Goal: Browse casually: Explore the website without a specific task or goal

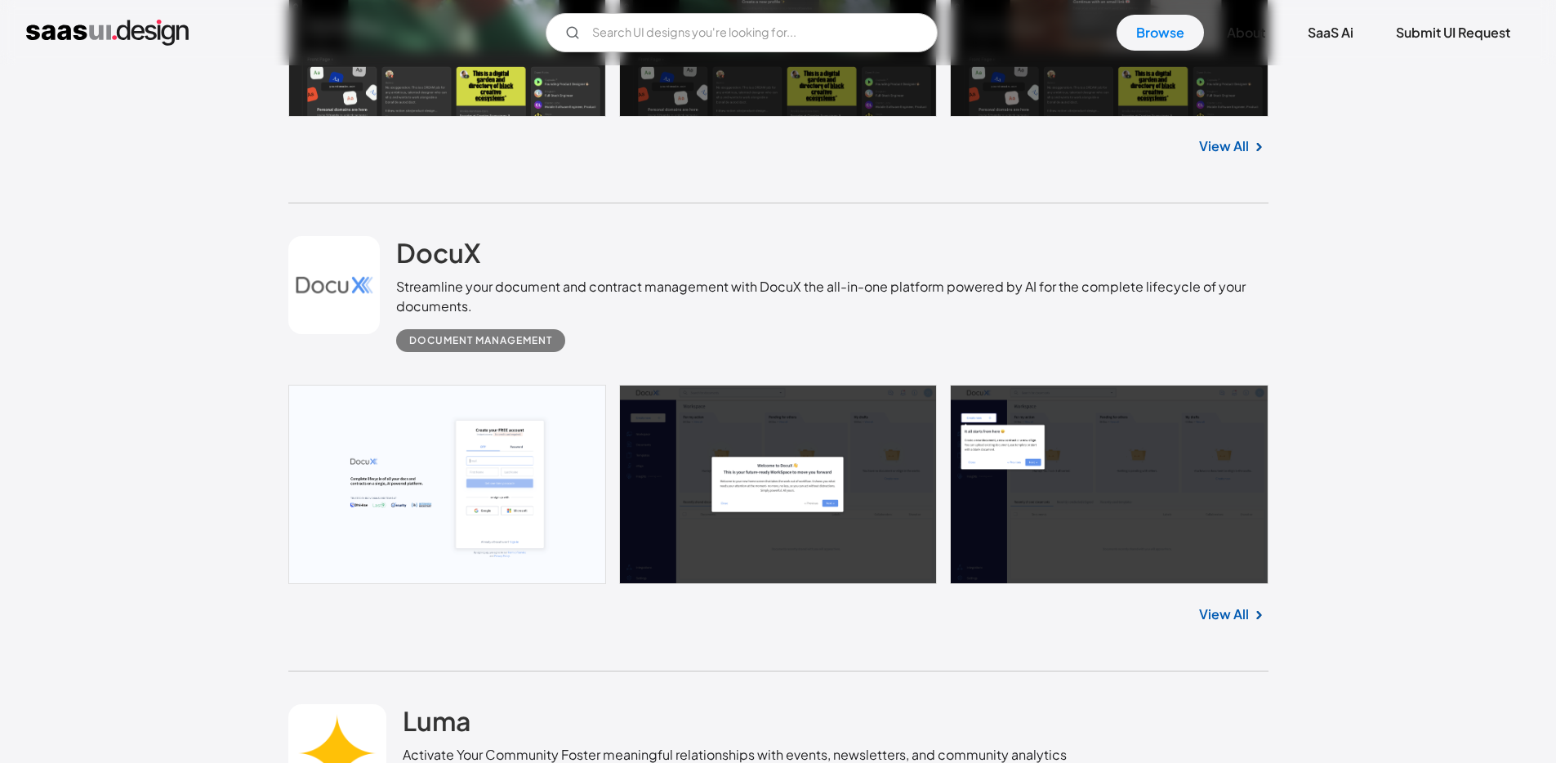
scroll to position [844, 0]
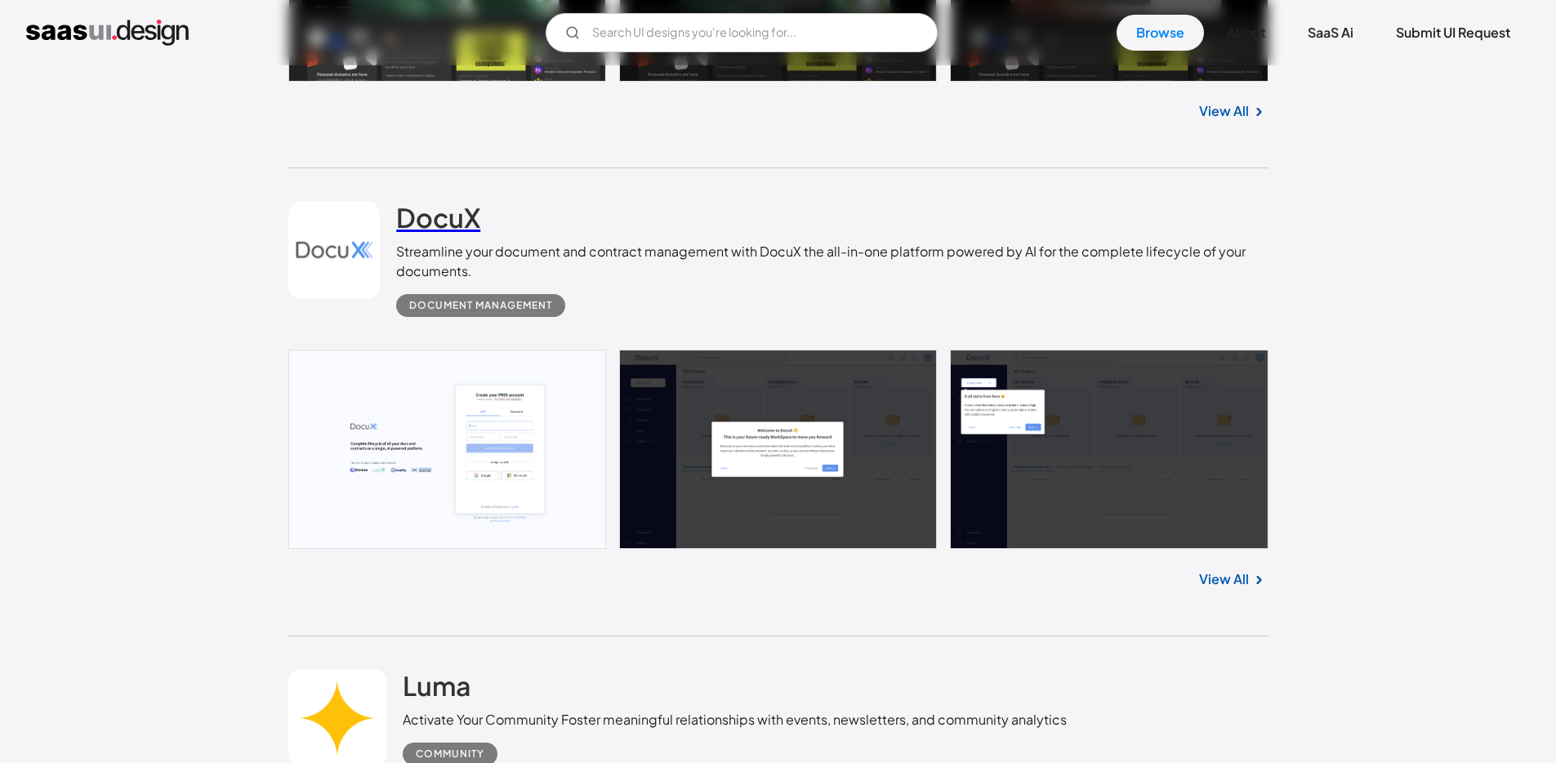
click at [459, 216] on h2 "DocuX" at bounding box center [438, 217] width 84 height 33
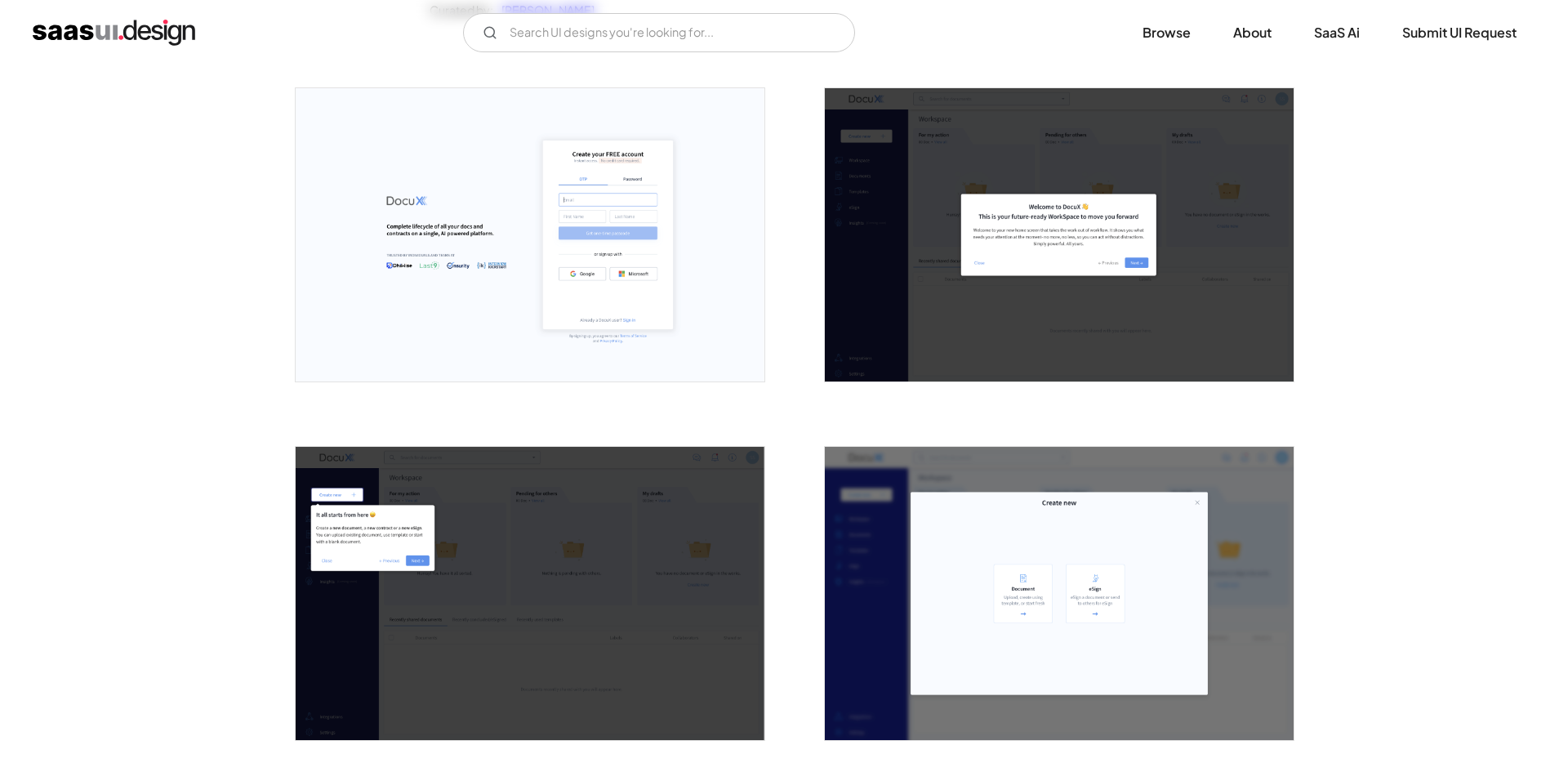
scroll to position [328, 0]
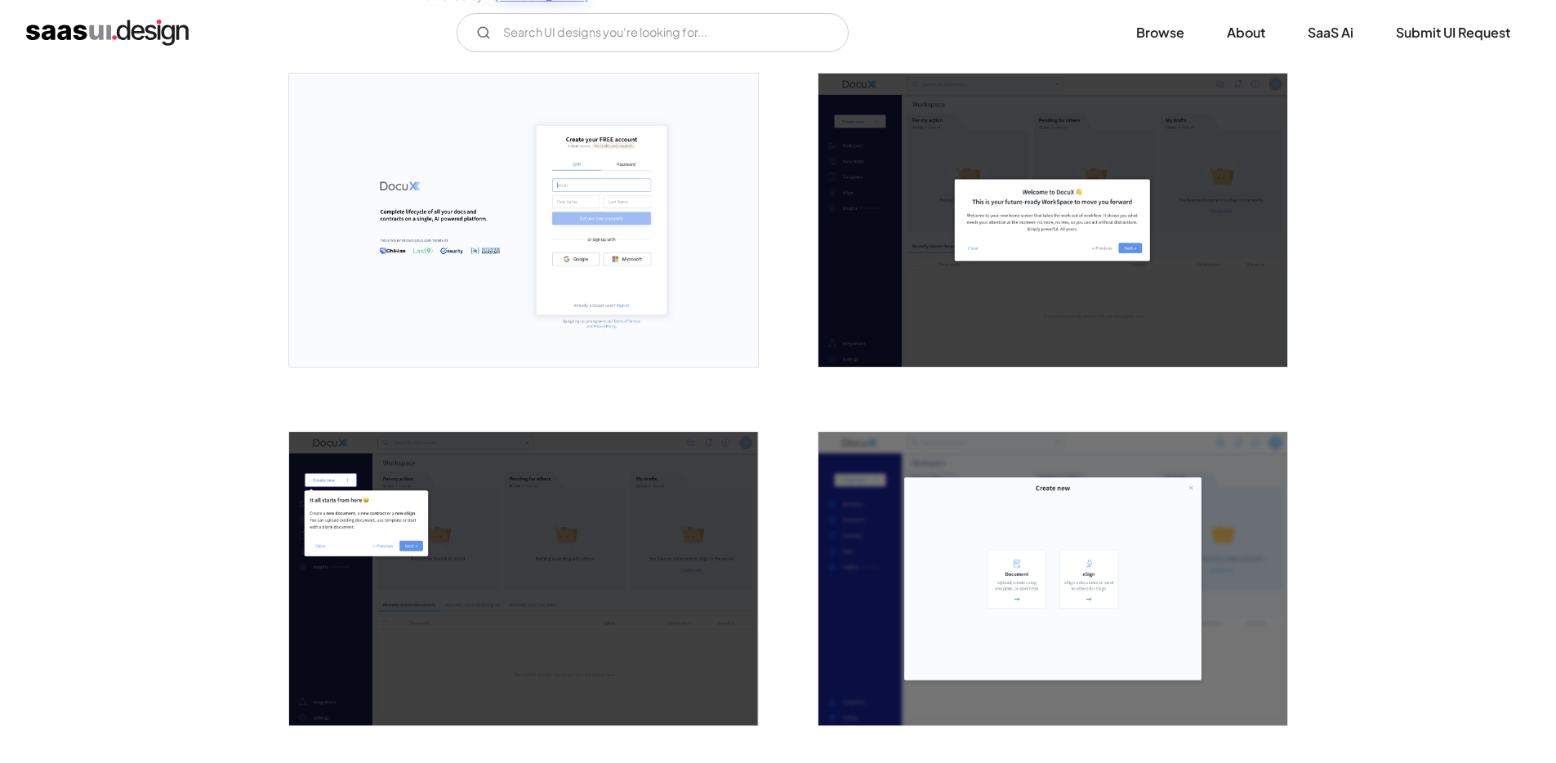
click at [551, 261] on img "open lightbox" at bounding box center [523, 220] width 469 height 293
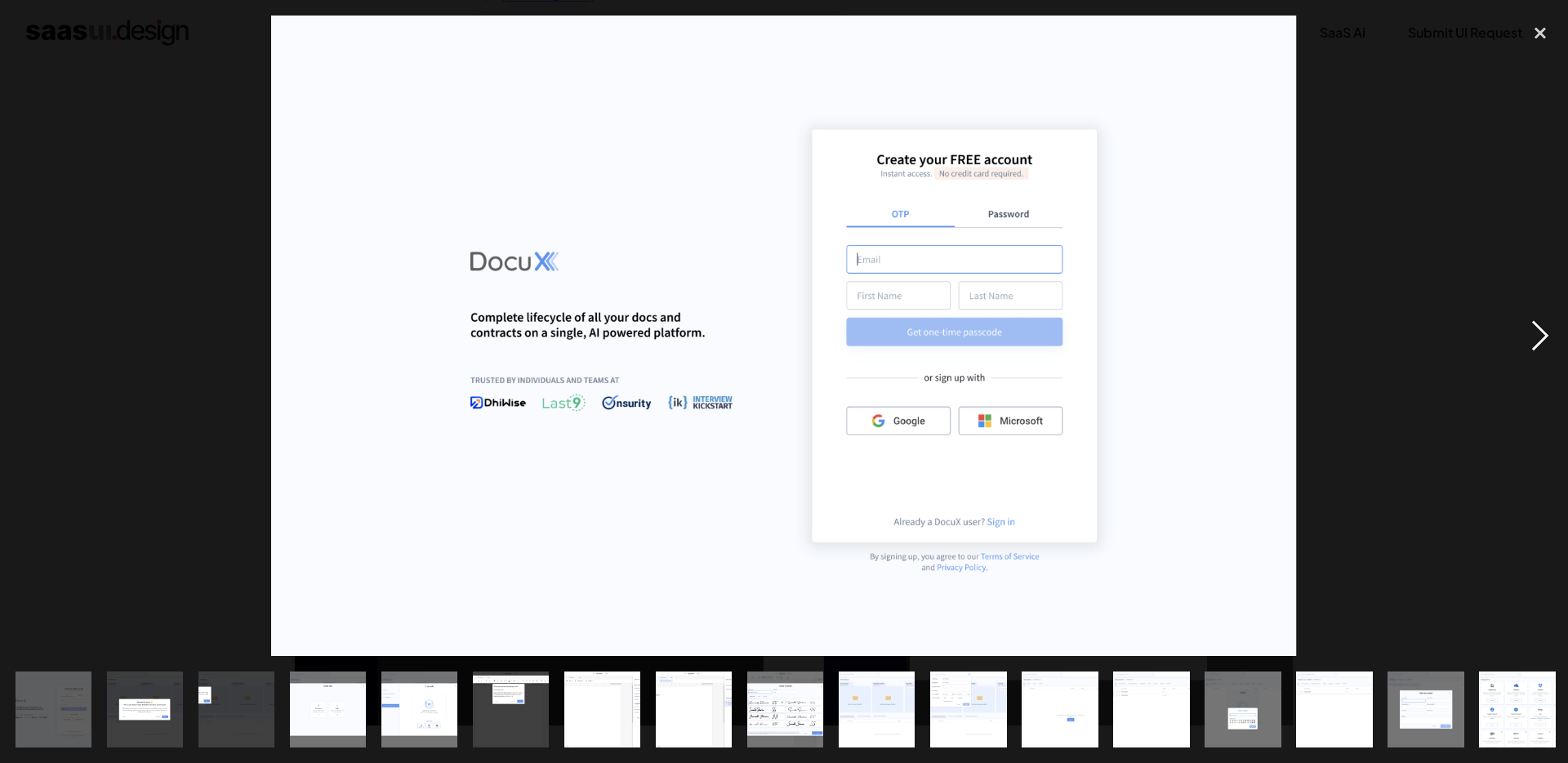
click at [1540, 334] on div "next image" at bounding box center [1541, 336] width 56 height 641
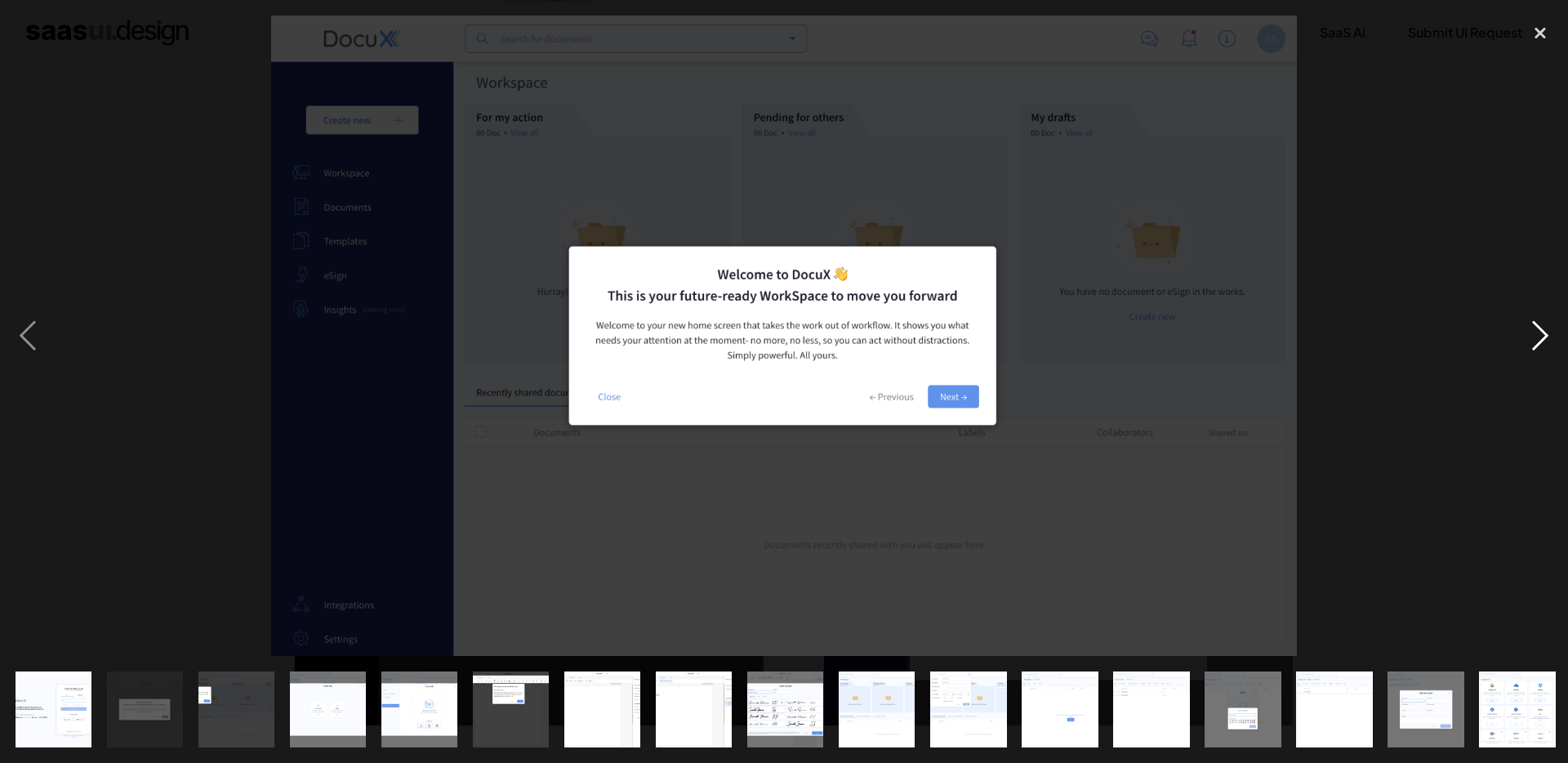
click at [1540, 334] on div "next image" at bounding box center [1541, 336] width 56 height 641
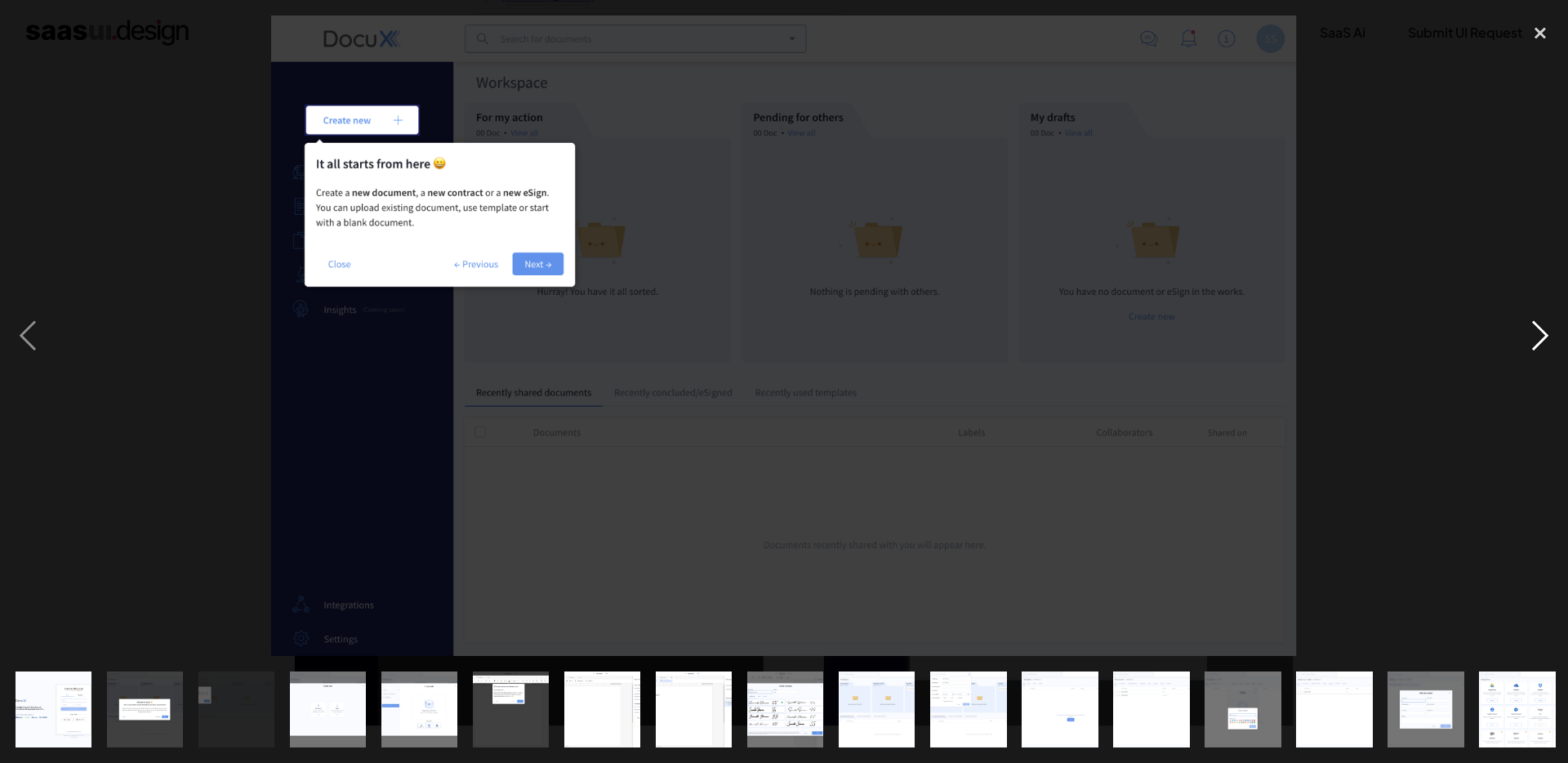
click at [1540, 334] on div "next image" at bounding box center [1541, 336] width 56 height 641
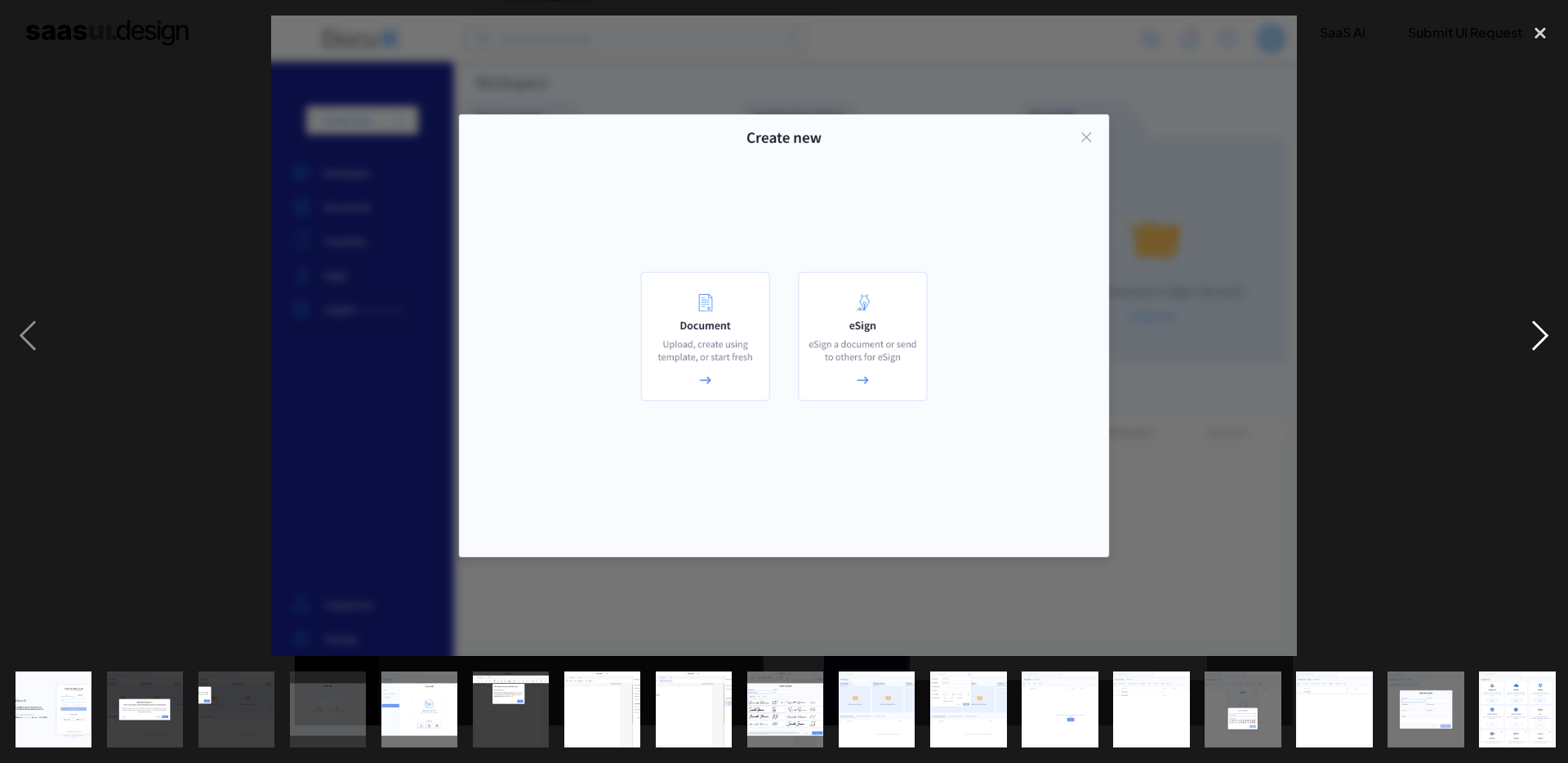
click at [1540, 334] on div "next image" at bounding box center [1541, 336] width 56 height 641
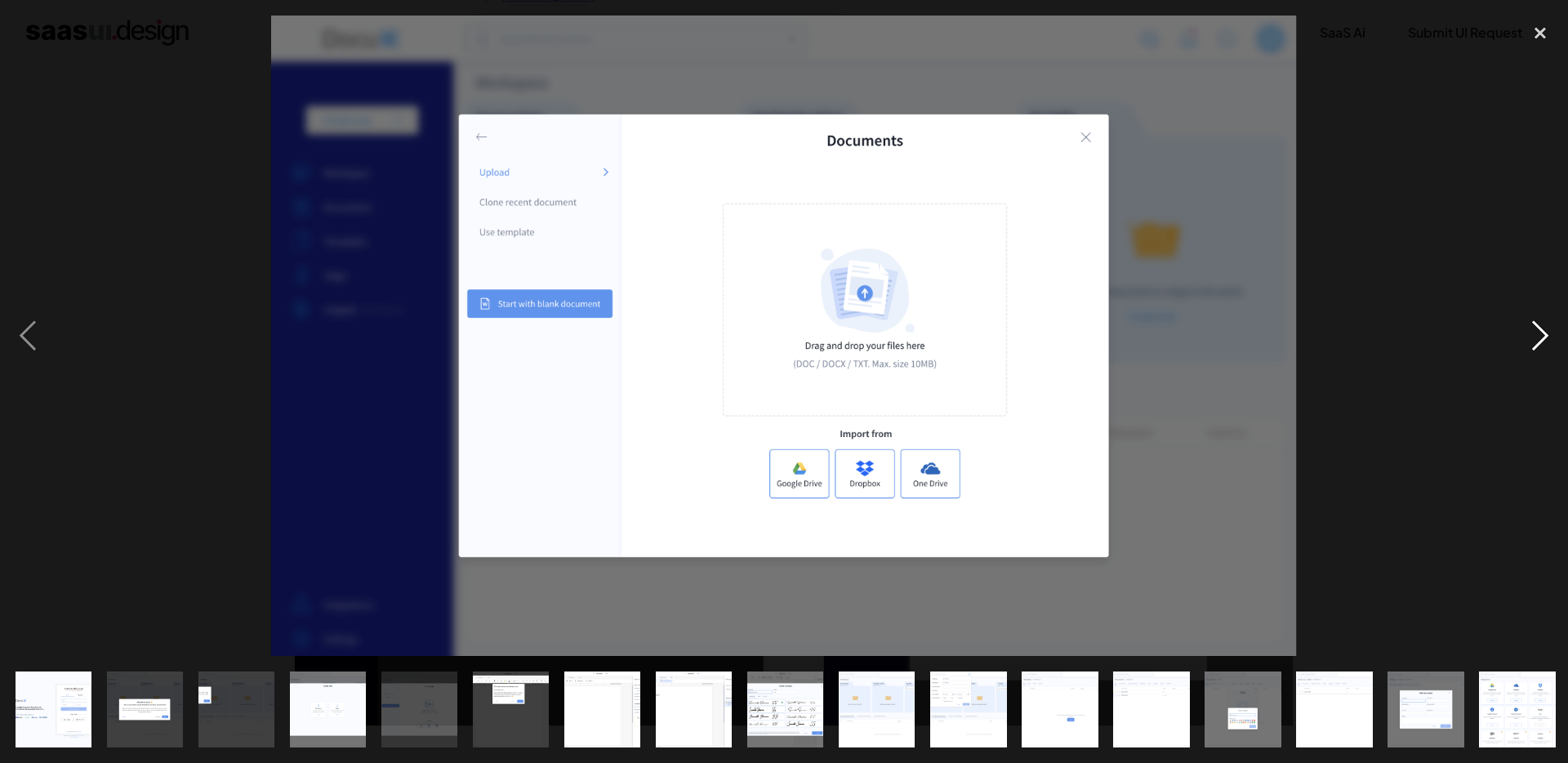
click at [1540, 334] on div "next image" at bounding box center [1541, 336] width 56 height 641
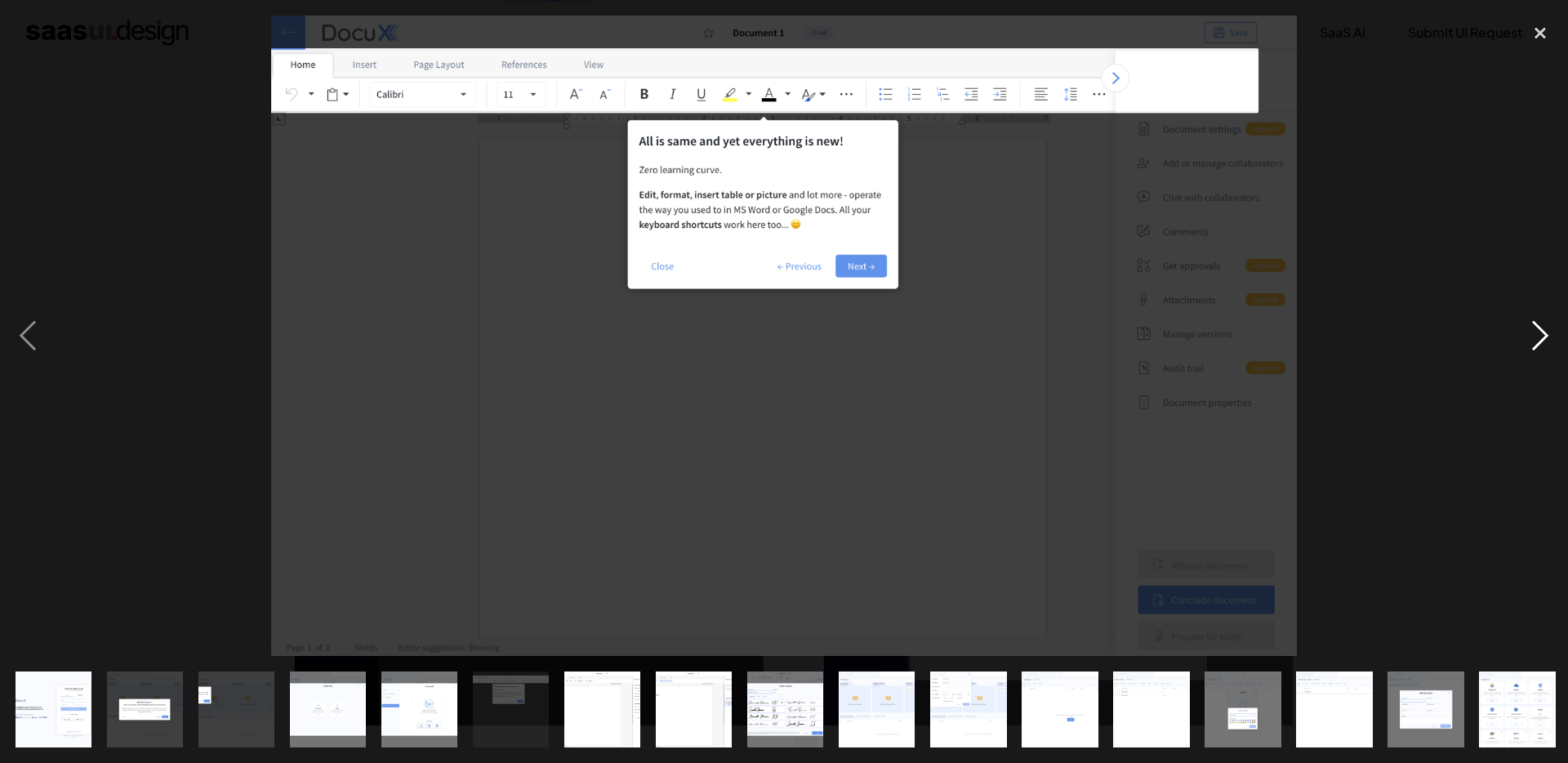
click at [1540, 334] on div "next image" at bounding box center [1541, 336] width 56 height 641
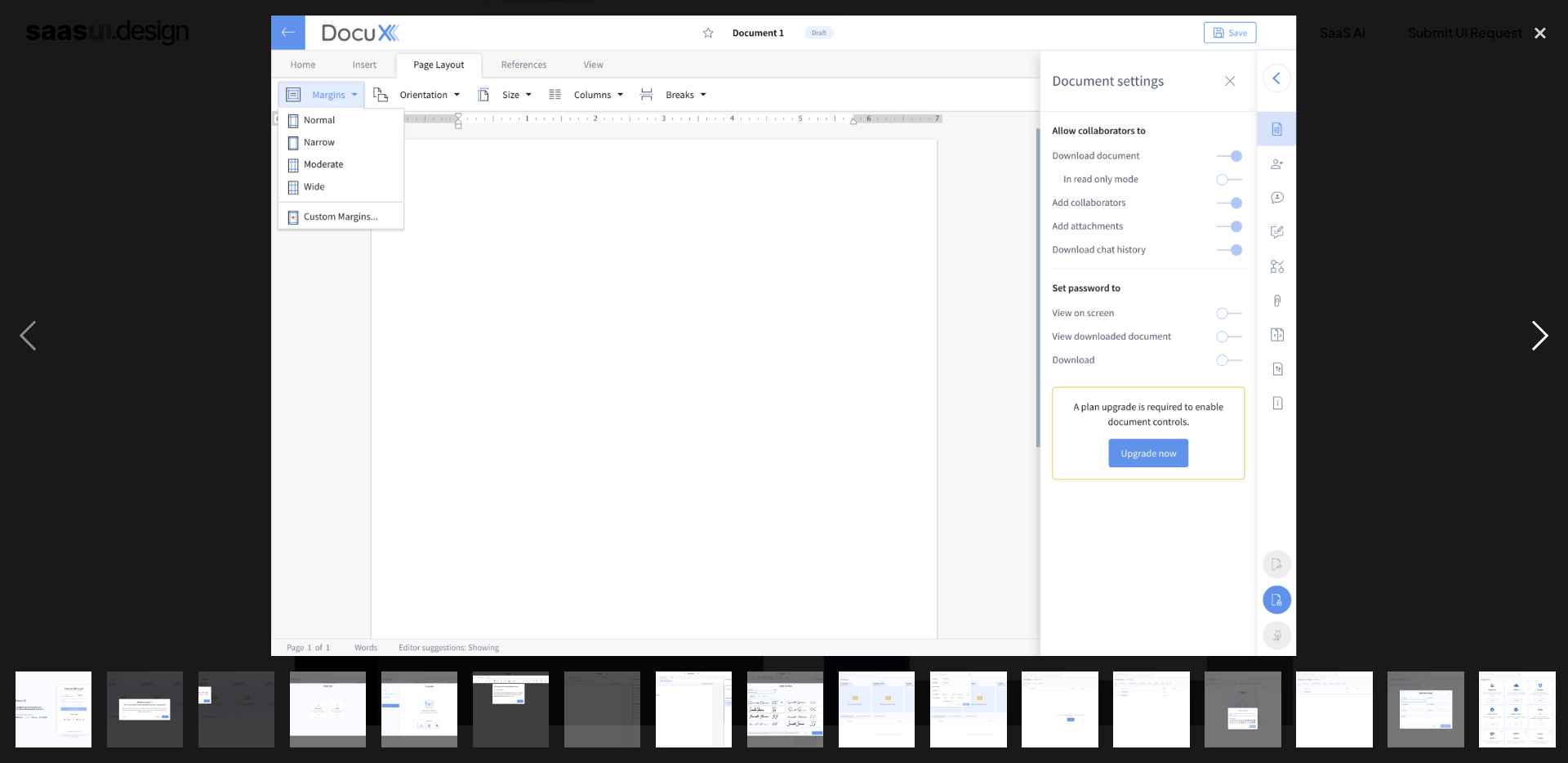
click at [1535, 333] on div "next image" at bounding box center [1541, 336] width 56 height 641
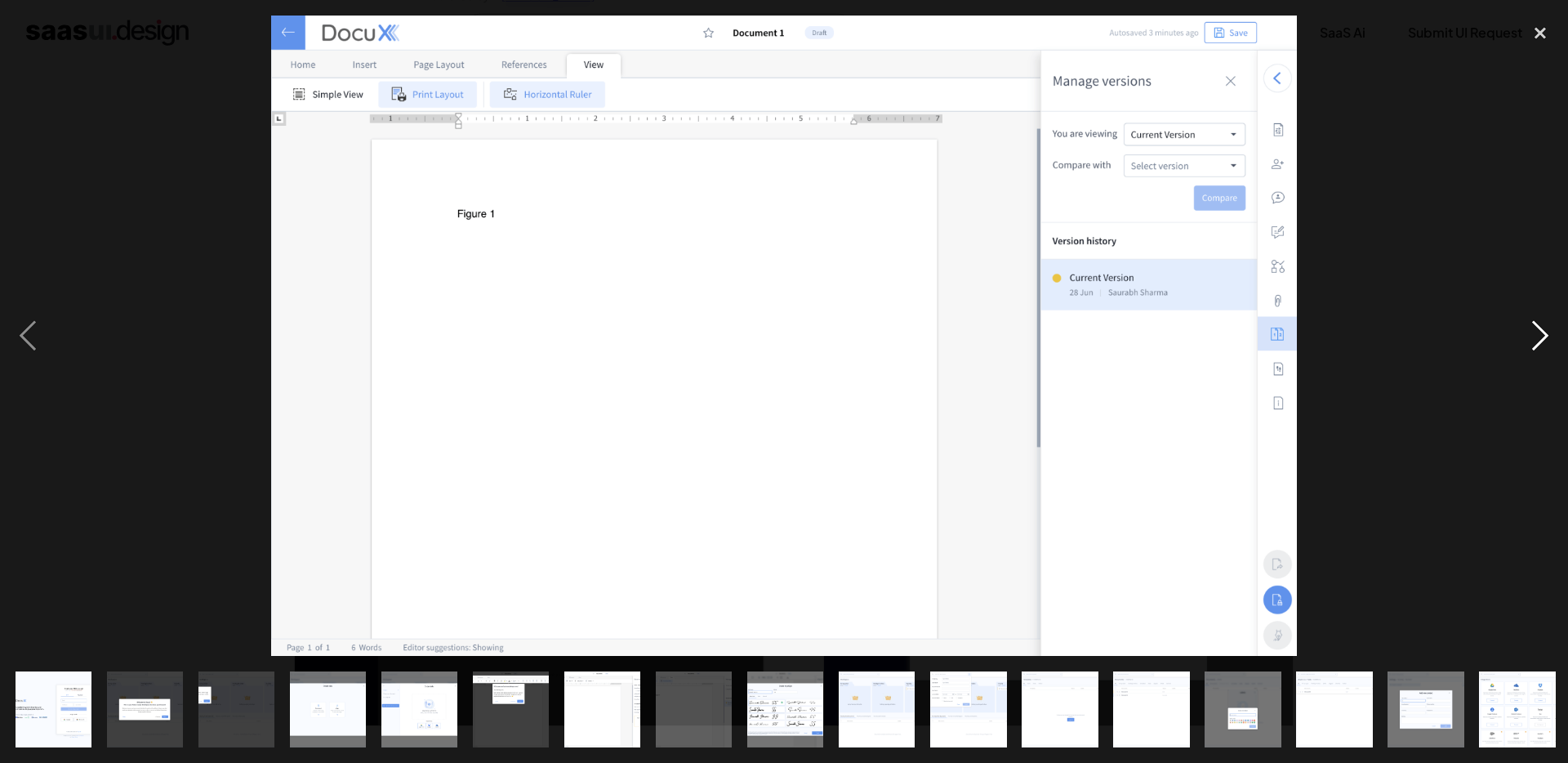
click at [1532, 344] on div "next image" at bounding box center [1541, 336] width 56 height 641
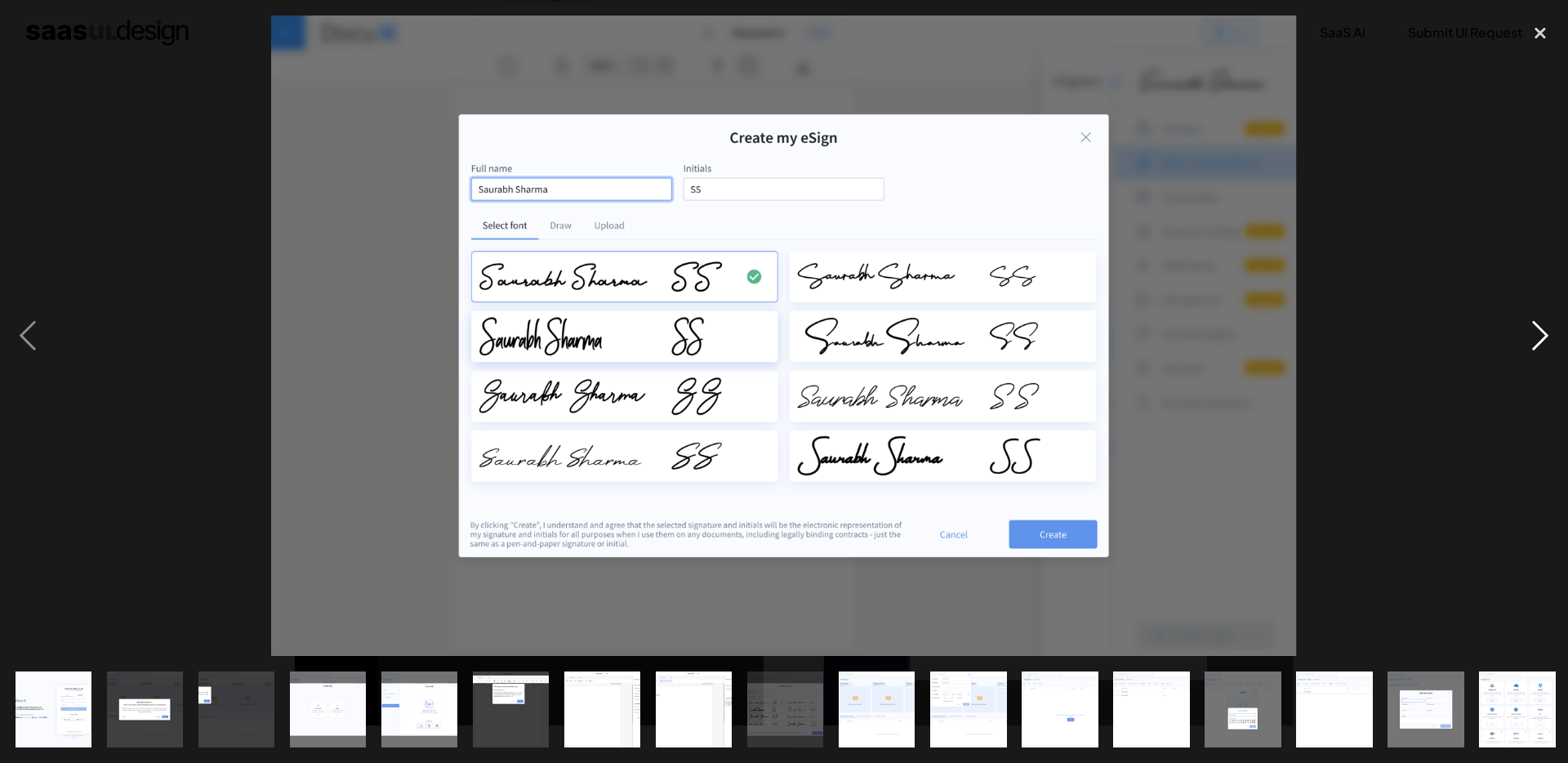
click at [1532, 344] on div "next image" at bounding box center [1541, 336] width 56 height 641
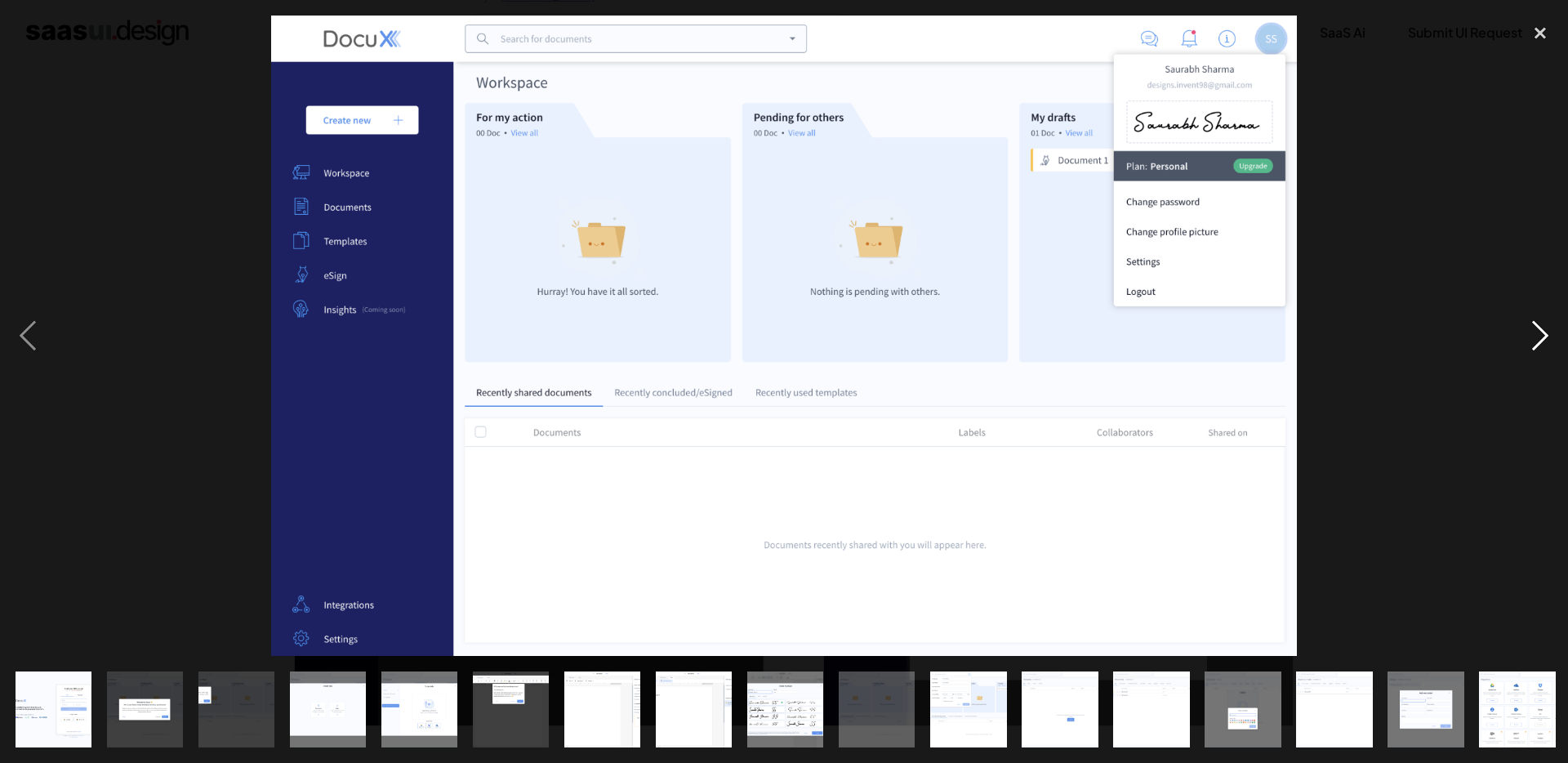
click at [1532, 344] on div "next image" at bounding box center [1541, 336] width 56 height 641
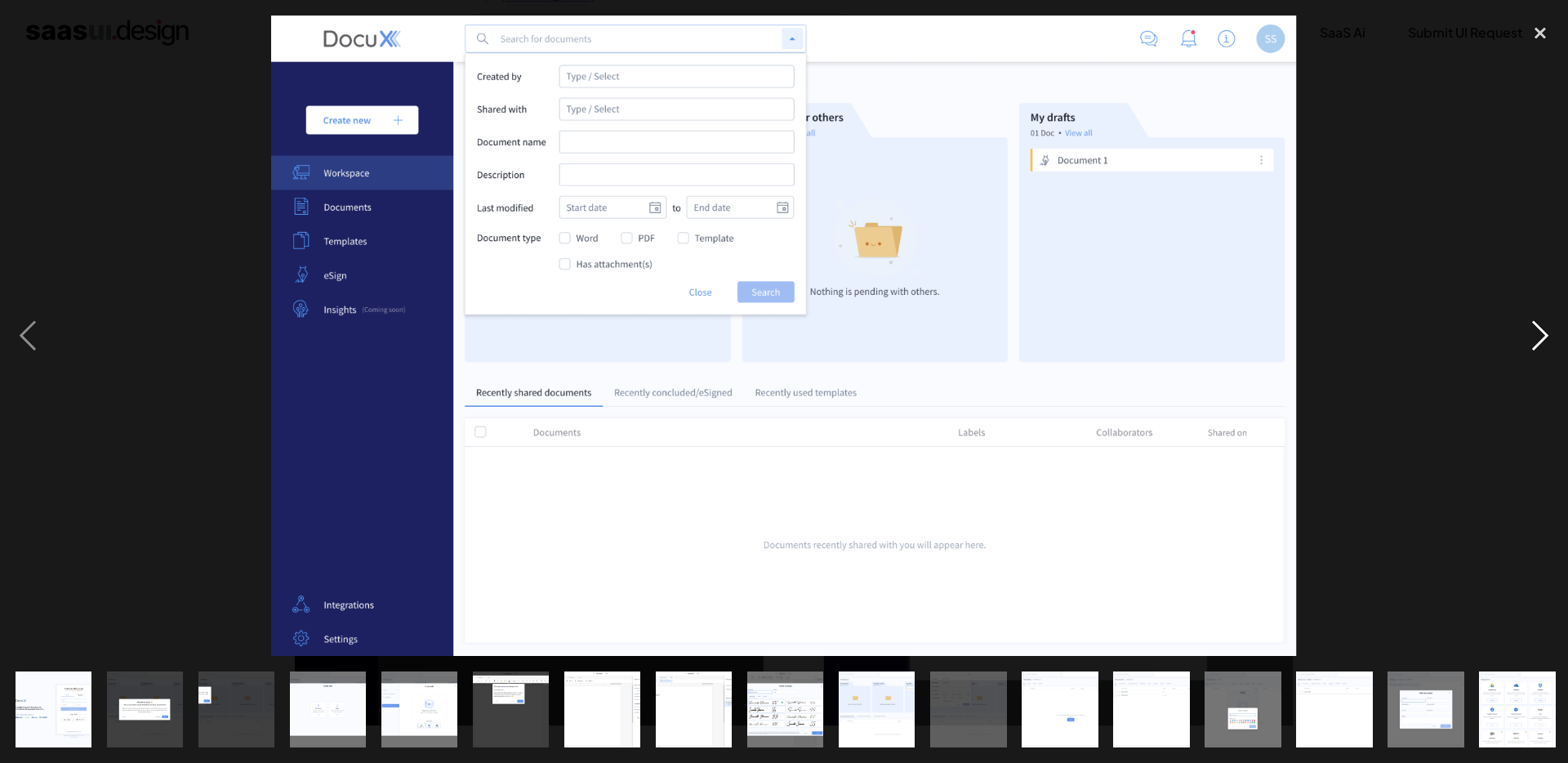
click at [1540, 344] on div "next image" at bounding box center [1541, 336] width 56 height 641
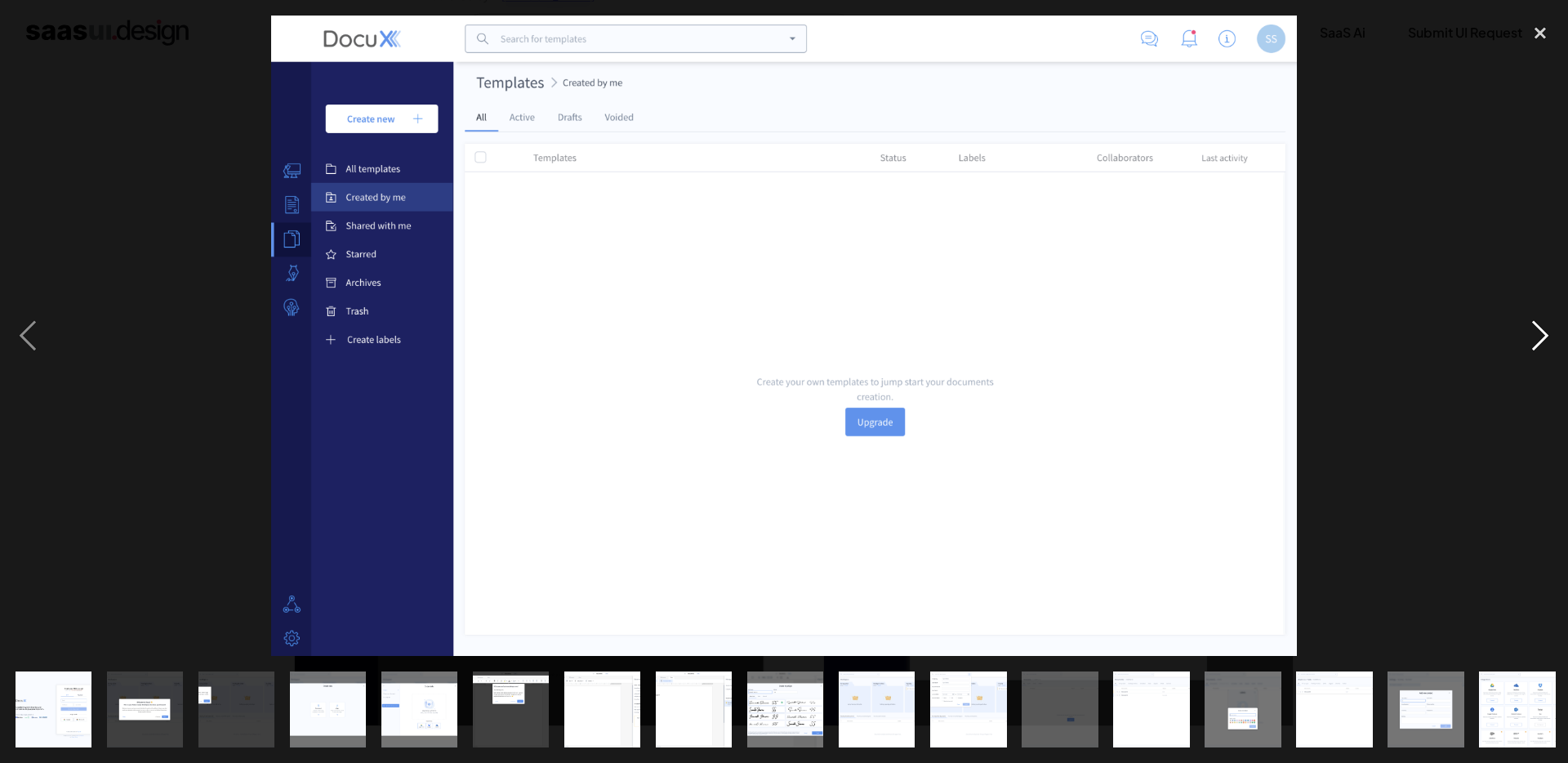
click at [1540, 344] on div "next image" at bounding box center [1541, 336] width 56 height 641
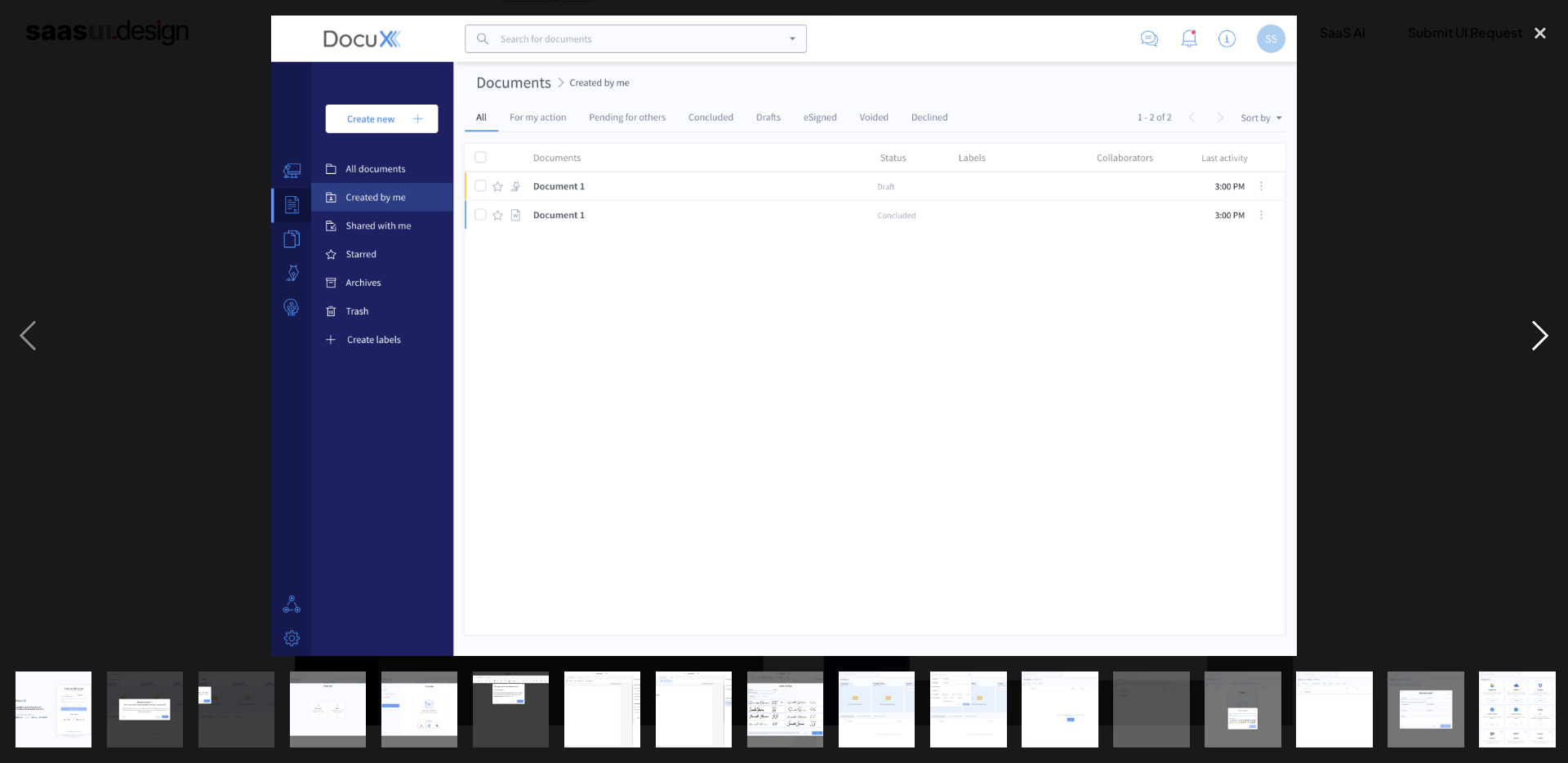
click at [1540, 344] on div "next image" at bounding box center [1541, 336] width 56 height 641
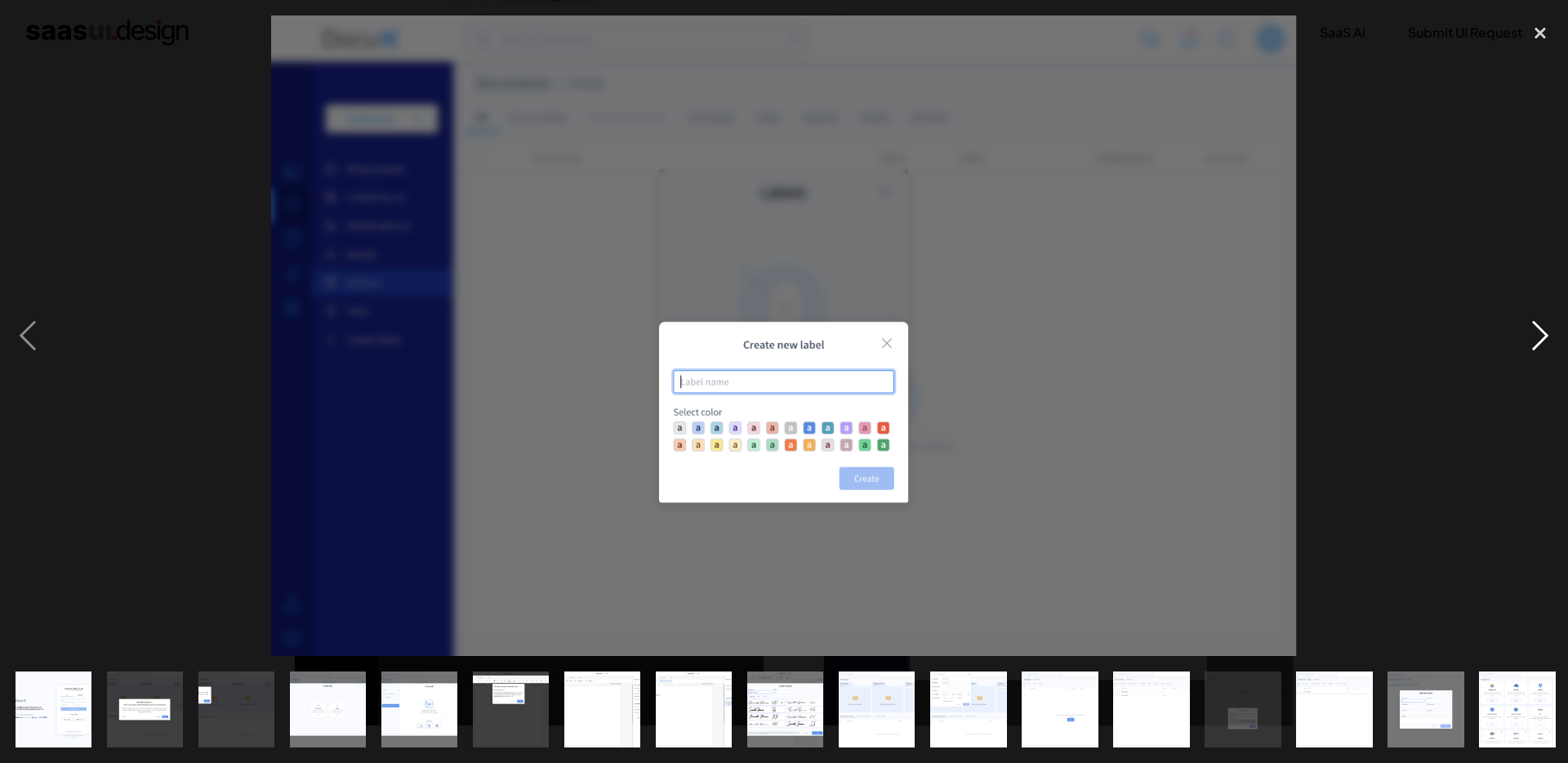
click at [1540, 344] on div "next image" at bounding box center [1541, 336] width 56 height 641
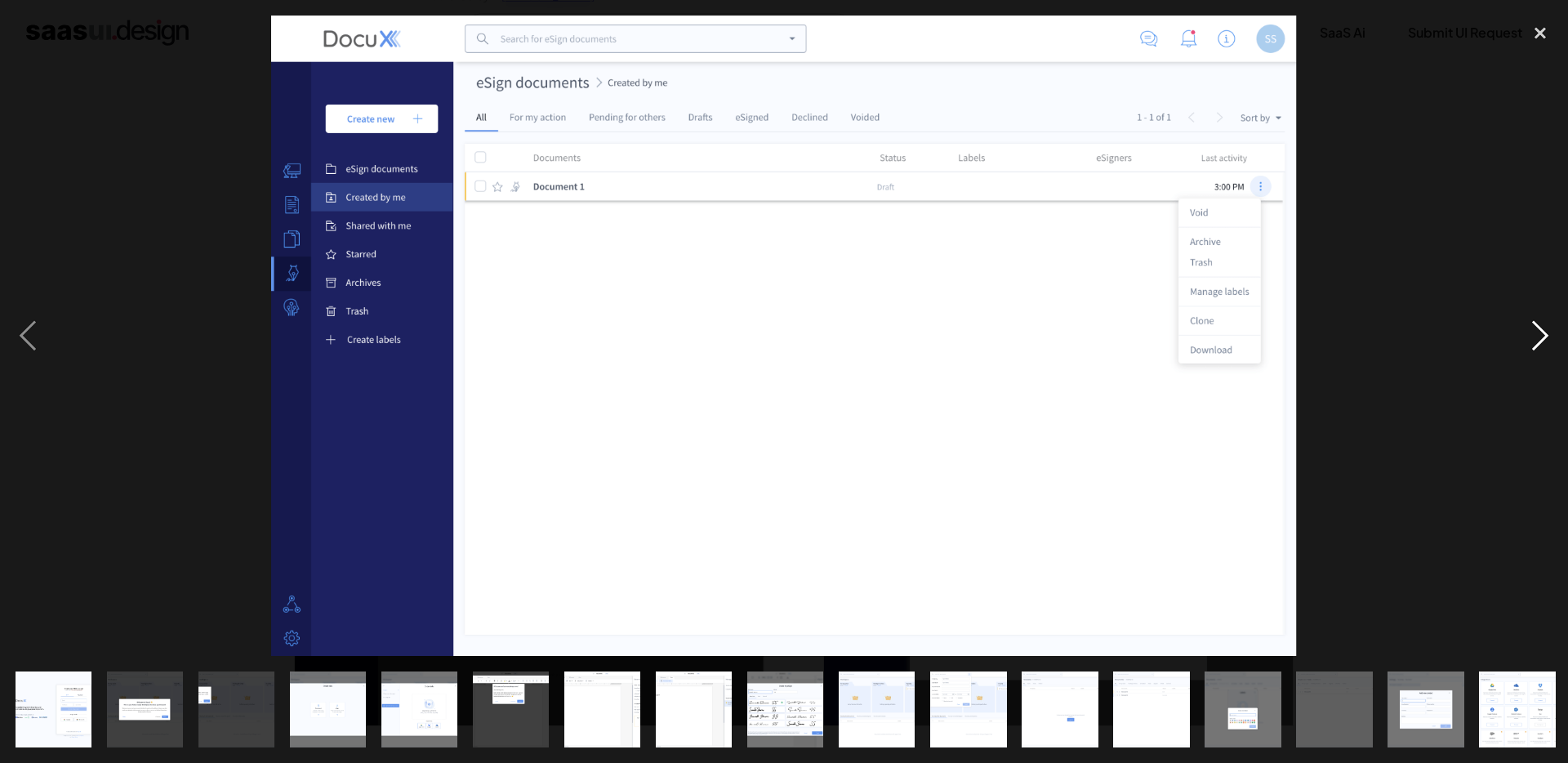
click at [1540, 344] on div "next image" at bounding box center [1541, 336] width 56 height 641
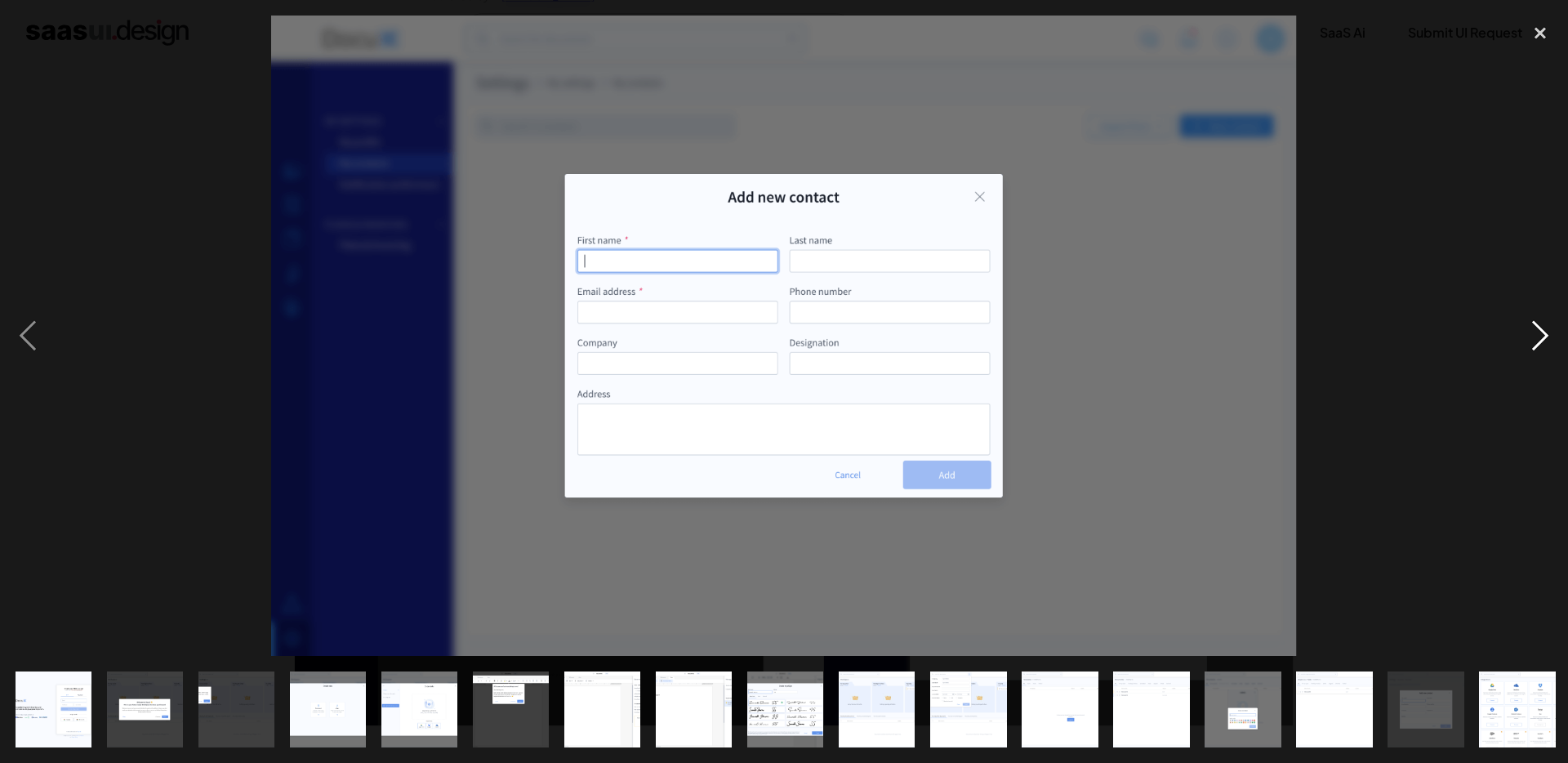
click at [1540, 344] on div "next image" at bounding box center [1541, 336] width 56 height 641
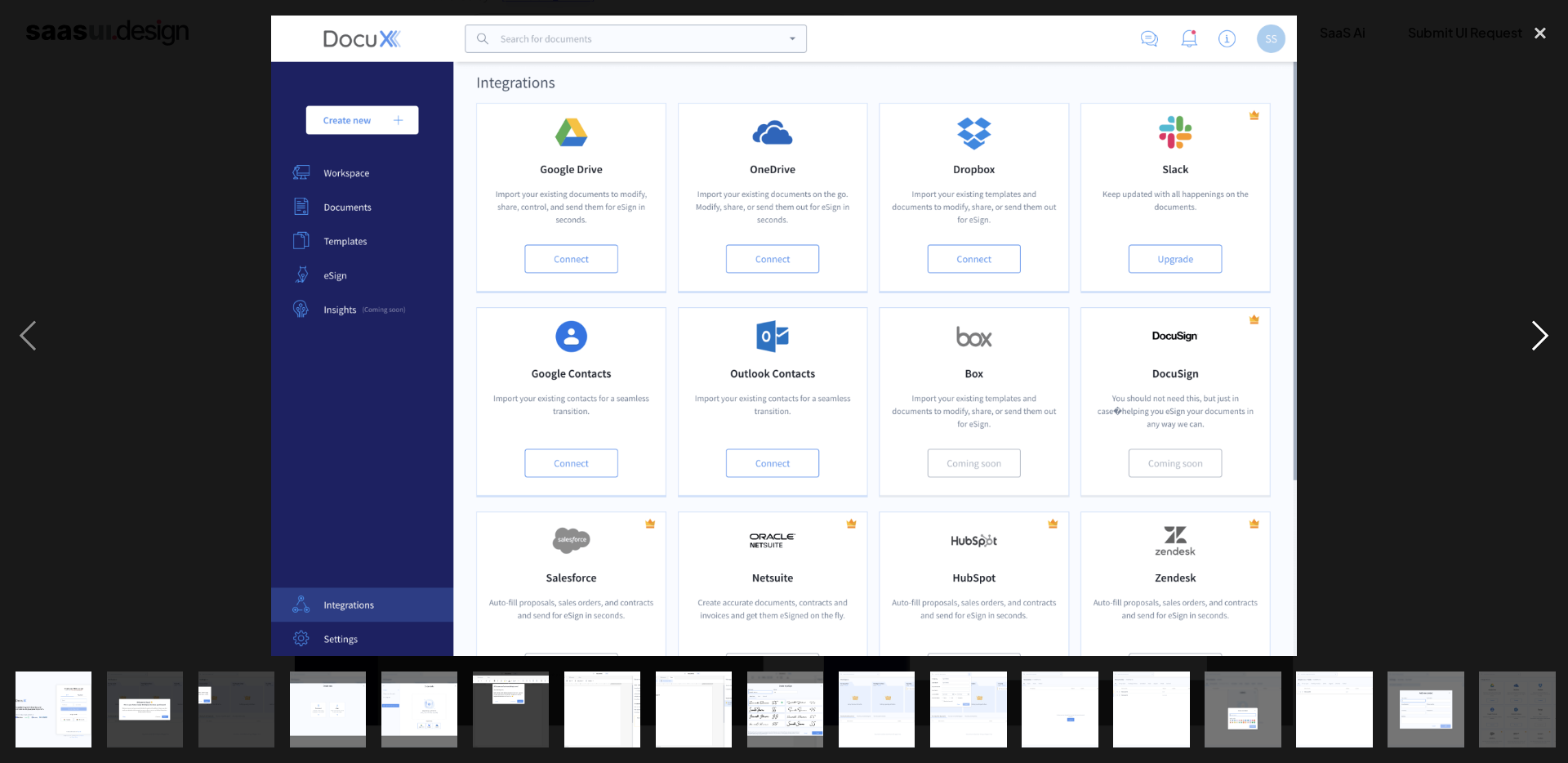
click at [1537, 337] on div "next image" at bounding box center [1541, 336] width 56 height 641
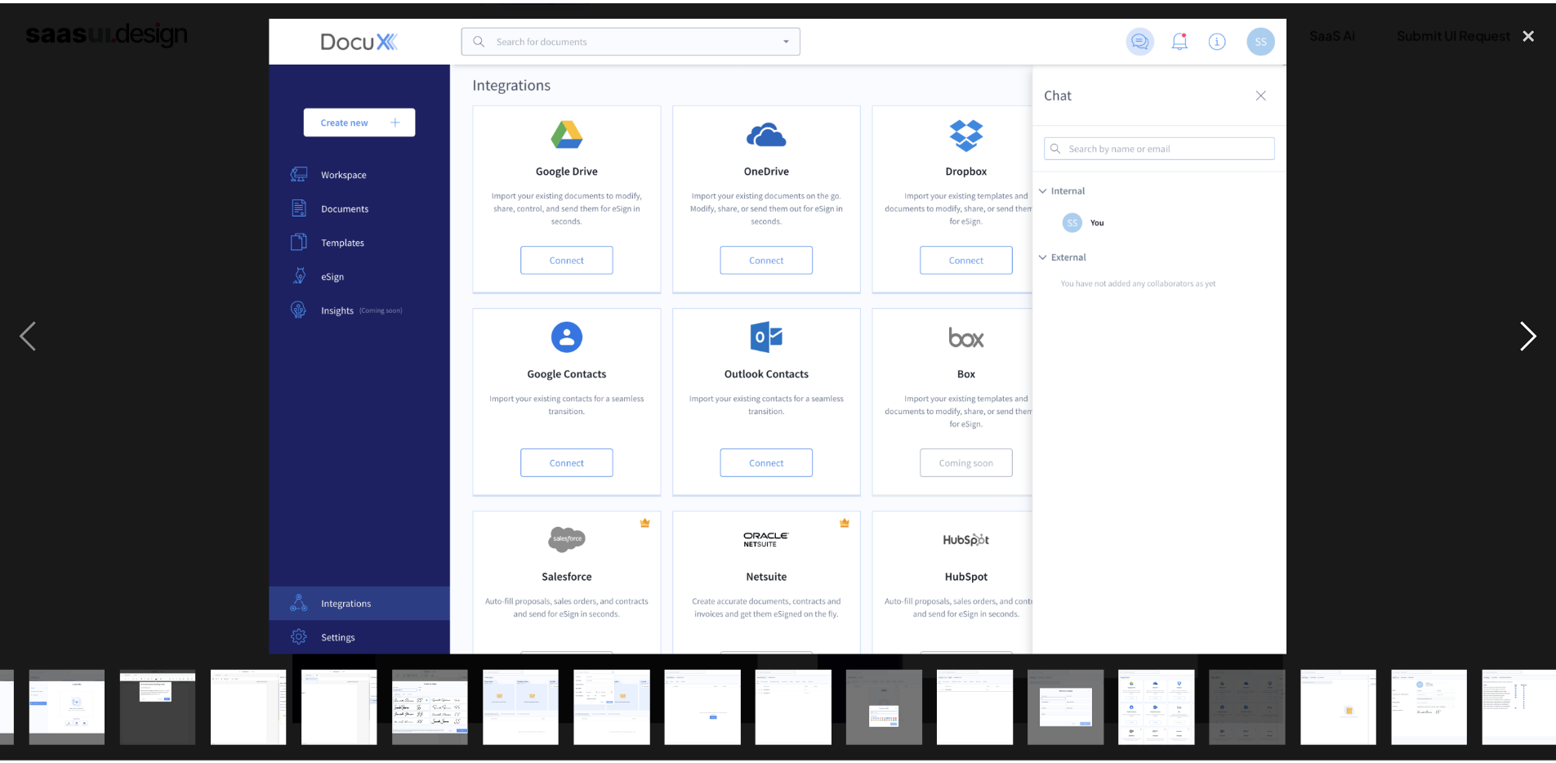
scroll to position [0, 369]
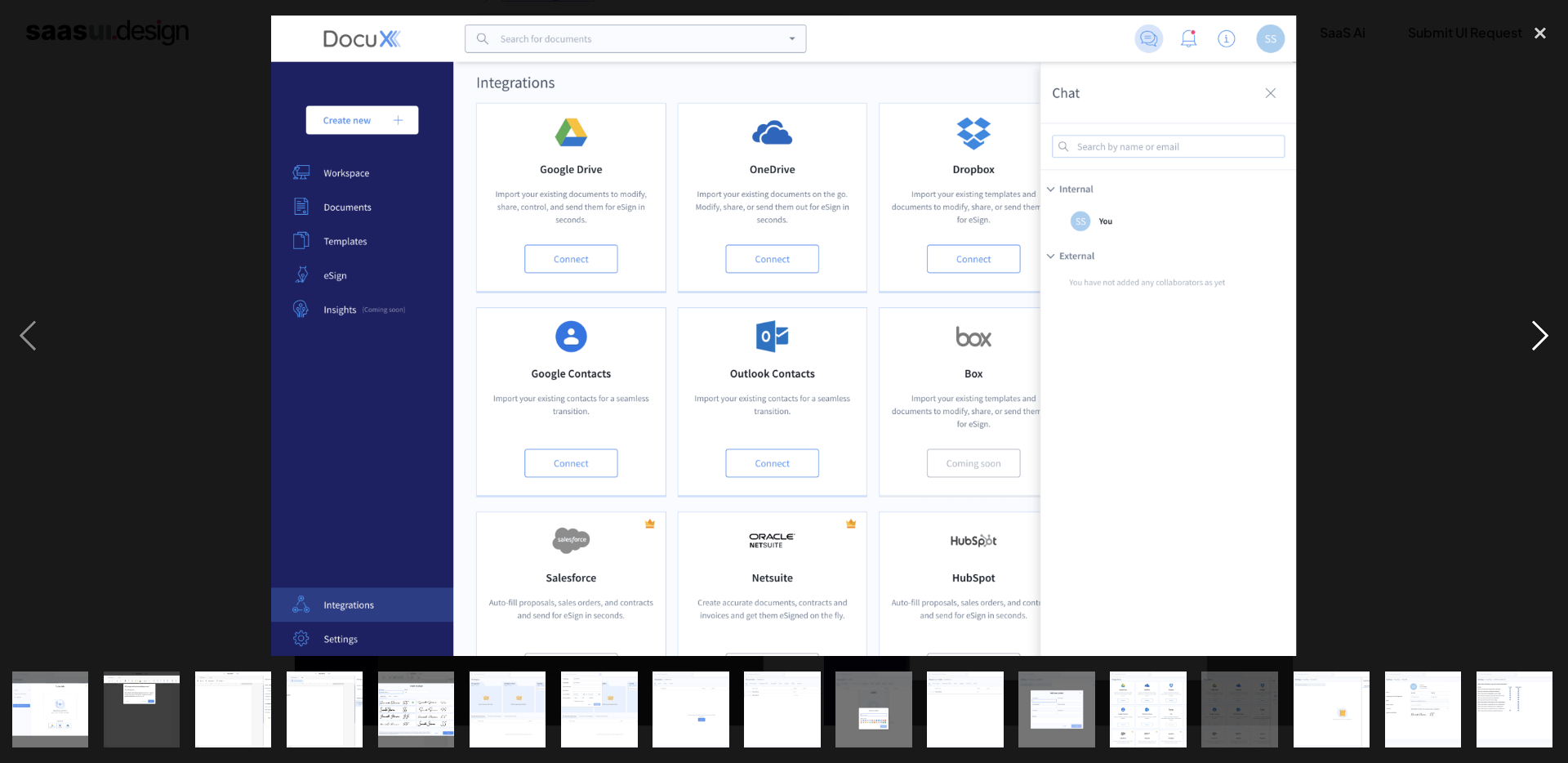
click at [1537, 337] on div "next image" at bounding box center [1541, 336] width 56 height 641
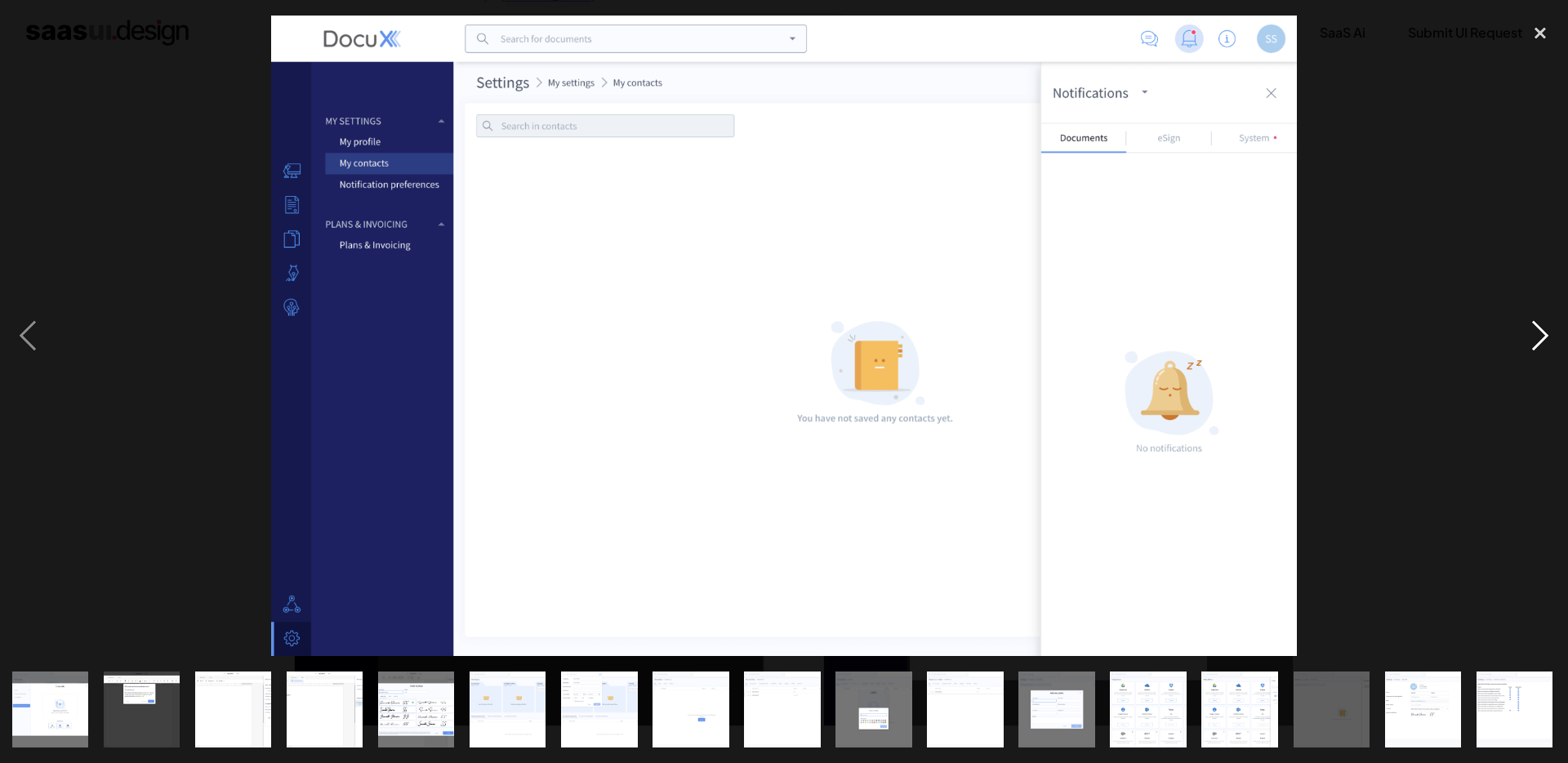
click at [1537, 337] on div "next image" at bounding box center [1541, 336] width 56 height 641
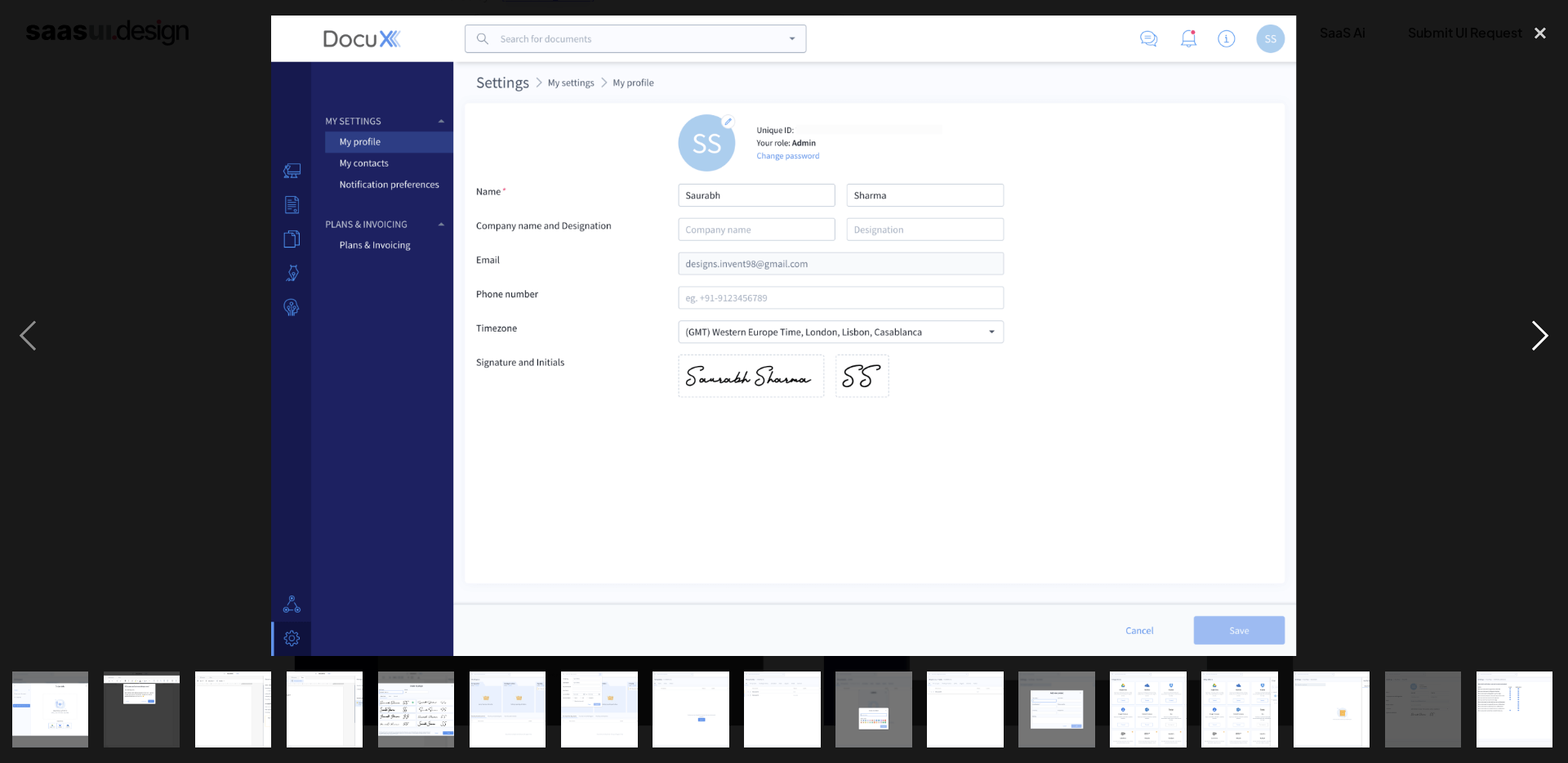
click at [1537, 337] on div "next image" at bounding box center [1541, 336] width 56 height 641
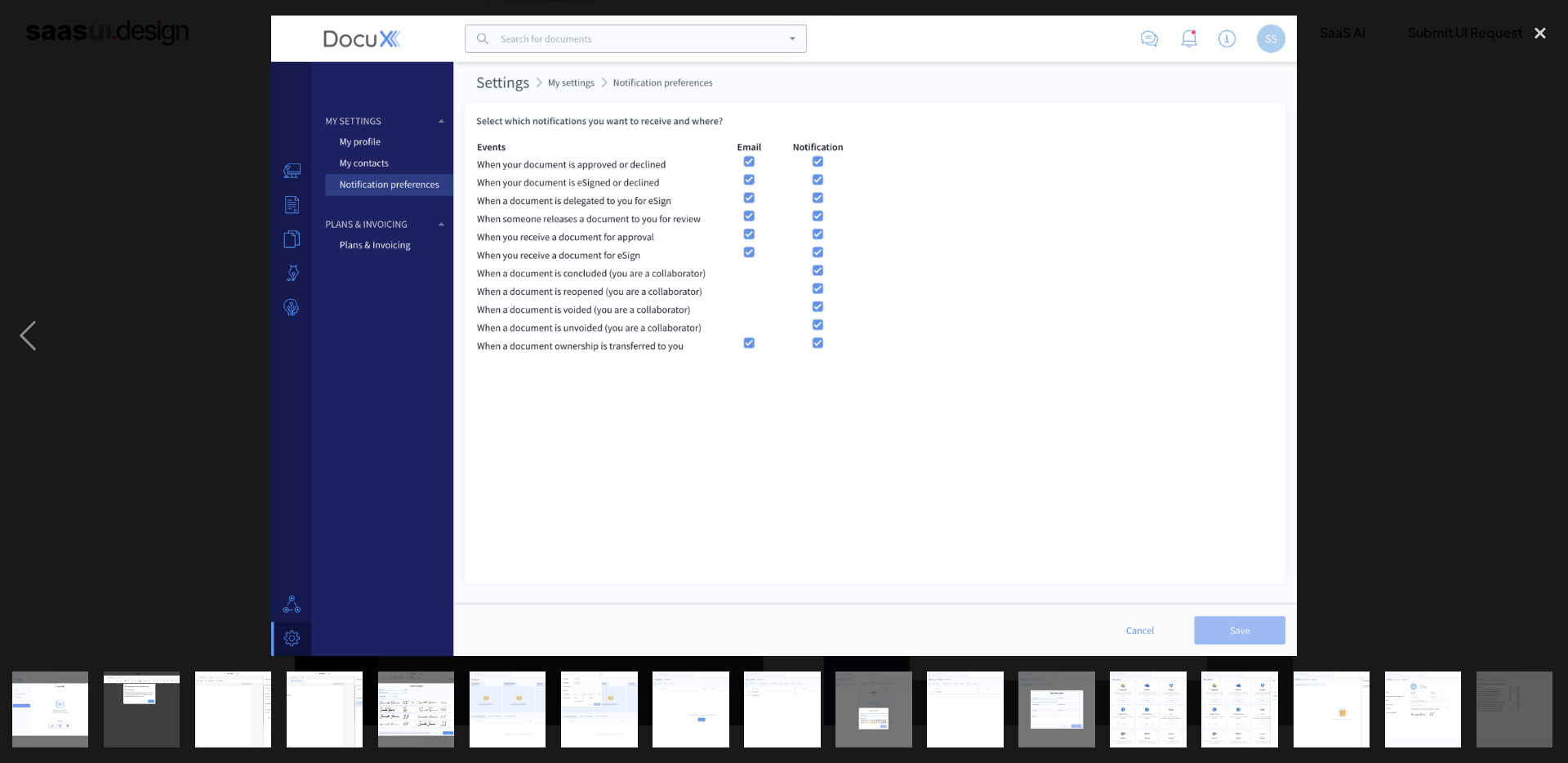
click at [1537, 341] on div "next image" at bounding box center [1541, 336] width 56 height 641
click at [1544, 38] on div "close lightbox" at bounding box center [1541, 34] width 56 height 36
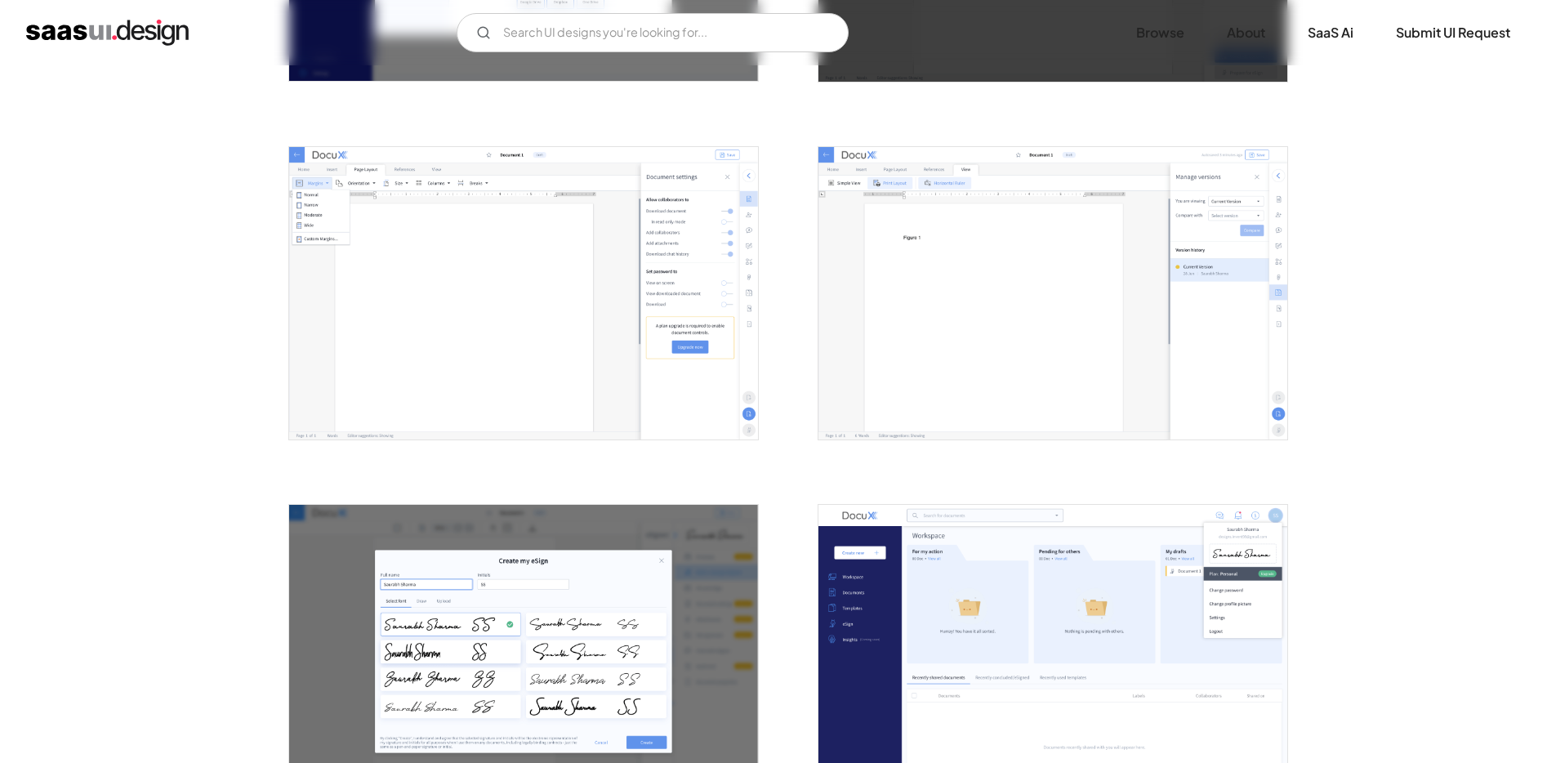
scroll to position [1720, 0]
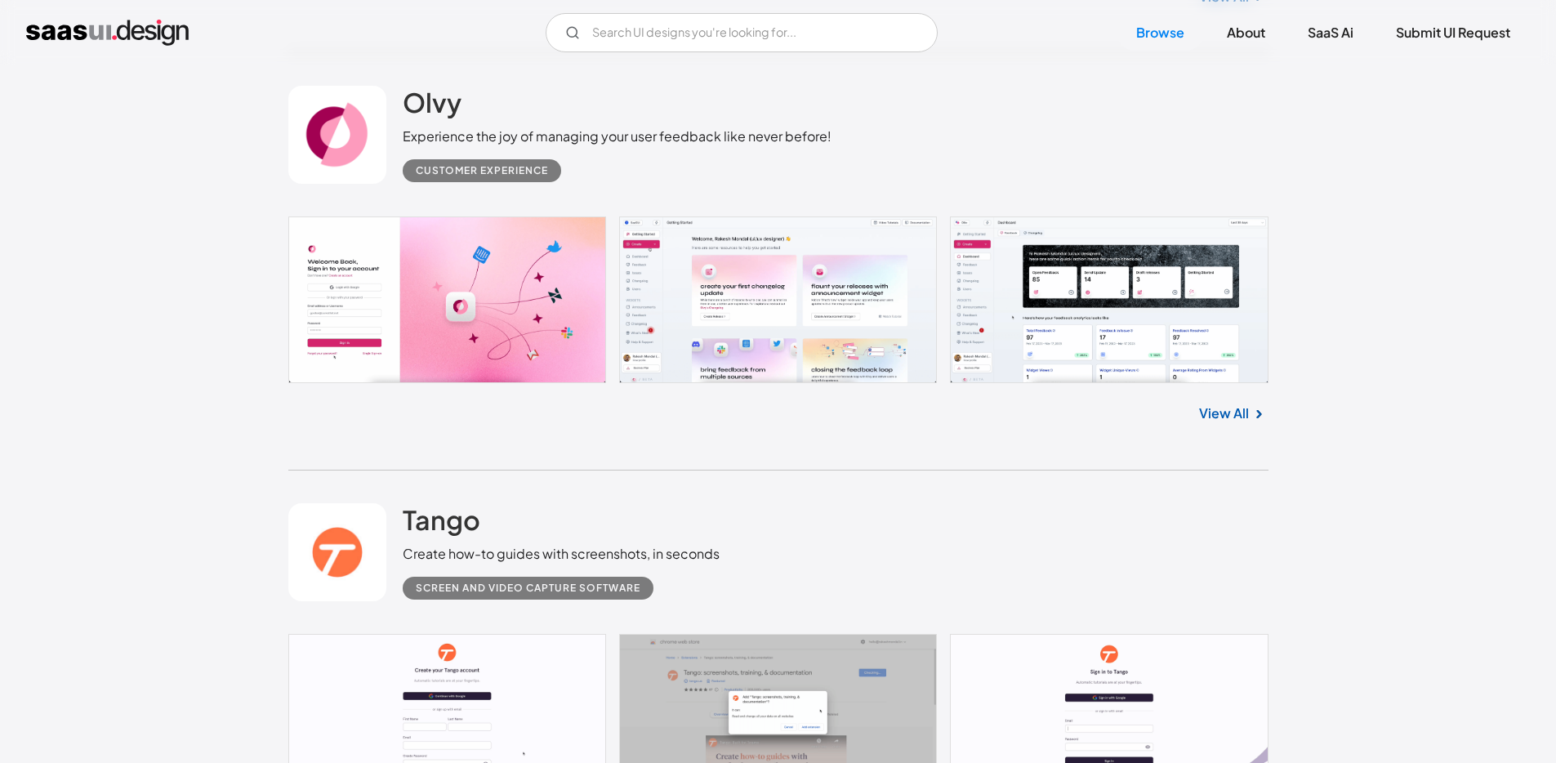
scroll to position [2331, 0]
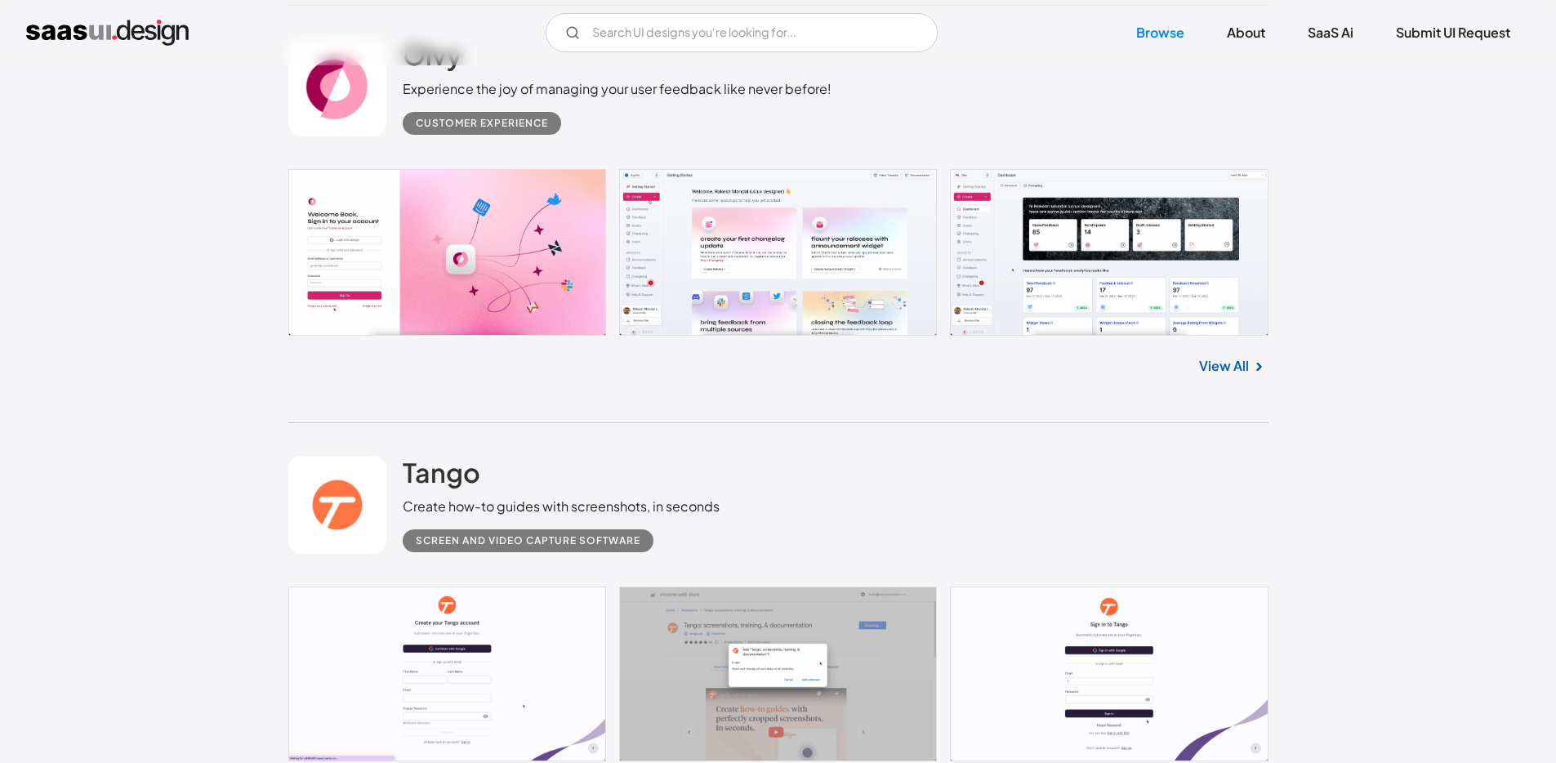
click at [468, 281] on link at bounding box center [778, 252] width 980 height 167
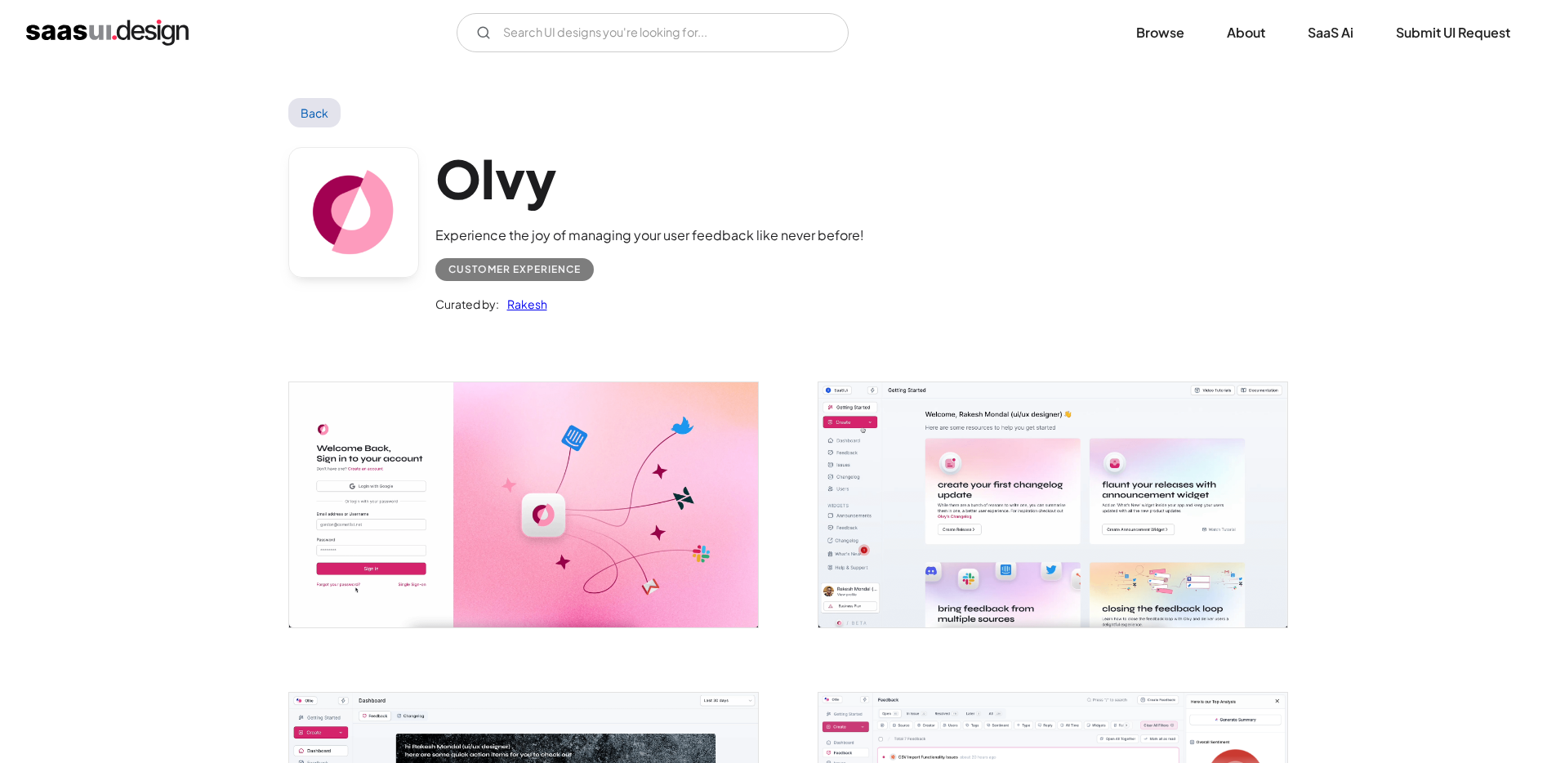
click at [513, 431] on img "open lightbox" at bounding box center [523, 504] width 469 height 244
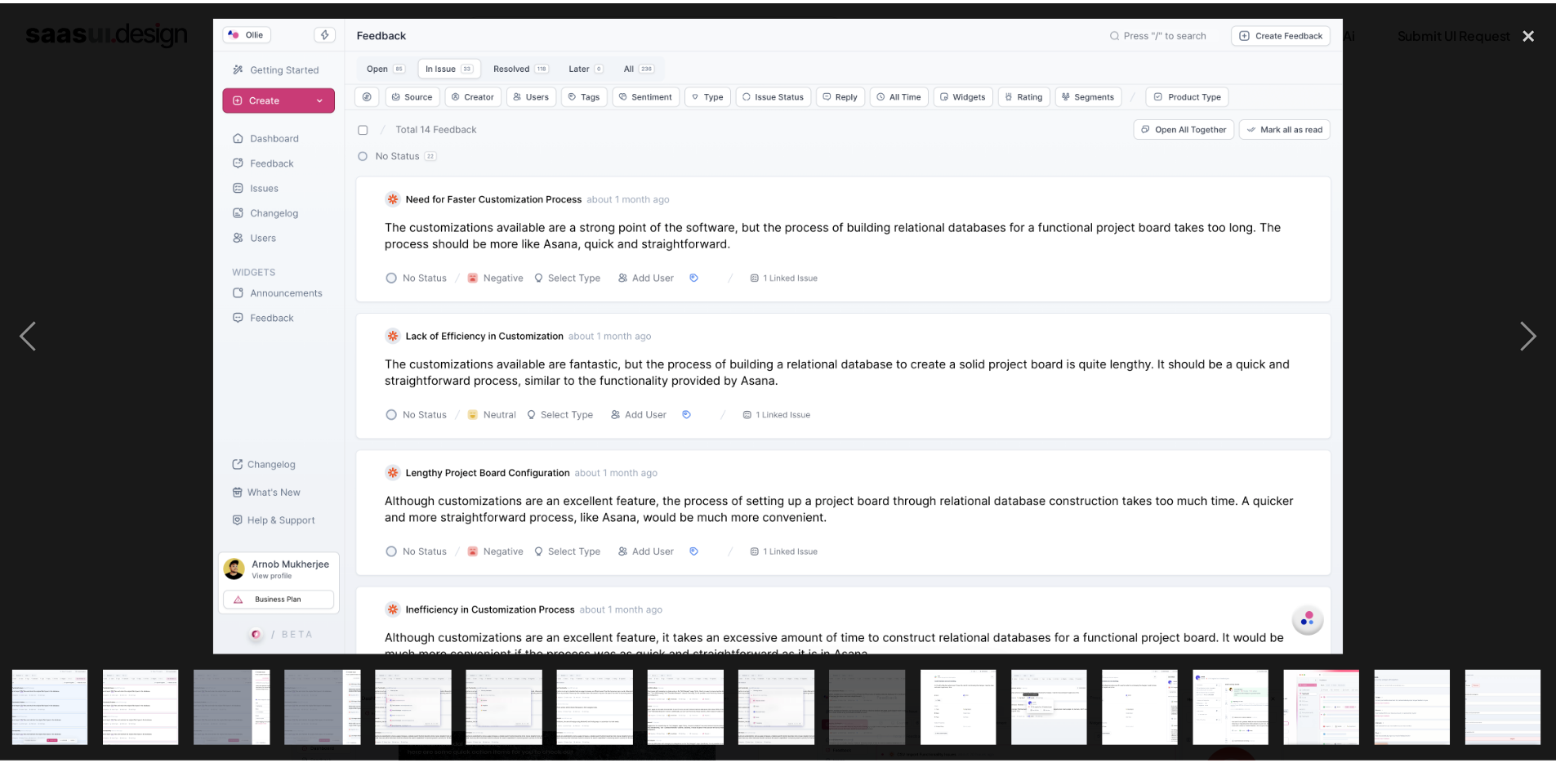
scroll to position [0, 735]
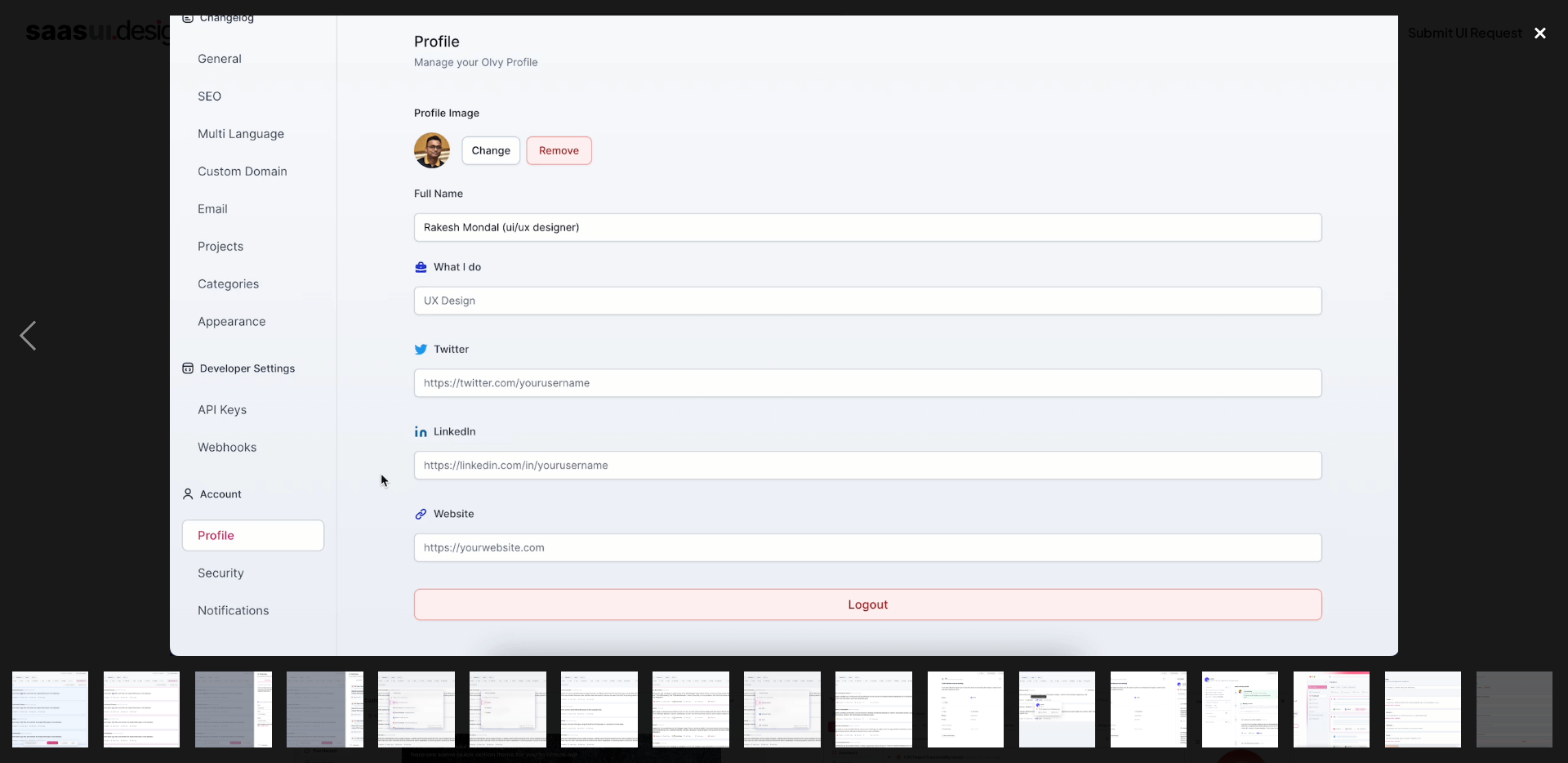
click at [1532, 34] on div "close lightbox" at bounding box center [1541, 34] width 56 height 36
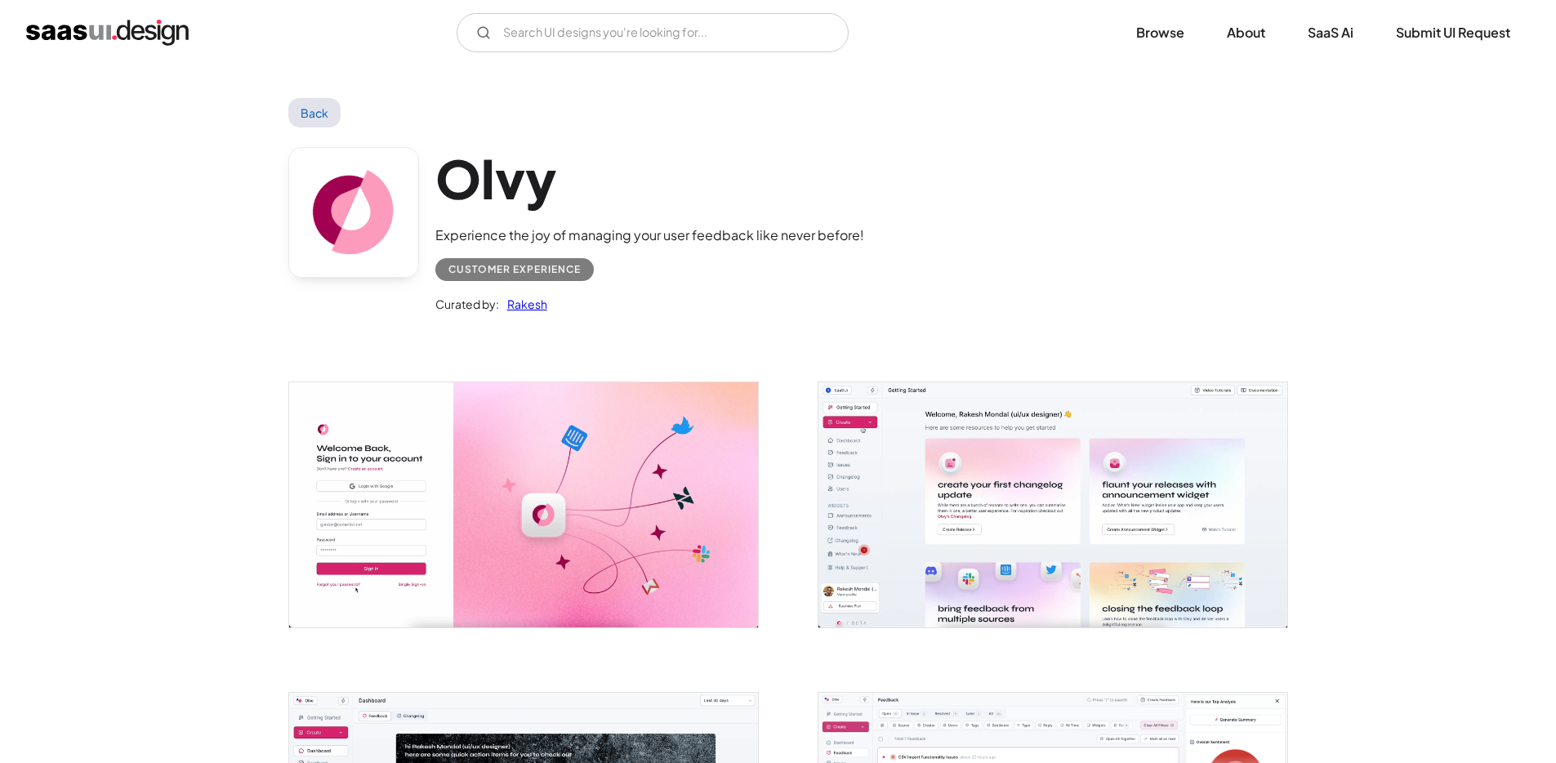
scroll to position [0, 0]
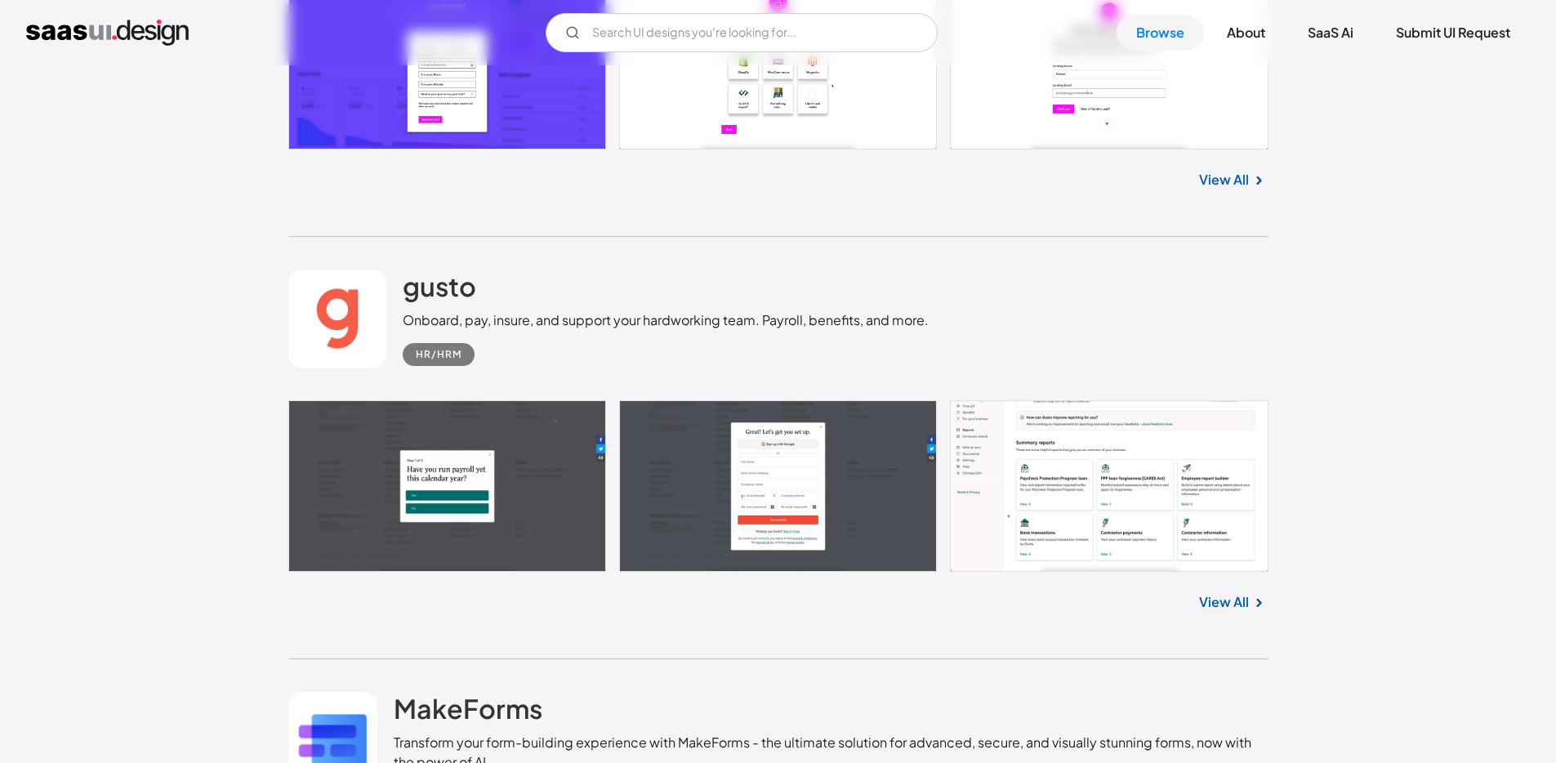
scroll to position [5514, 0]
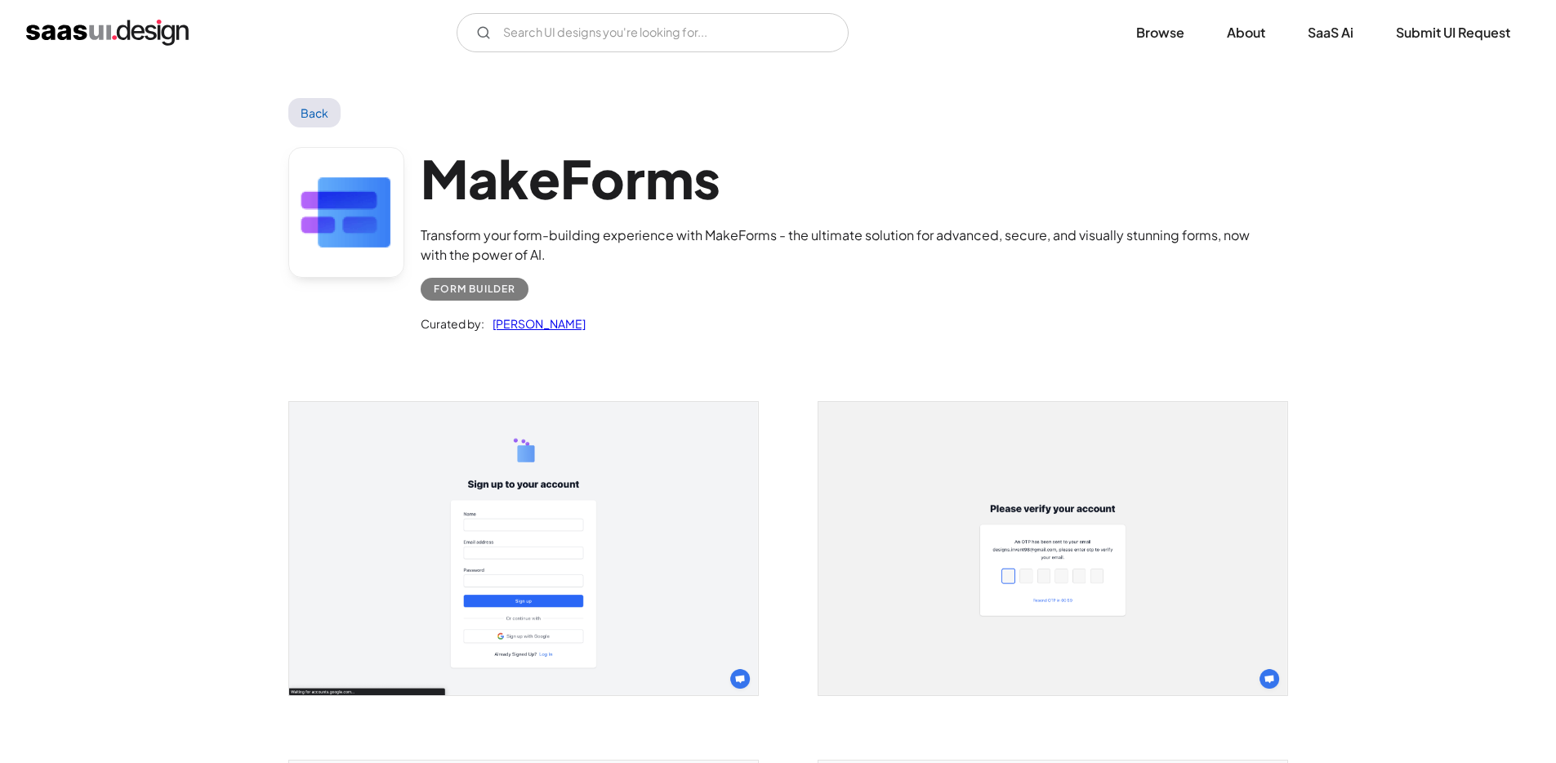
click at [448, 577] on img "open lightbox" at bounding box center [523, 548] width 469 height 293
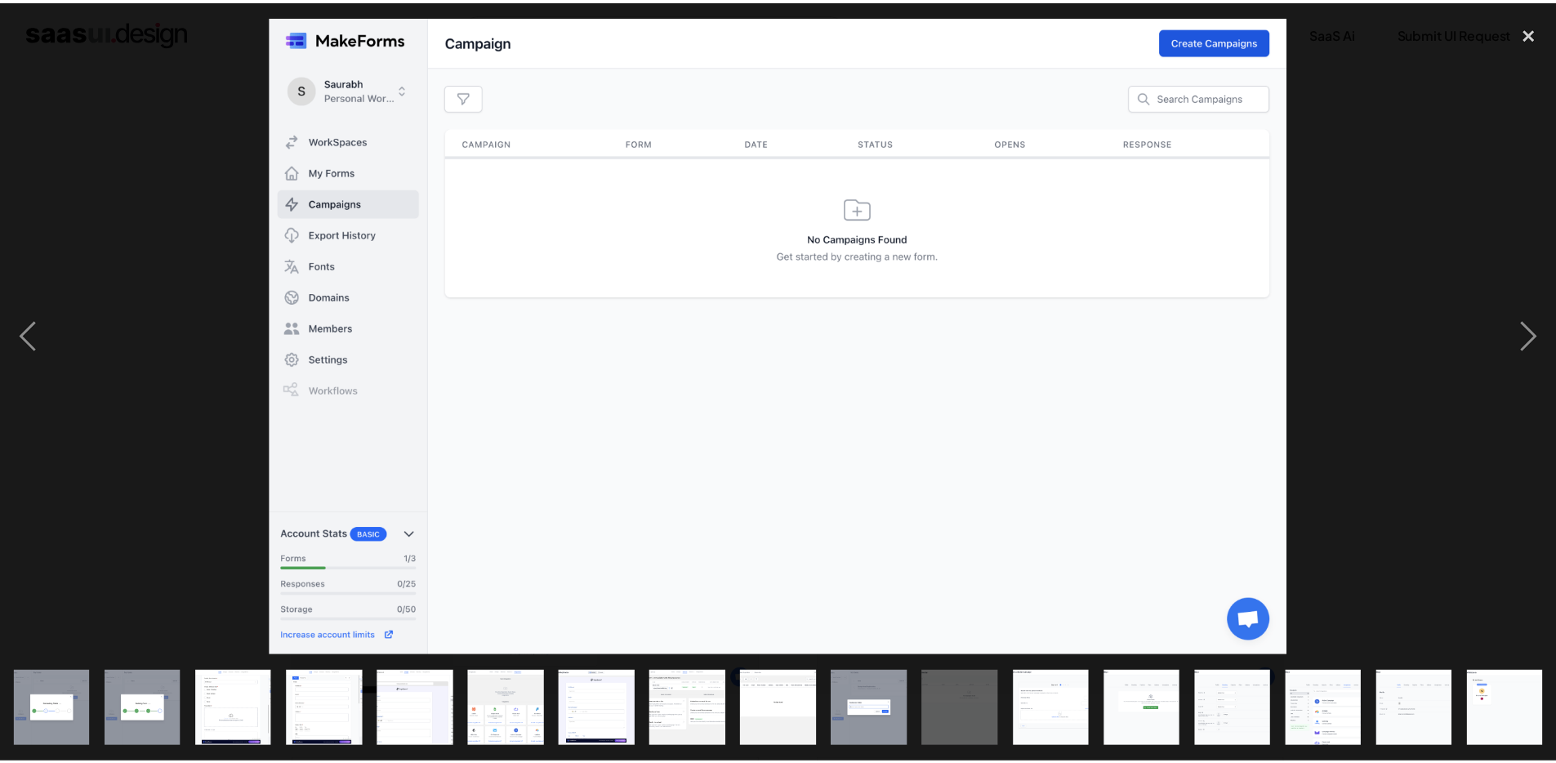
scroll to position [0, 644]
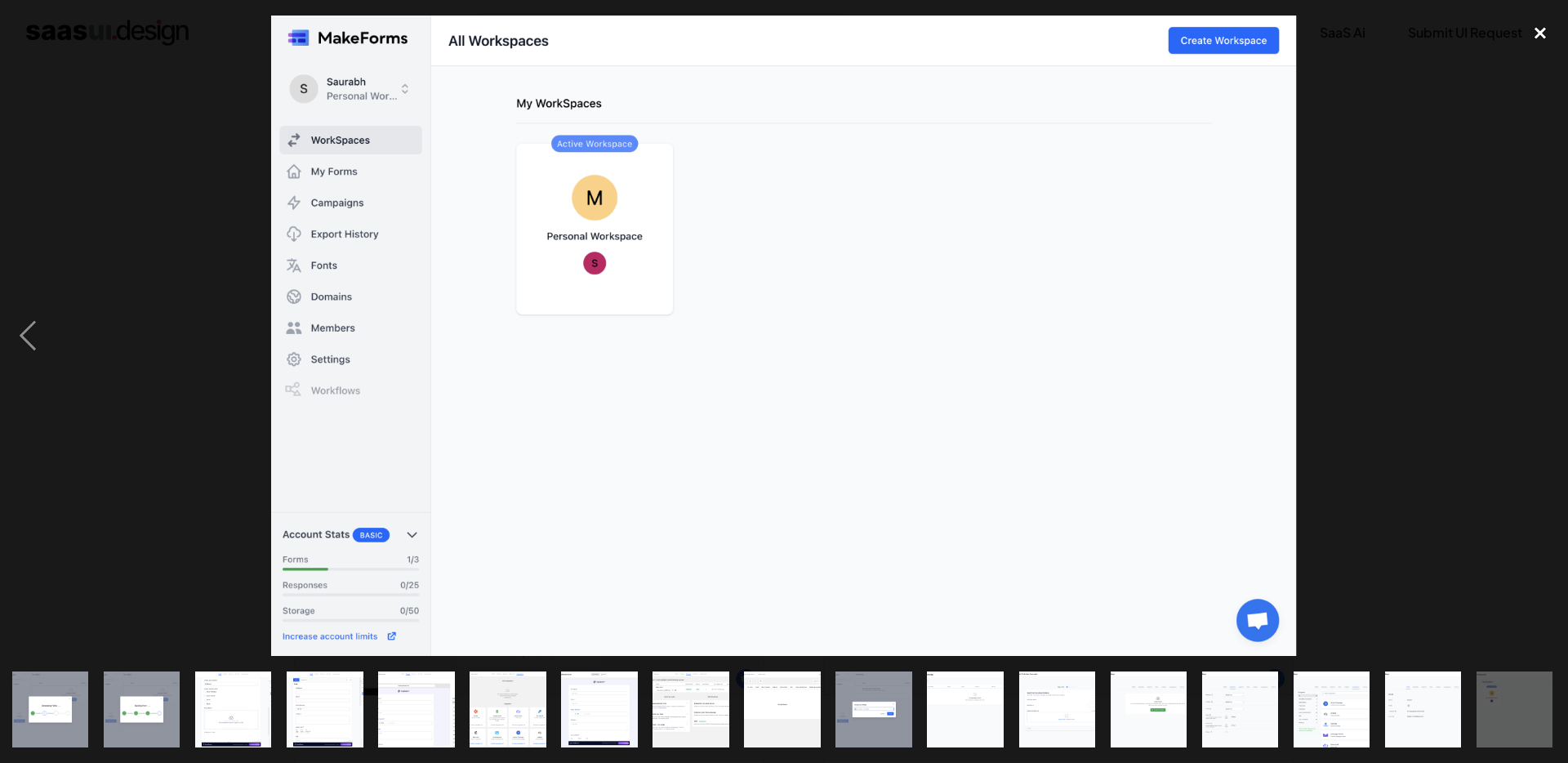
click at [1547, 47] on div "close lightbox" at bounding box center [1541, 34] width 56 height 36
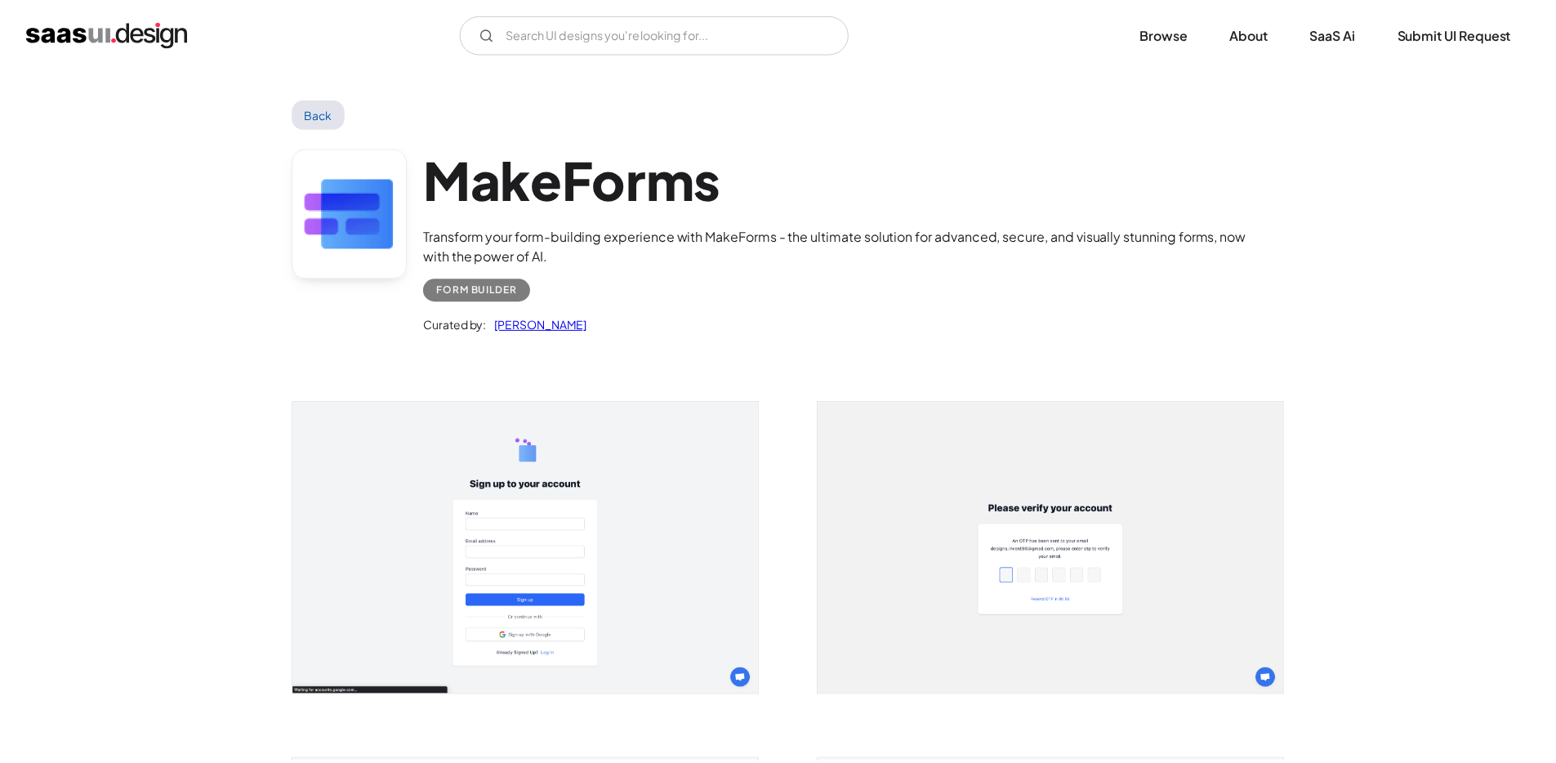
scroll to position [0, 0]
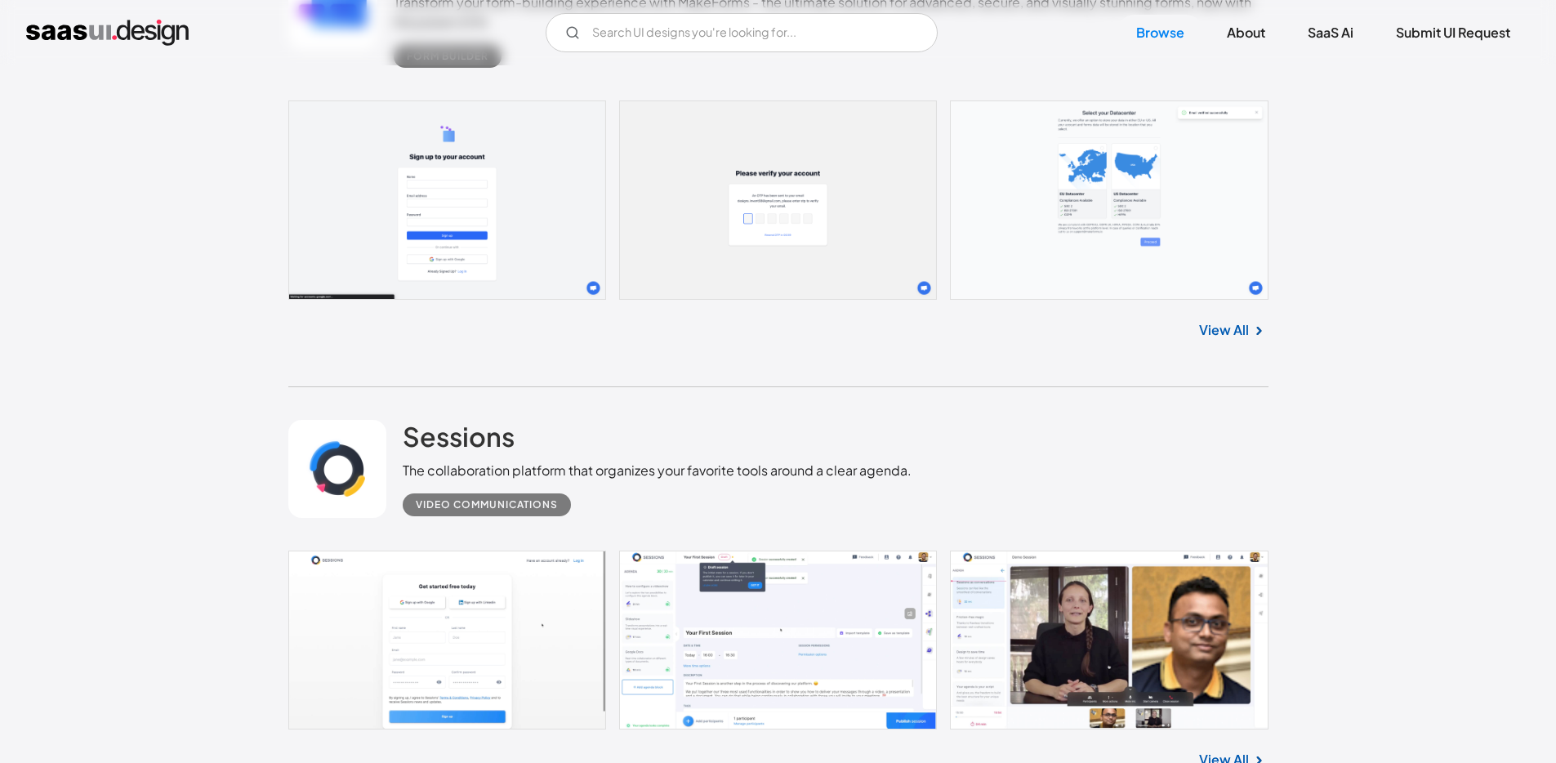
scroll to position [6269, 0]
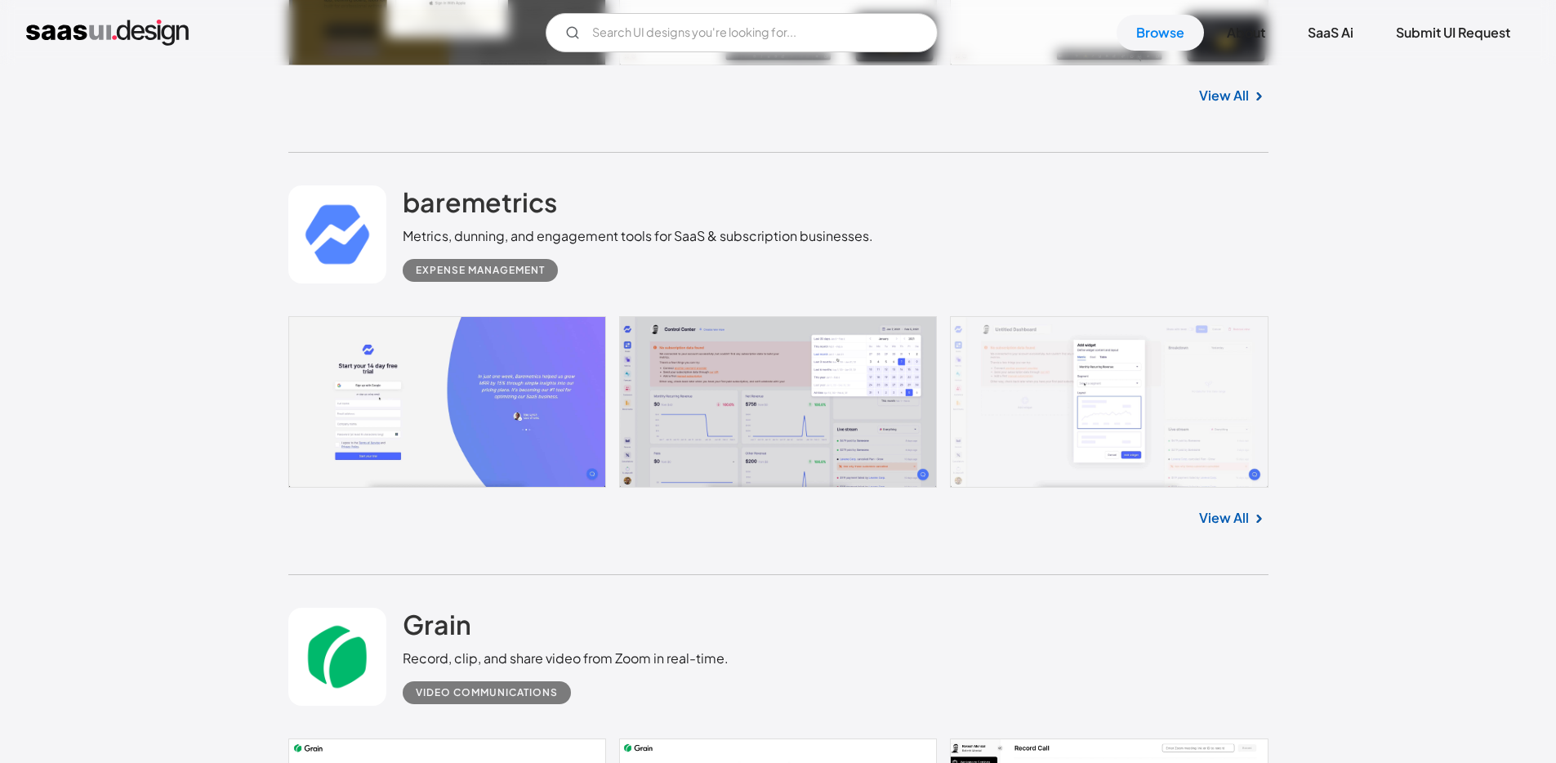
scroll to position [7410, 0]
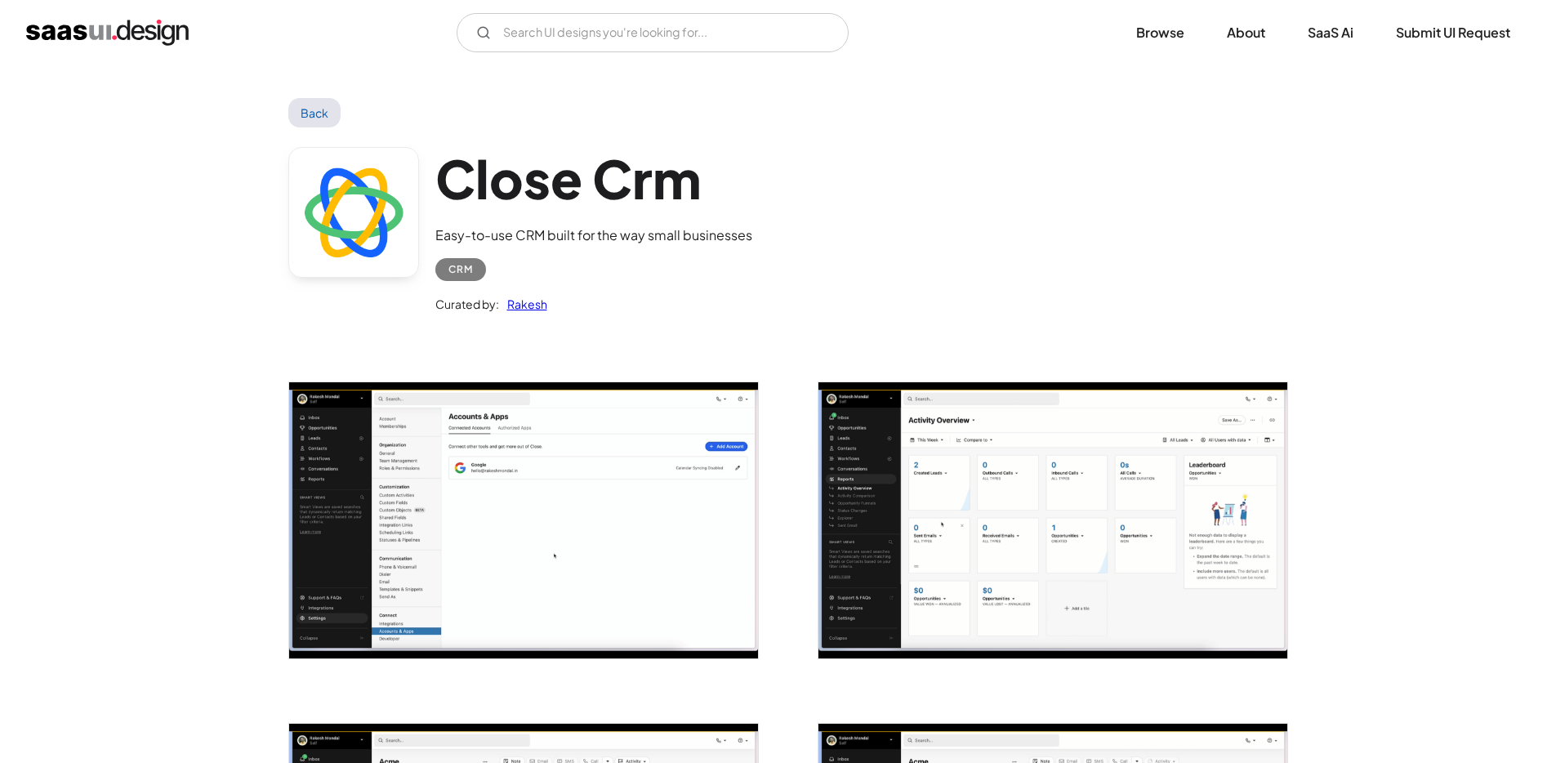
click at [467, 493] on img "open lightbox" at bounding box center [523, 520] width 469 height 276
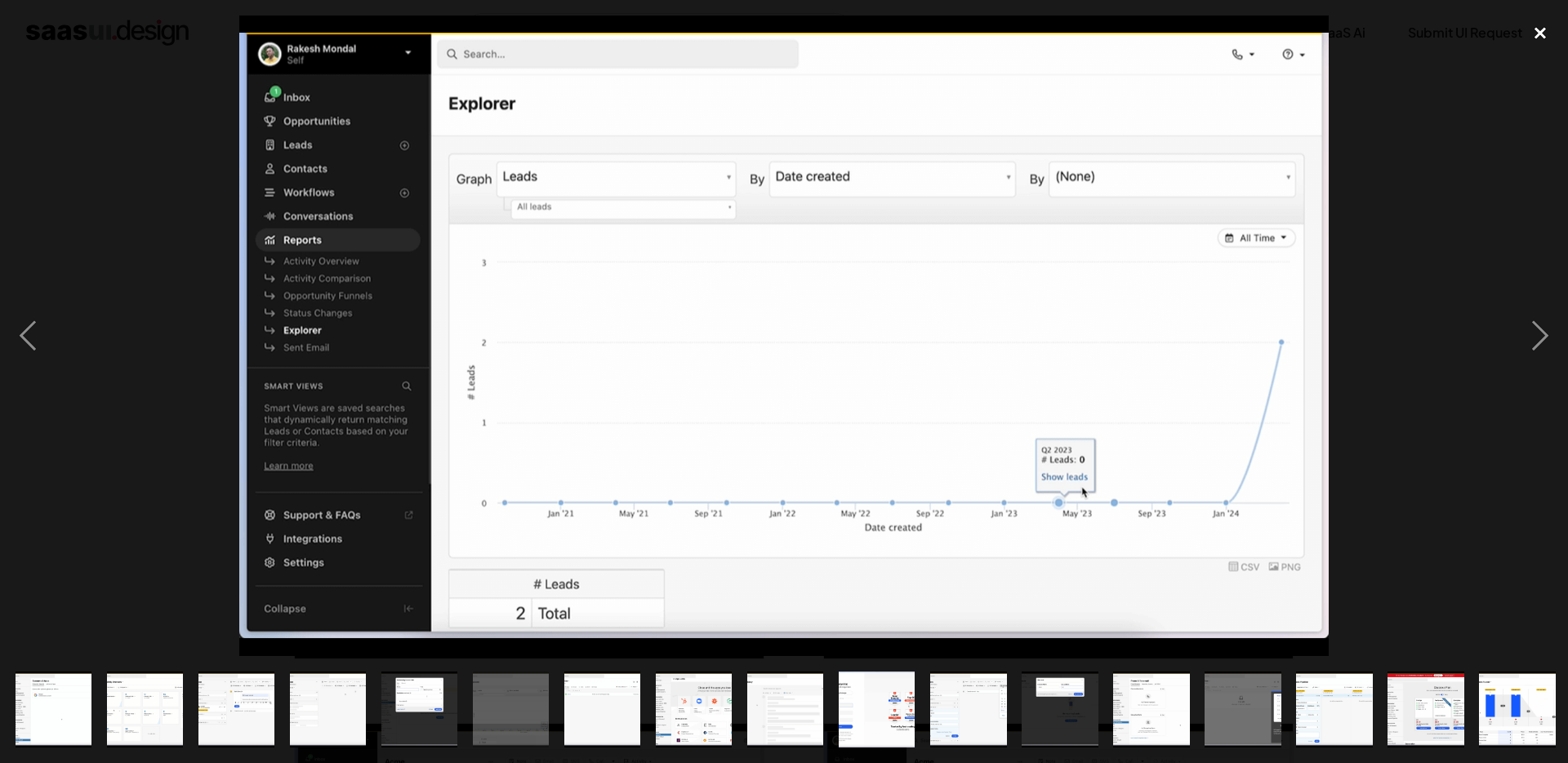
click at [1545, 33] on div "close lightbox" at bounding box center [1541, 34] width 56 height 36
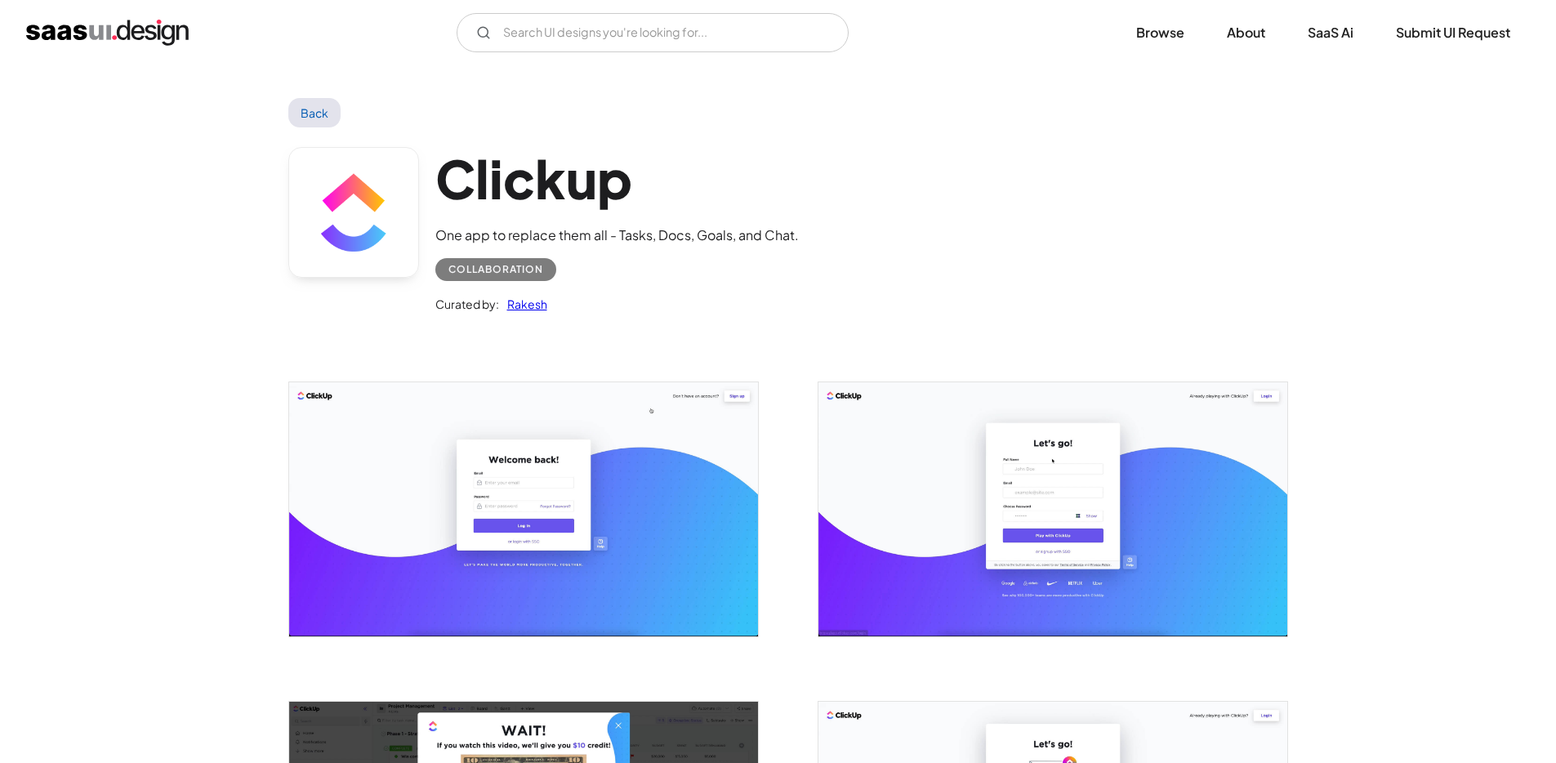
click at [493, 457] on img "open lightbox" at bounding box center [523, 508] width 469 height 253
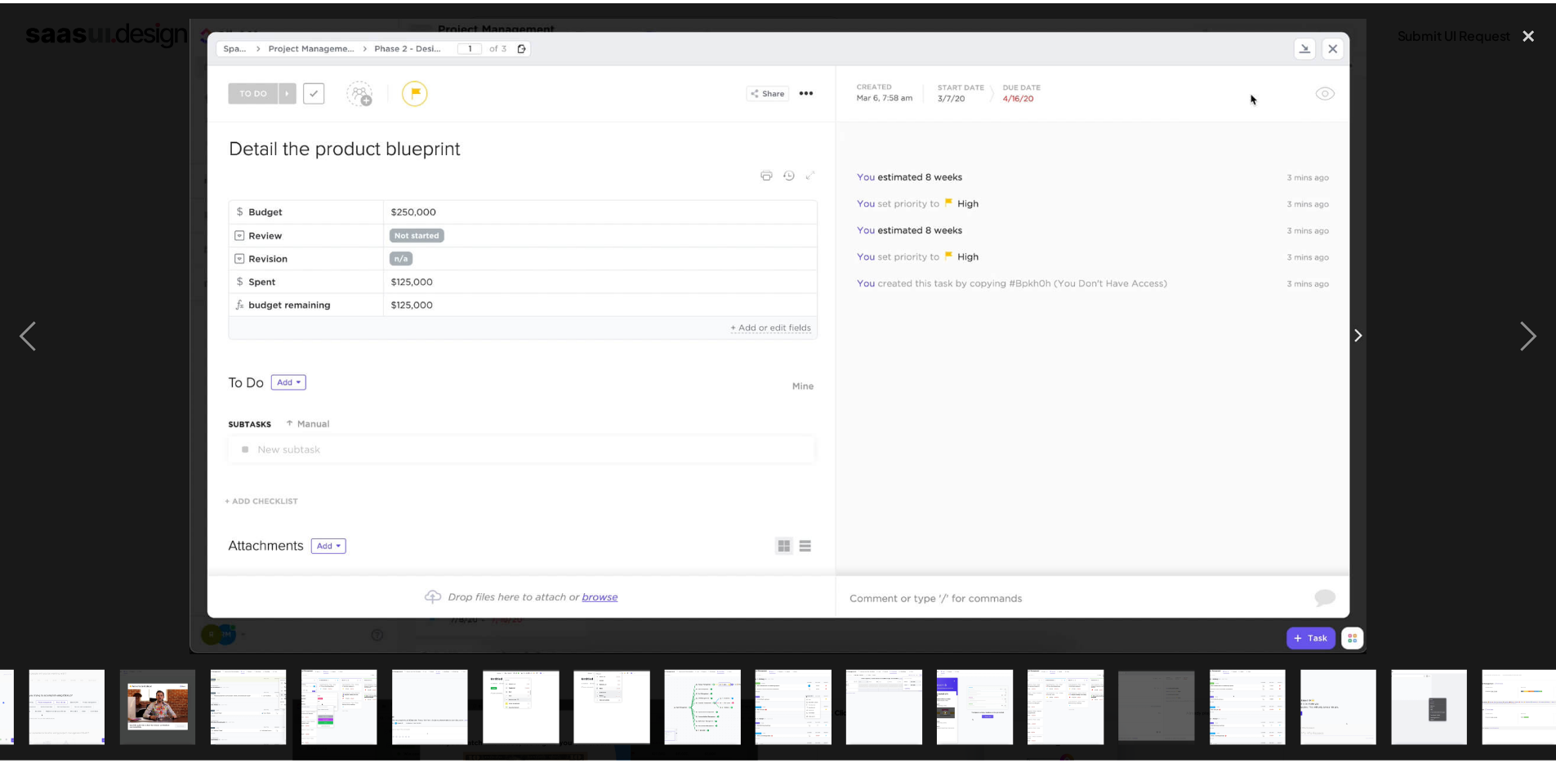
scroll to position [0, 461]
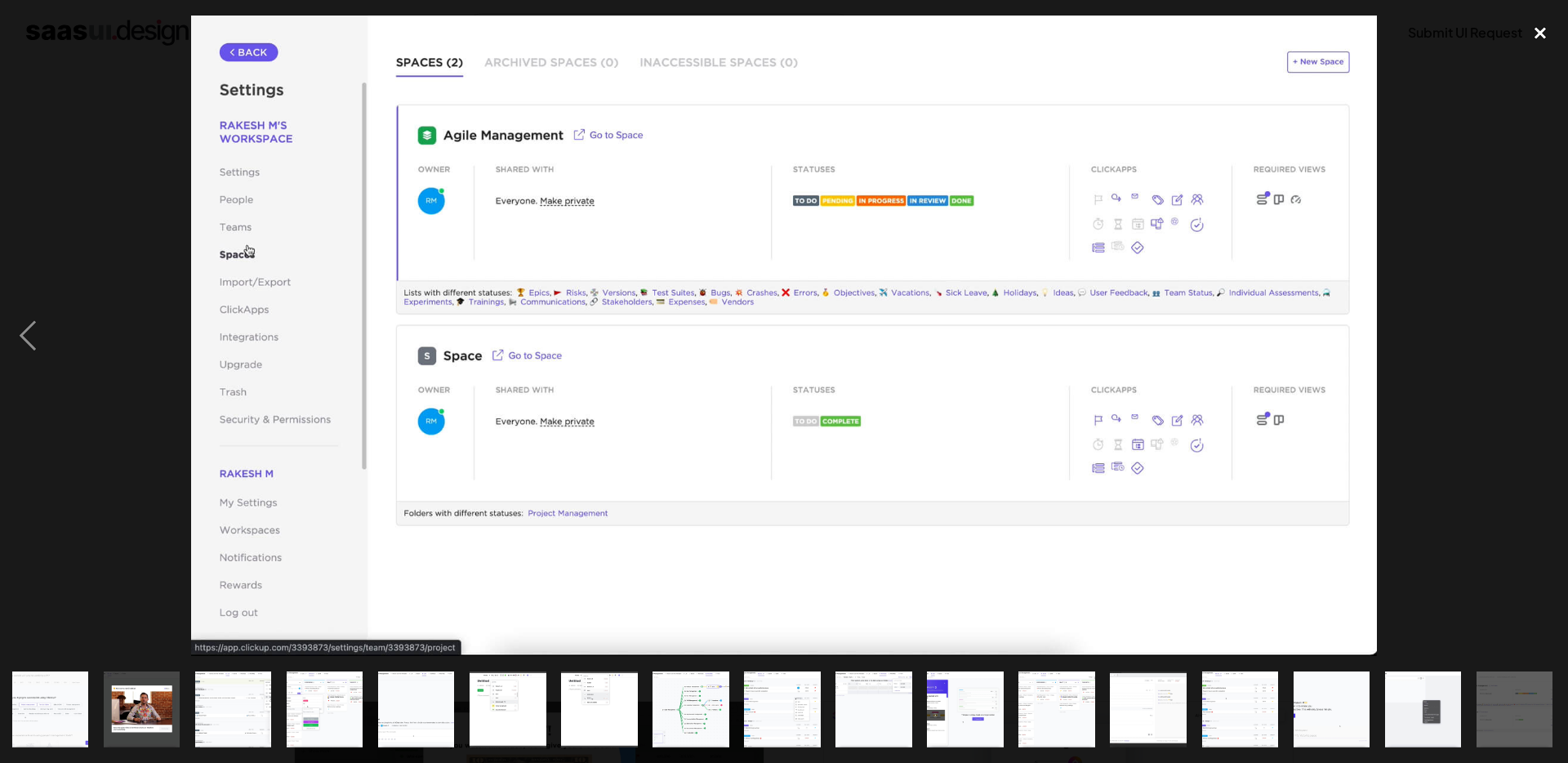
click at [1531, 36] on div "close lightbox" at bounding box center [1541, 34] width 56 height 36
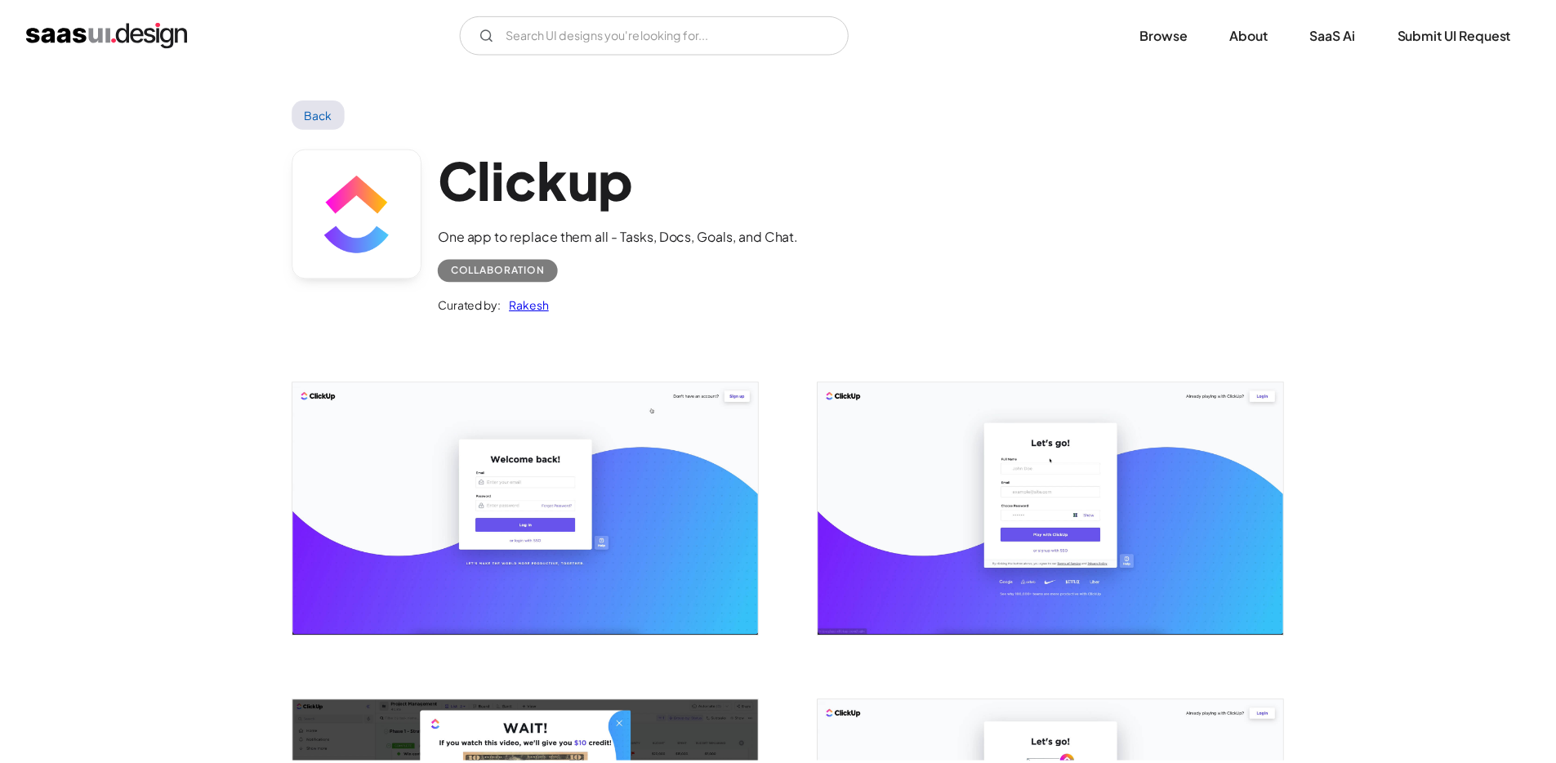
scroll to position [0, 0]
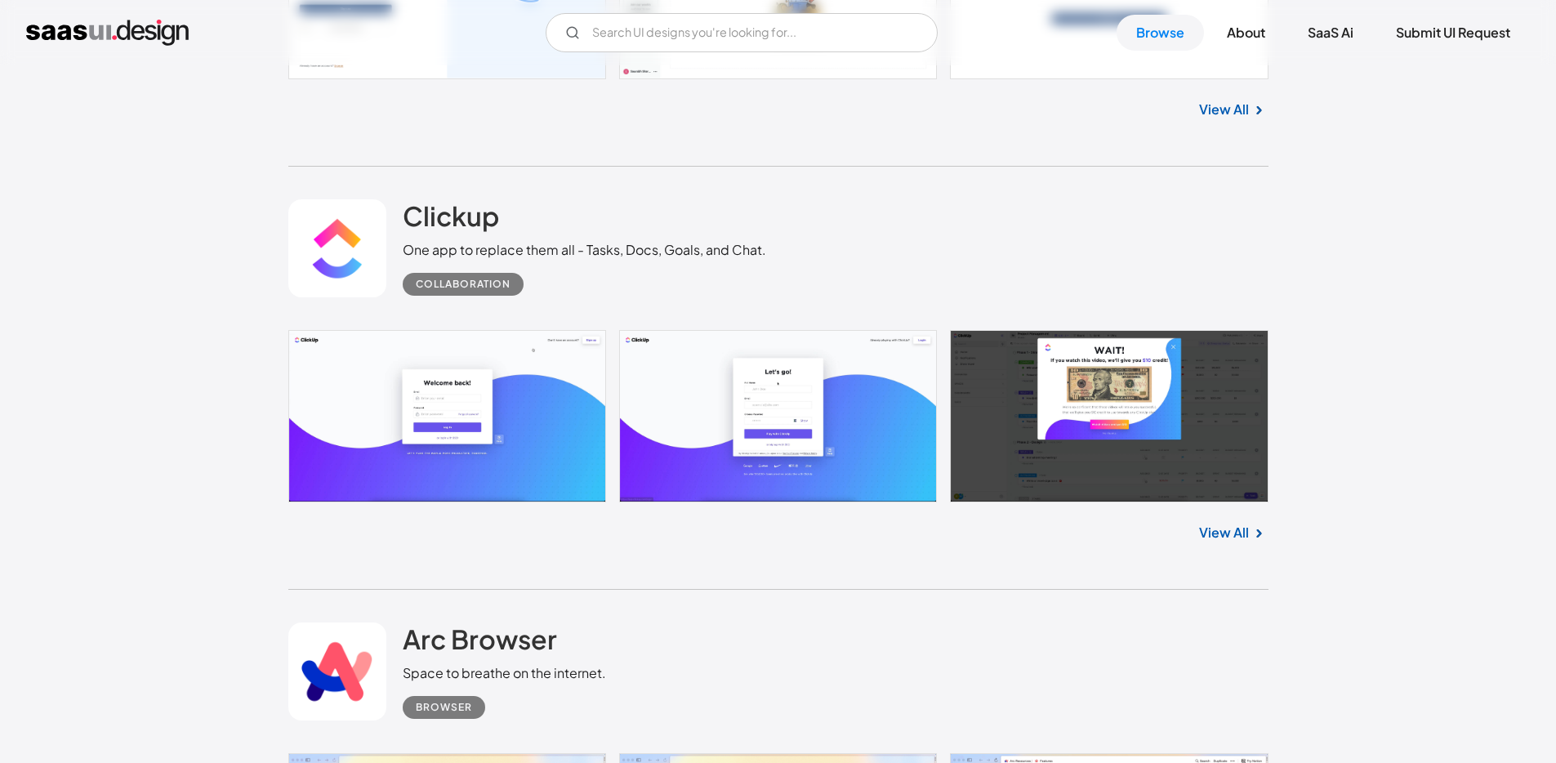
scroll to position [9543, 0]
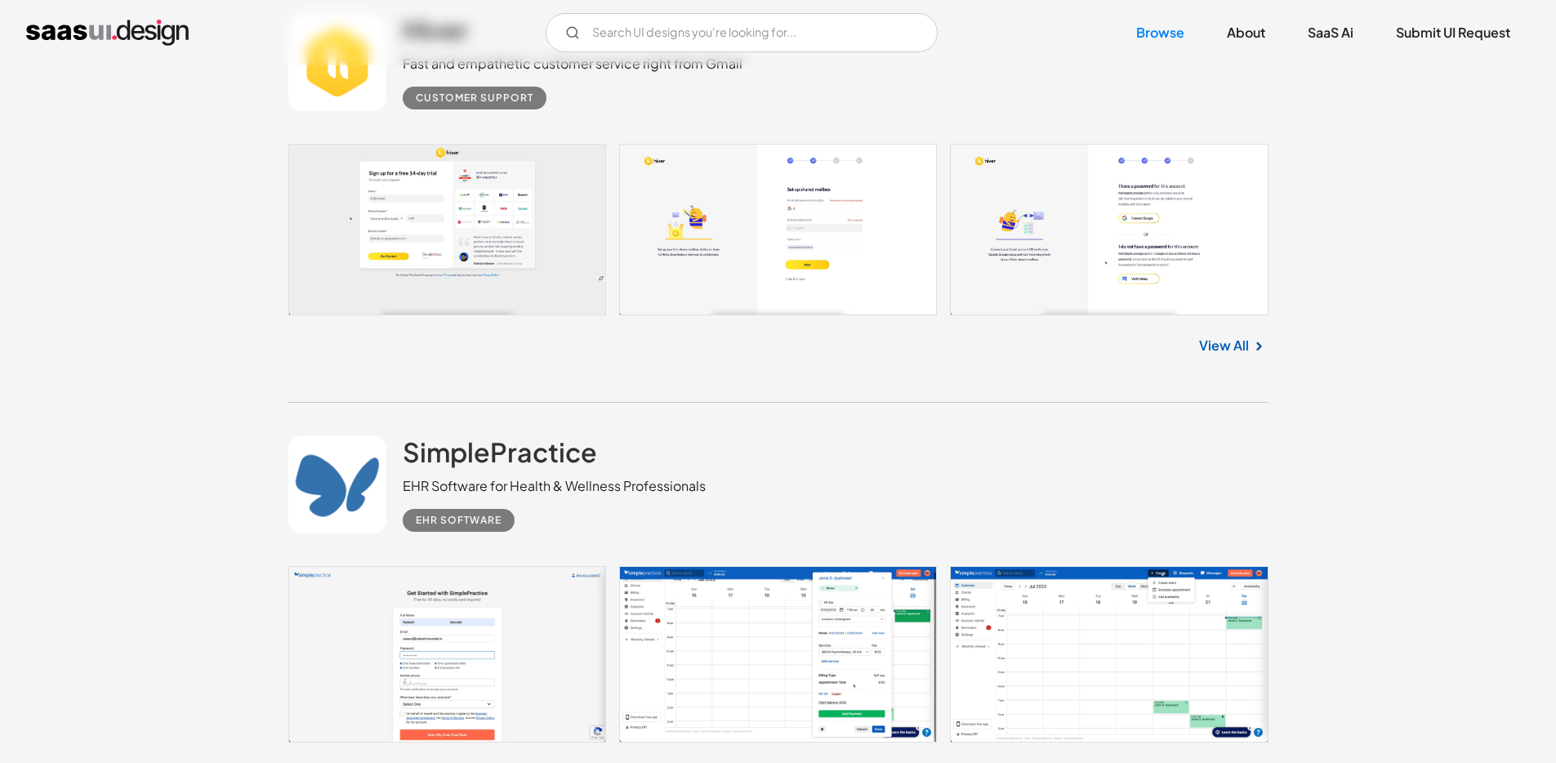
scroll to position [10566, 0]
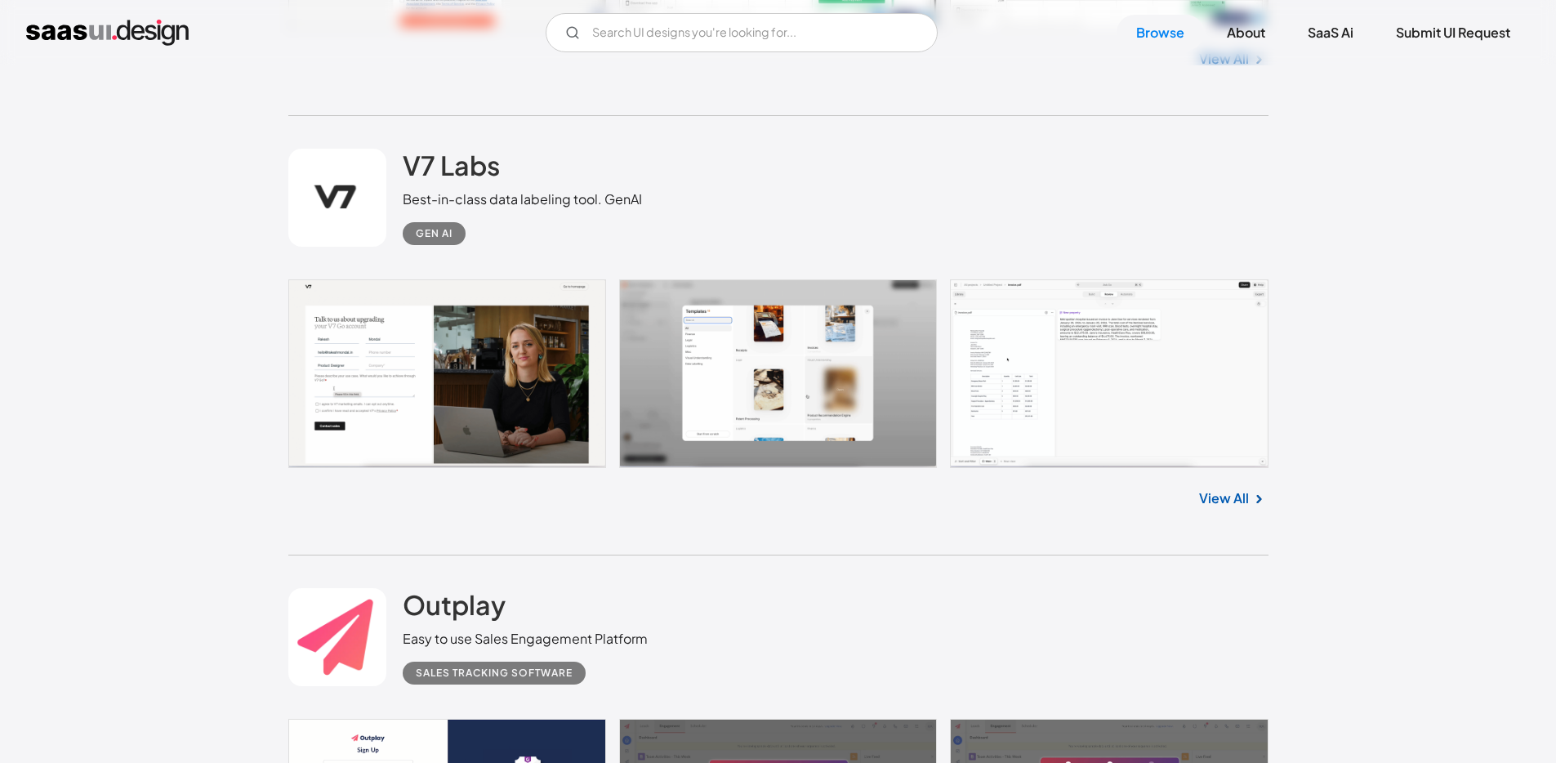
scroll to position [11262, 0]
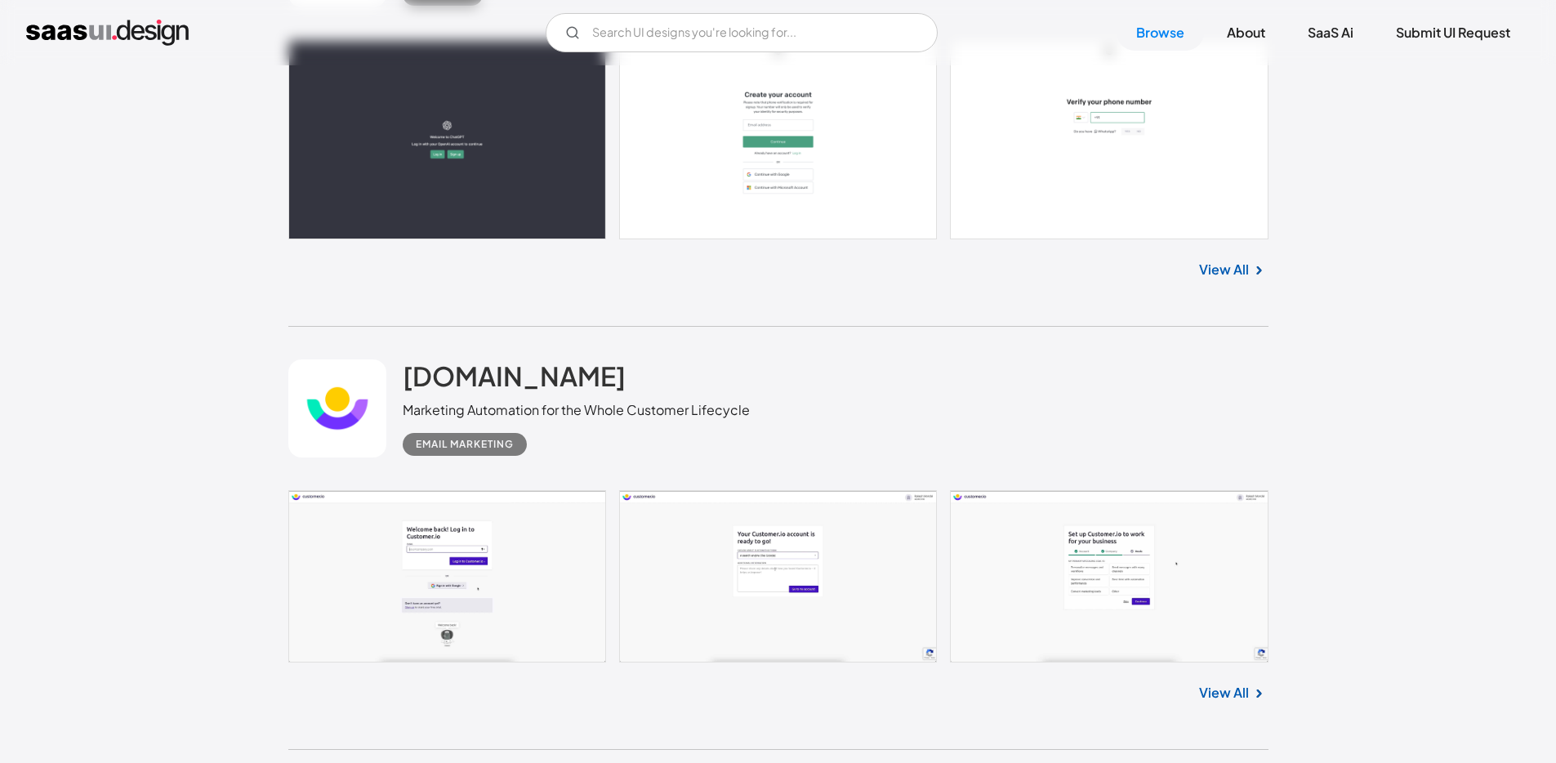
scroll to position [14577, 0]
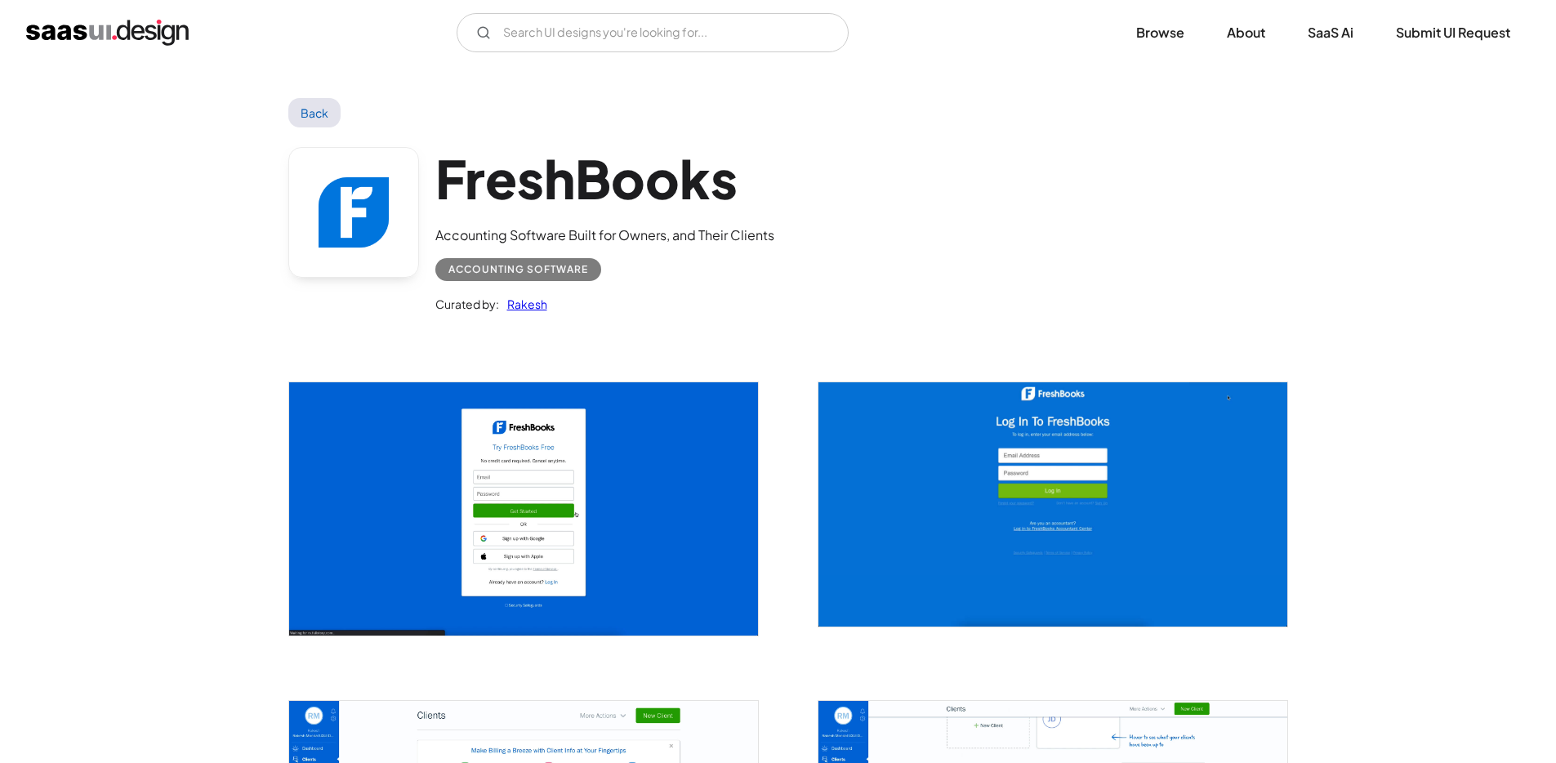
click at [359, 446] on img "open lightbox" at bounding box center [523, 508] width 469 height 253
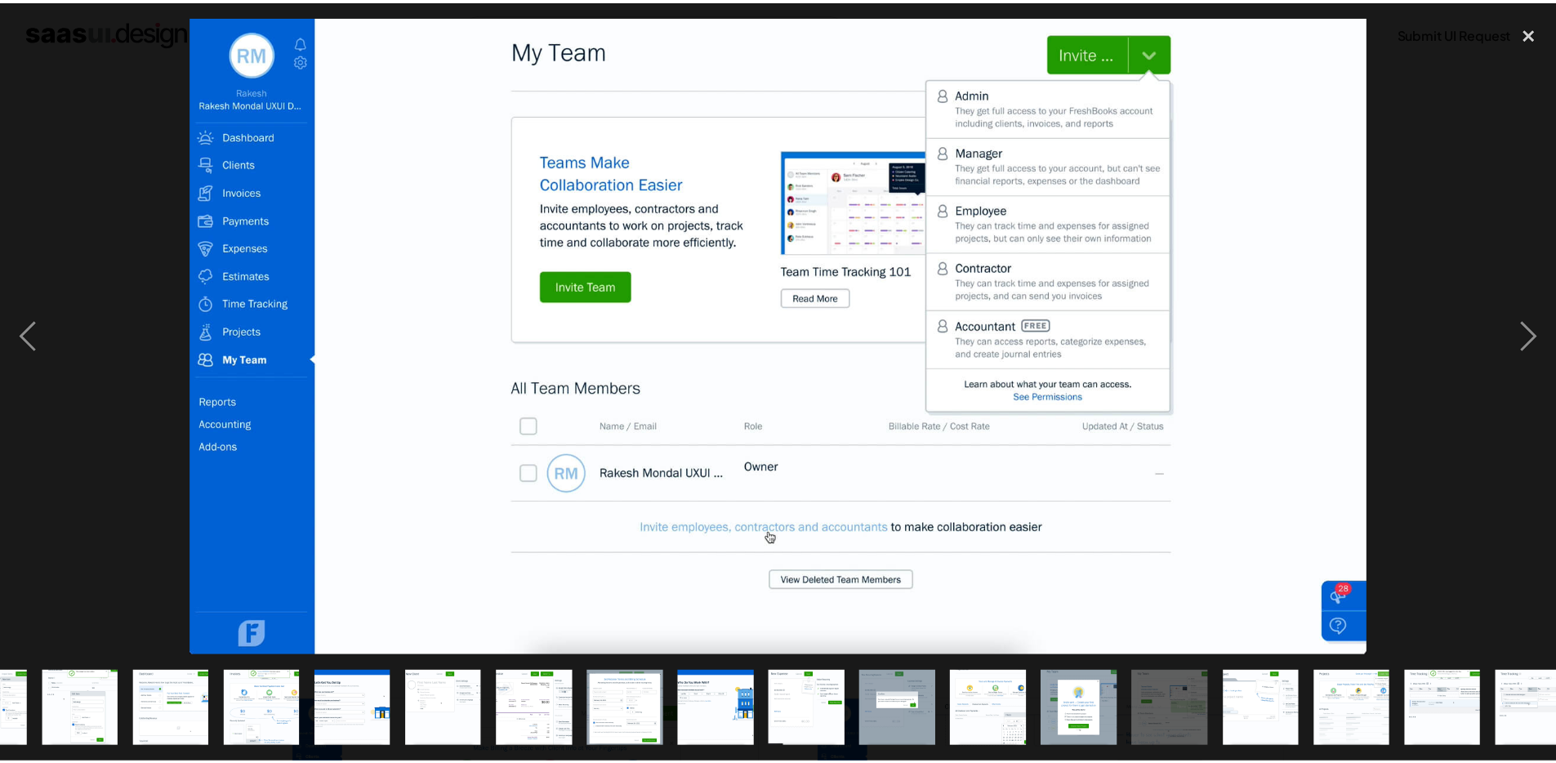
scroll to position [0, 461]
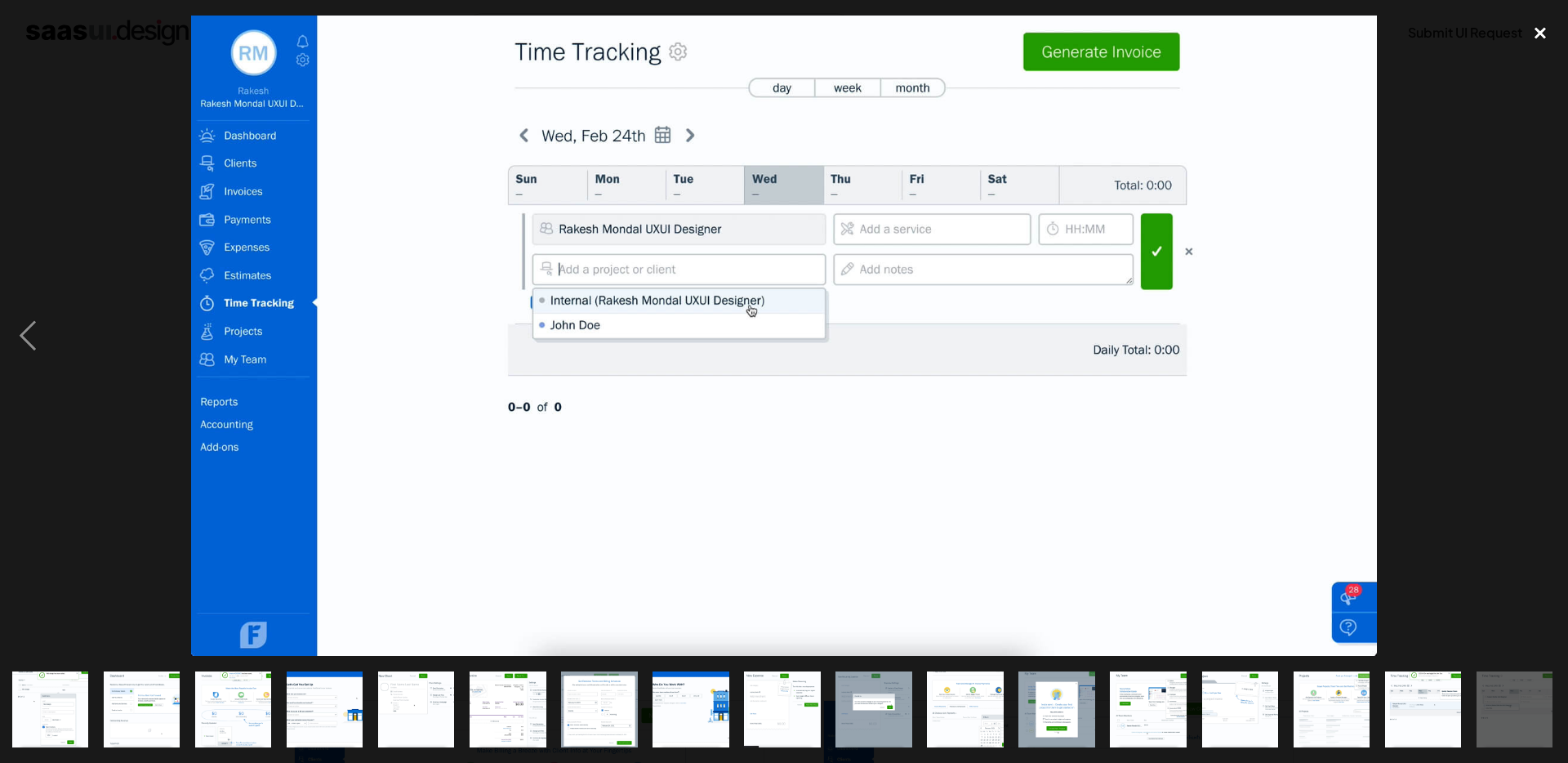
click at [1553, 20] on div "close lightbox" at bounding box center [1541, 34] width 56 height 36
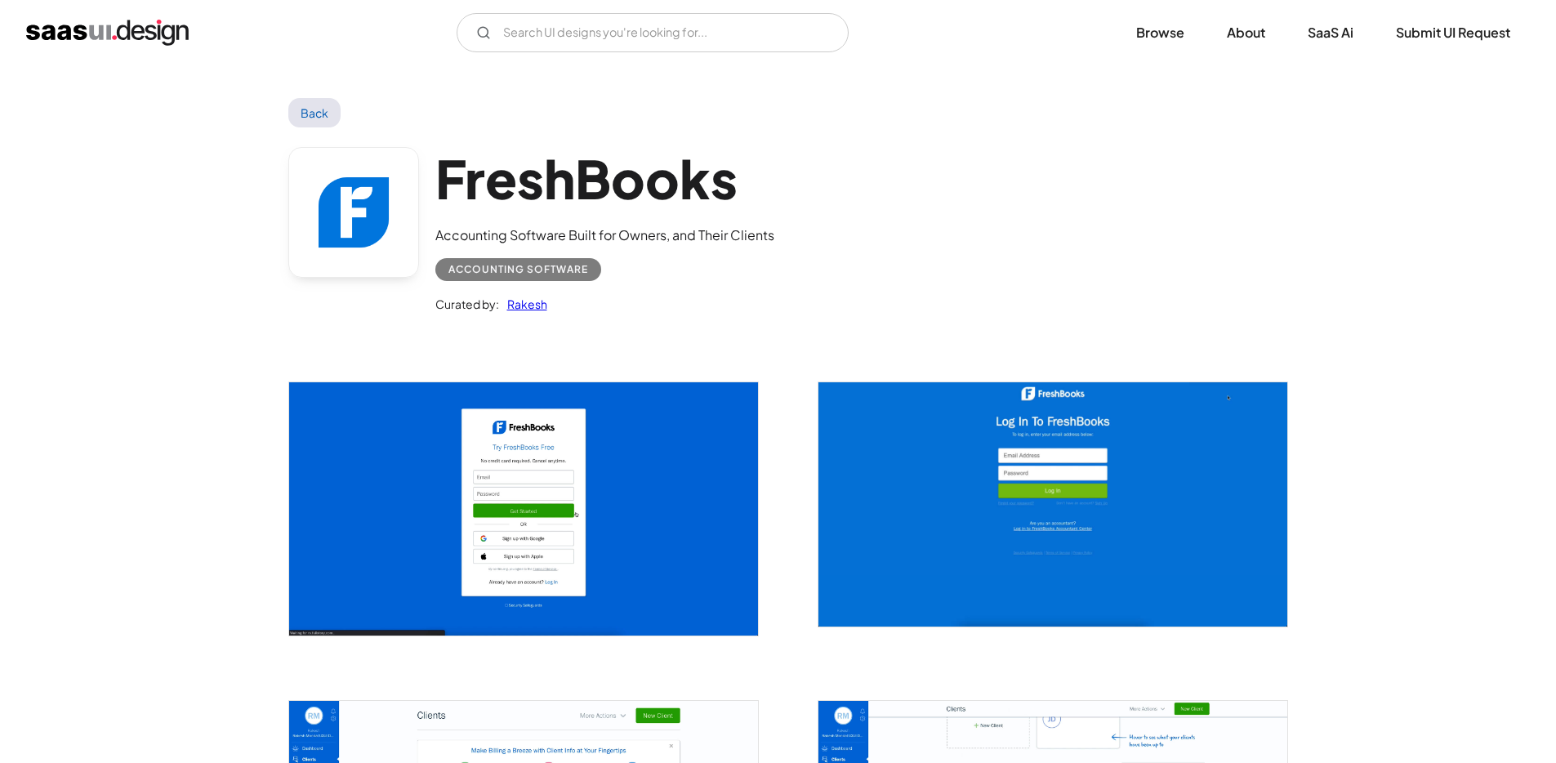
scroll to position [0, 0]
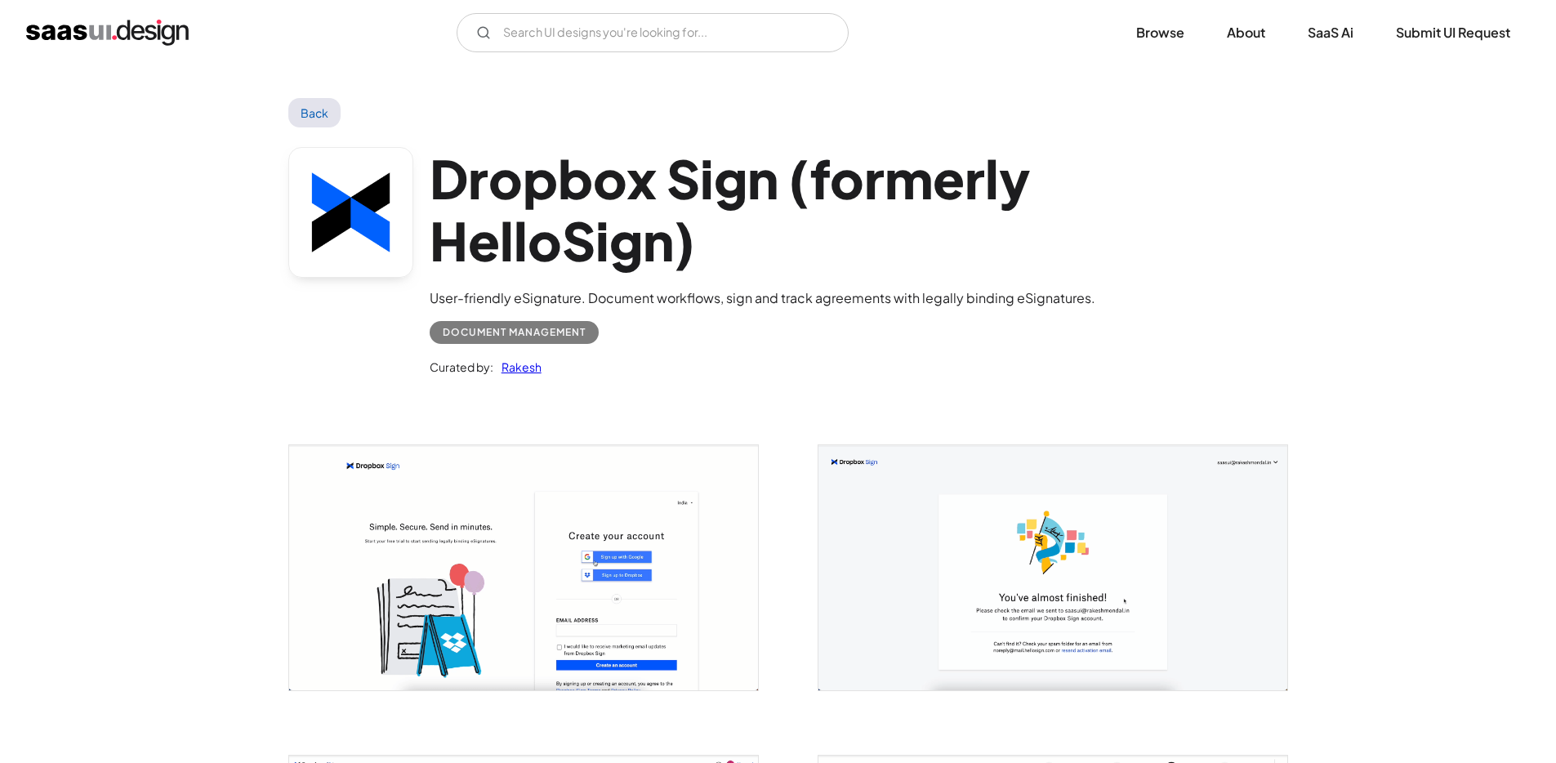
click at [575, 463] on img "open lightbox" at bounding box center [523, 567] width 469 height 245
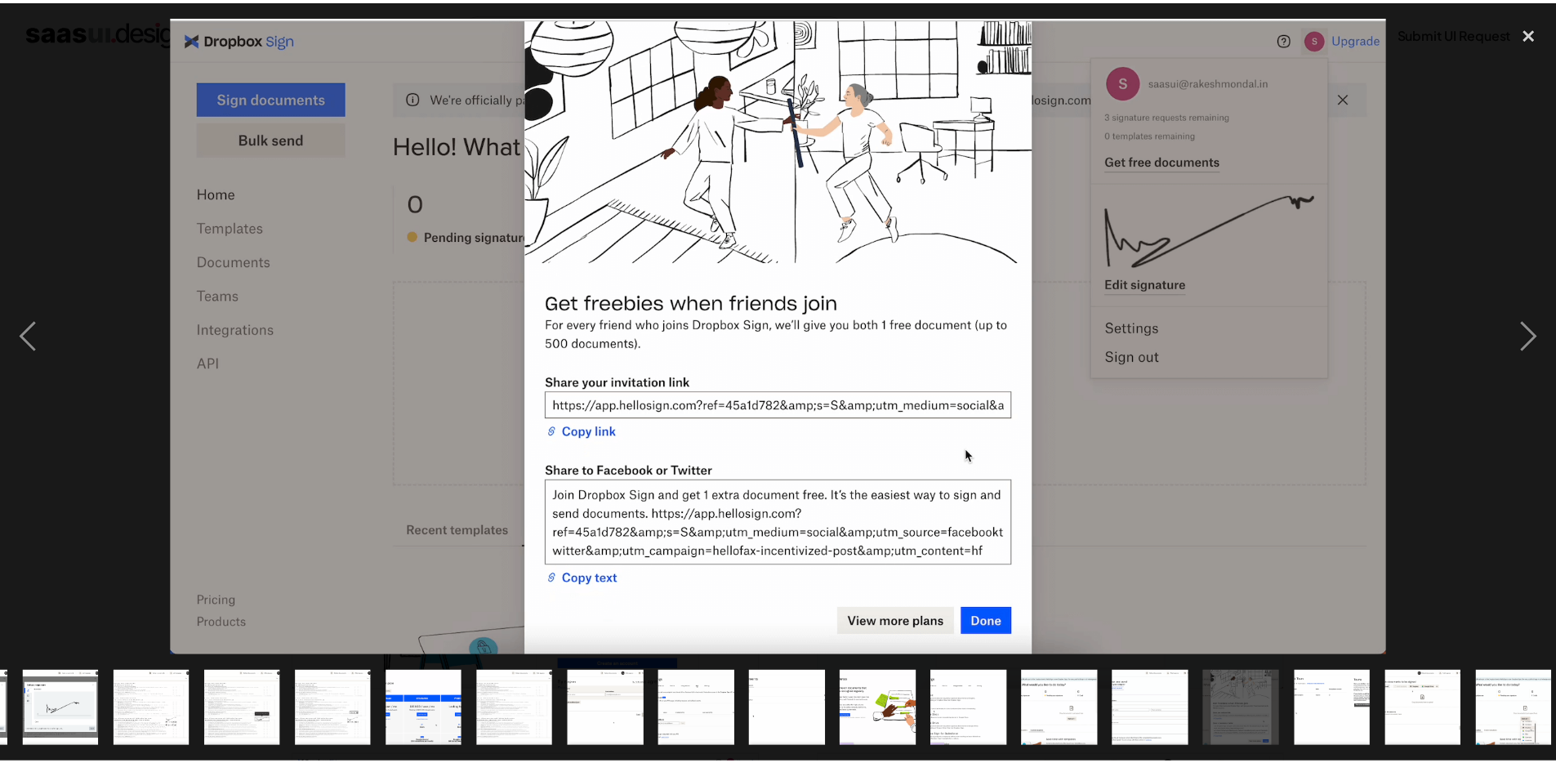
scroll to position [0, 369]
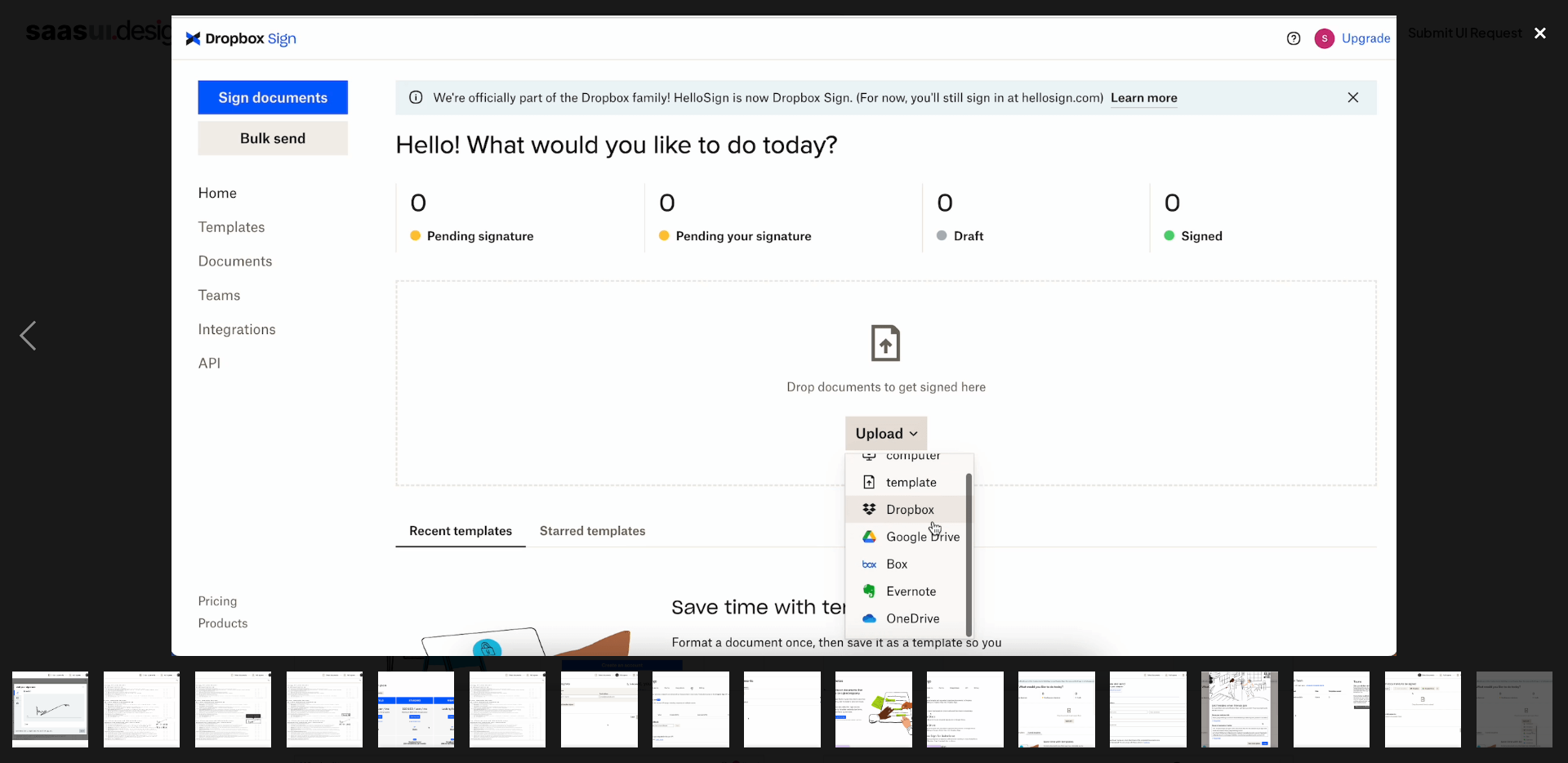
click at [1550, 40] on div "close lightbox" at bounding box center [1541, 34] width 56 height 36
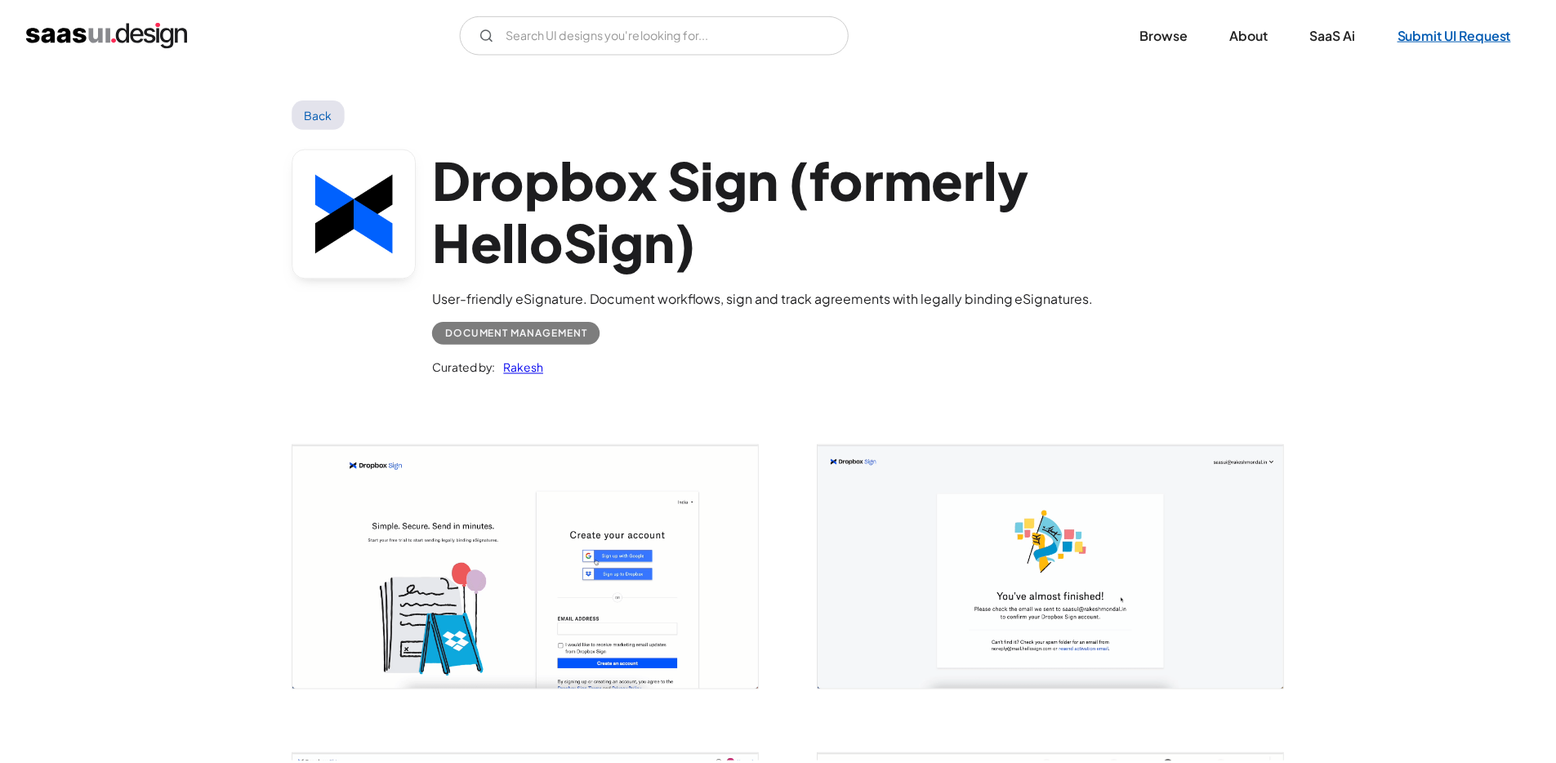
scroll to position [0, 0]
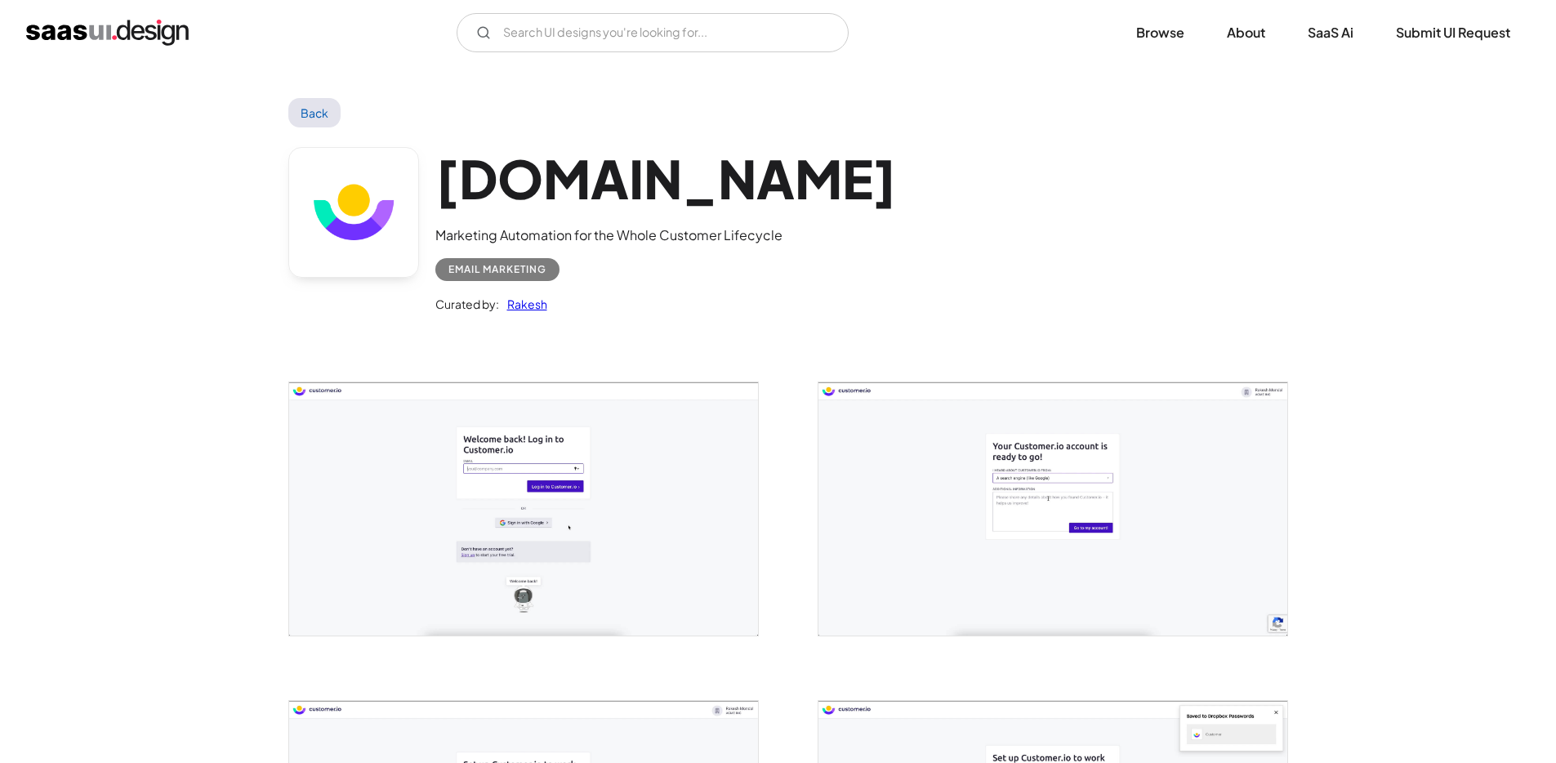
click at [399, 466] on img "open lightbox" at bounding box center [523, 508] width 469 height 252
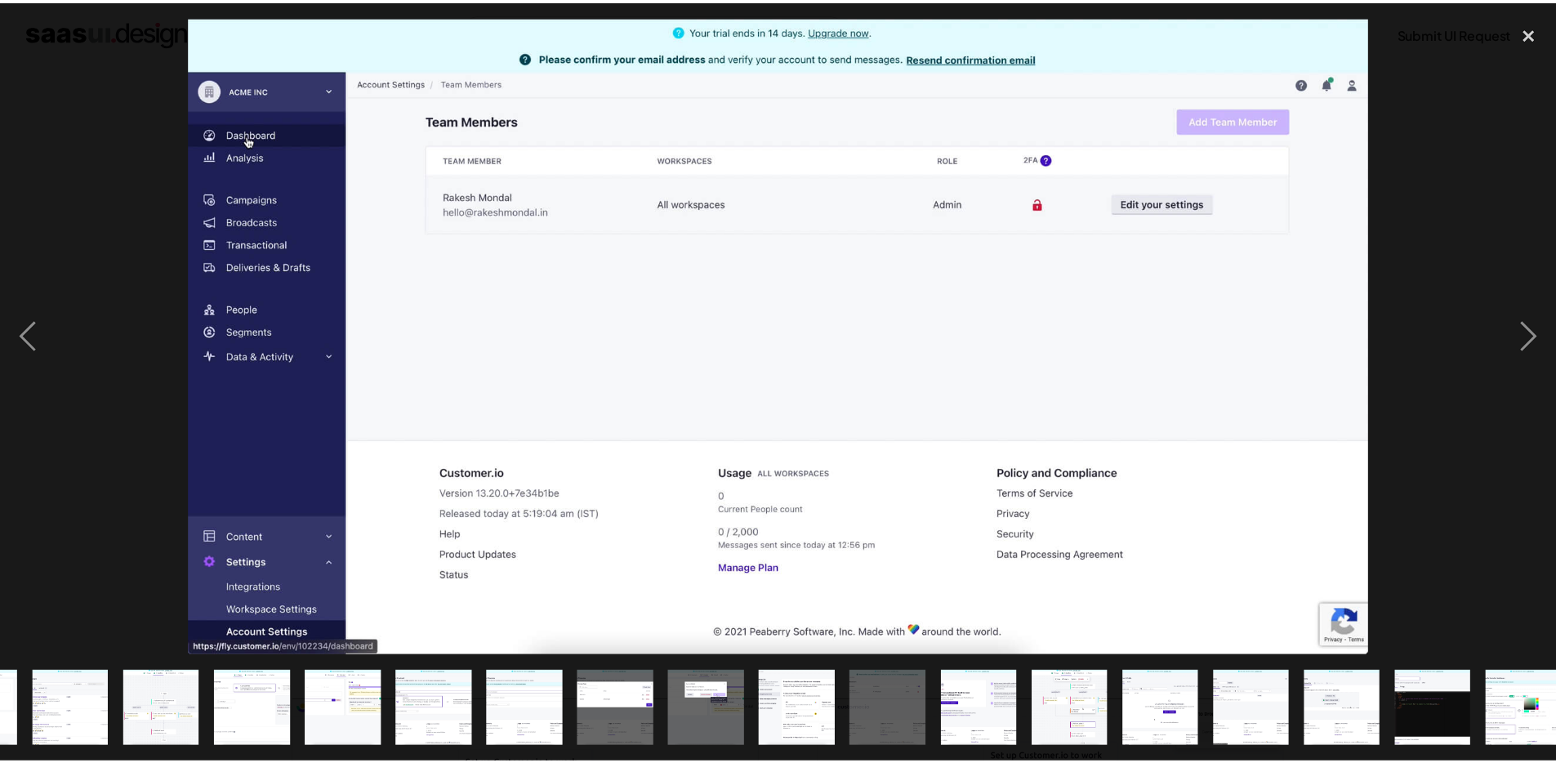
scroll to position [0, 735]
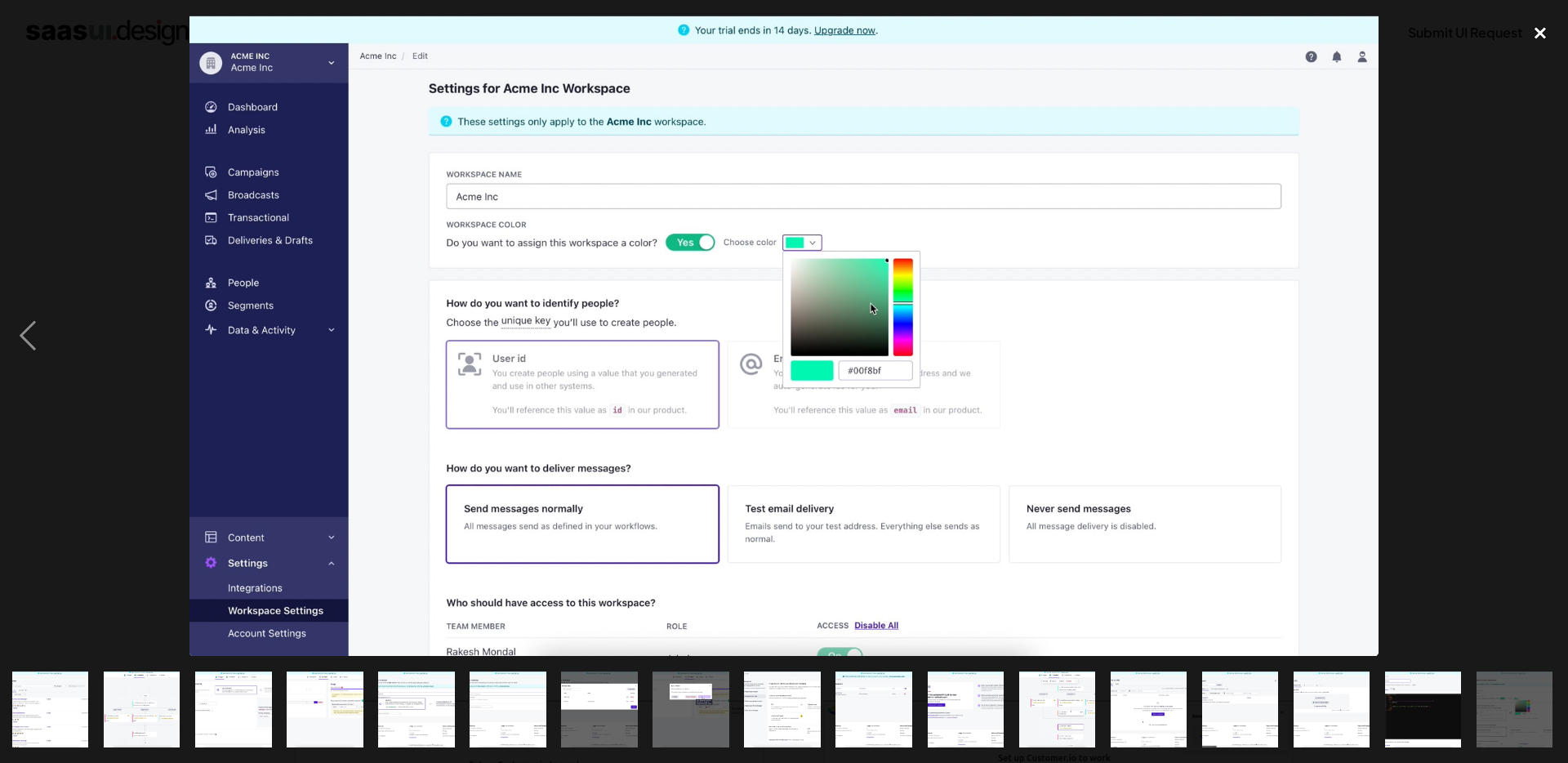
click at [1537, 41] on div "close lightbox" at bounding box center [1541, 34] width 56 height 36
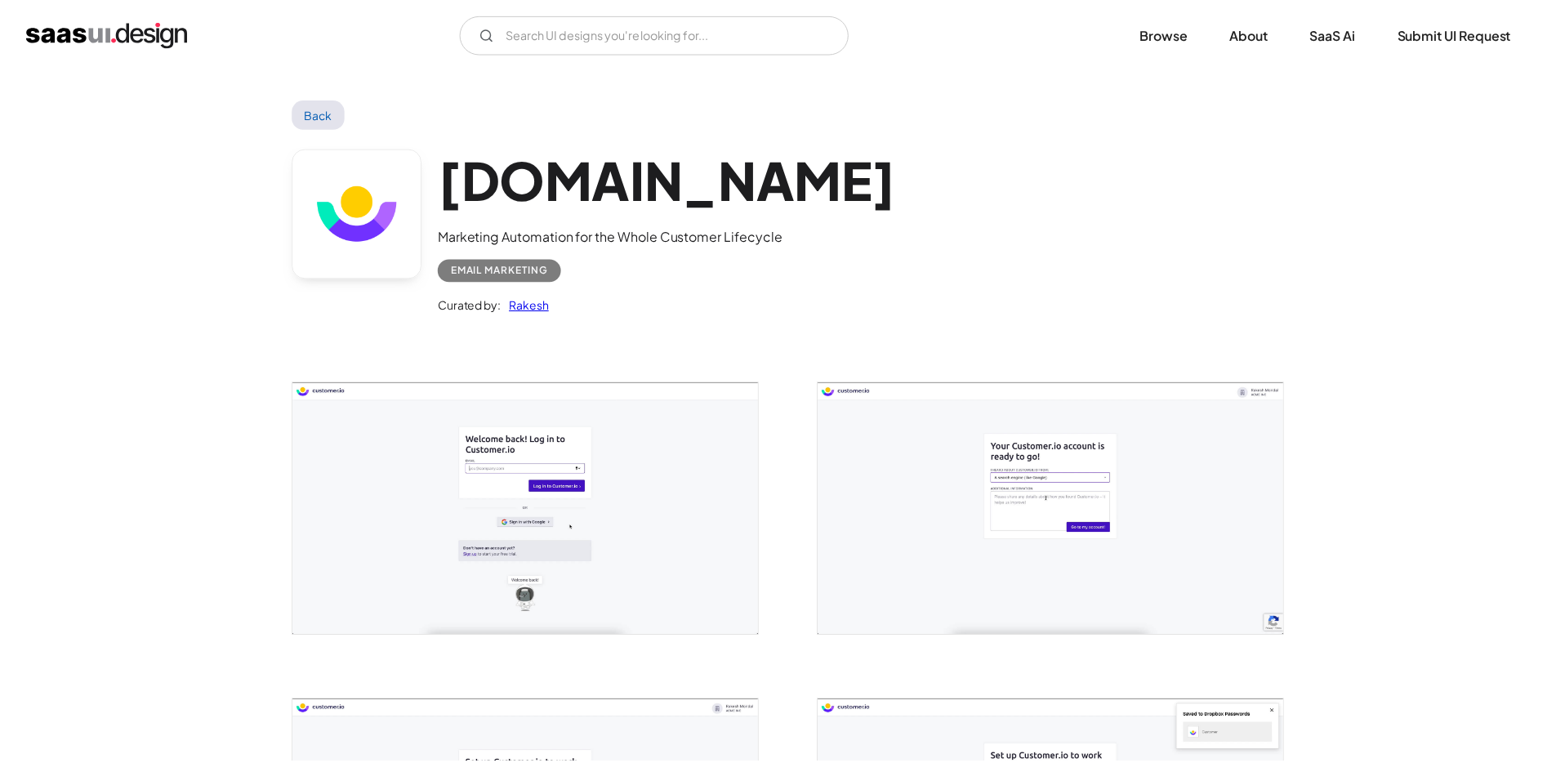
scroll to position [0, 0]
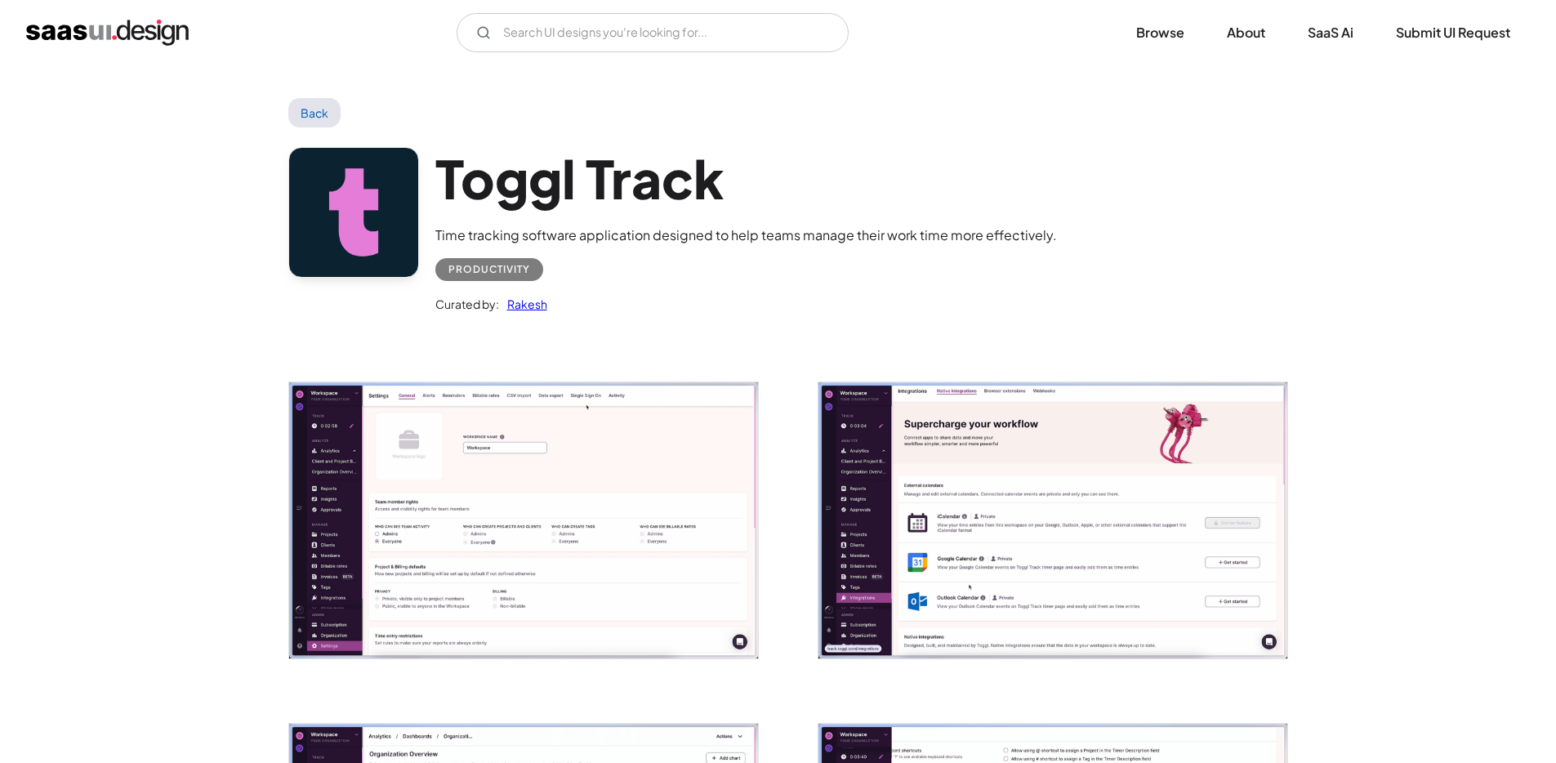
click at [367, 488] on img "open lightbox" at bounding box center [523, 520] width 469 height 276
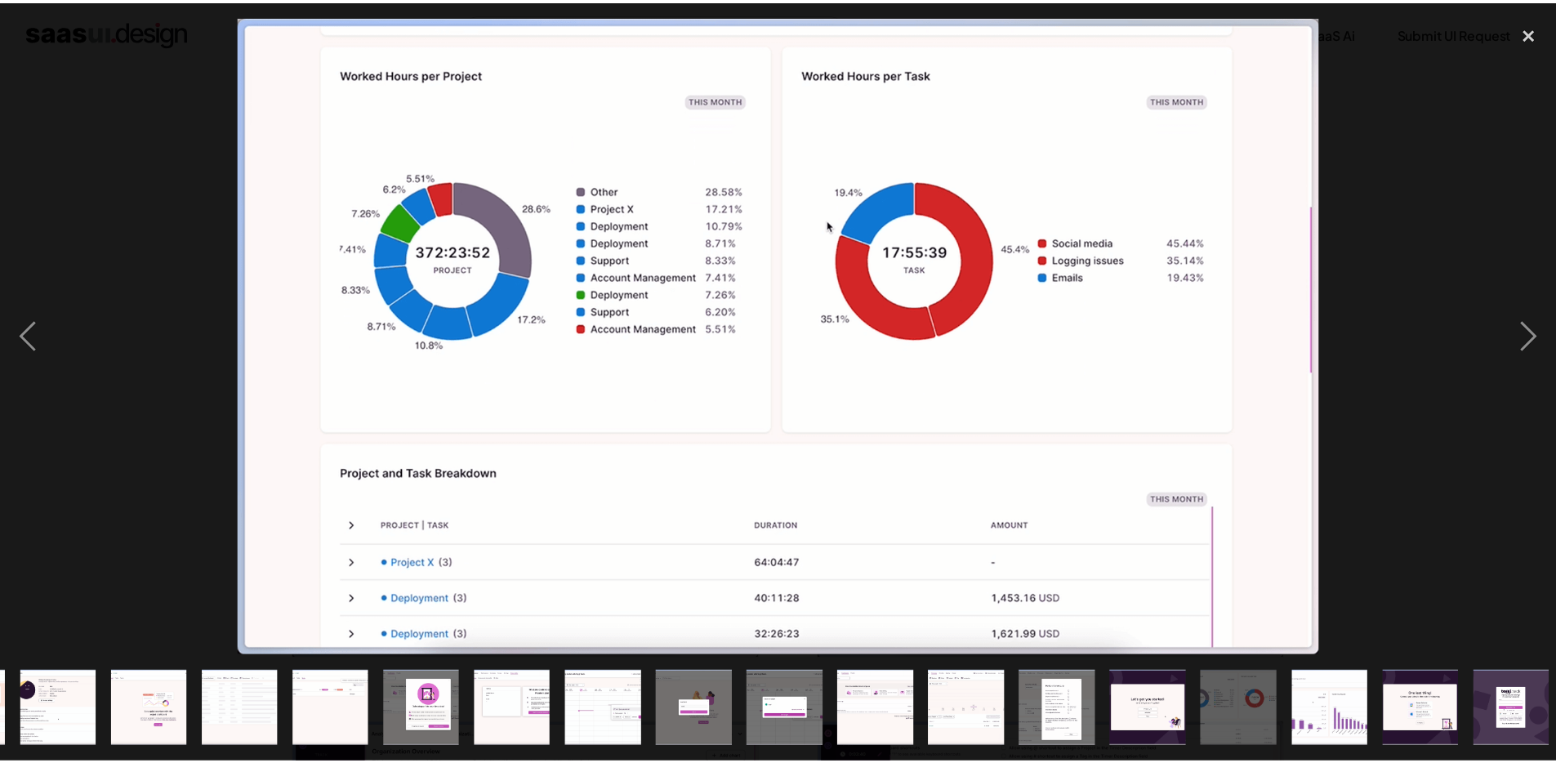
scroll to position [0, 369]
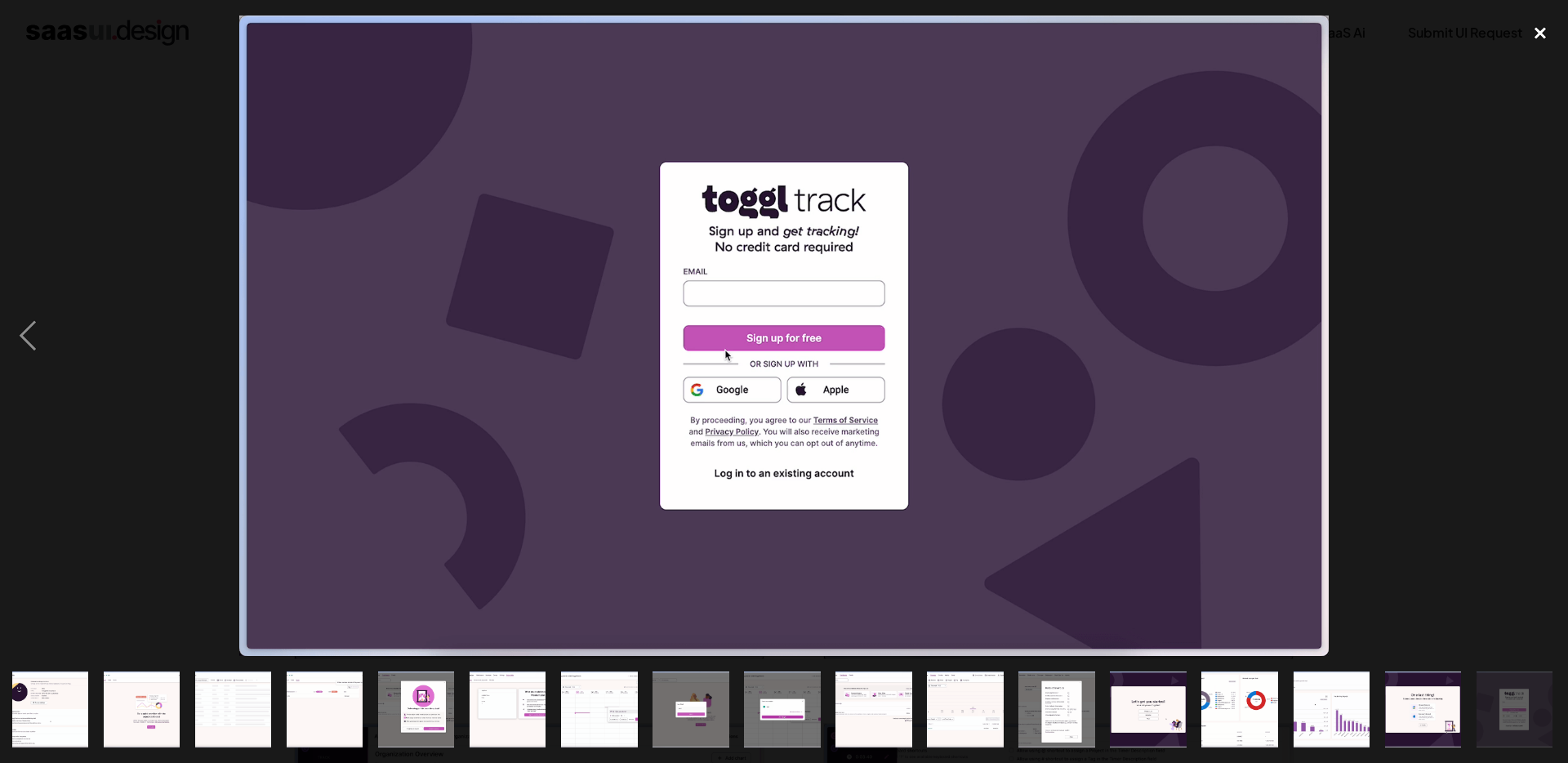
click at [1541, 34] on div "close lightbox" at bounding box center [1541, 34] width 56 height 36
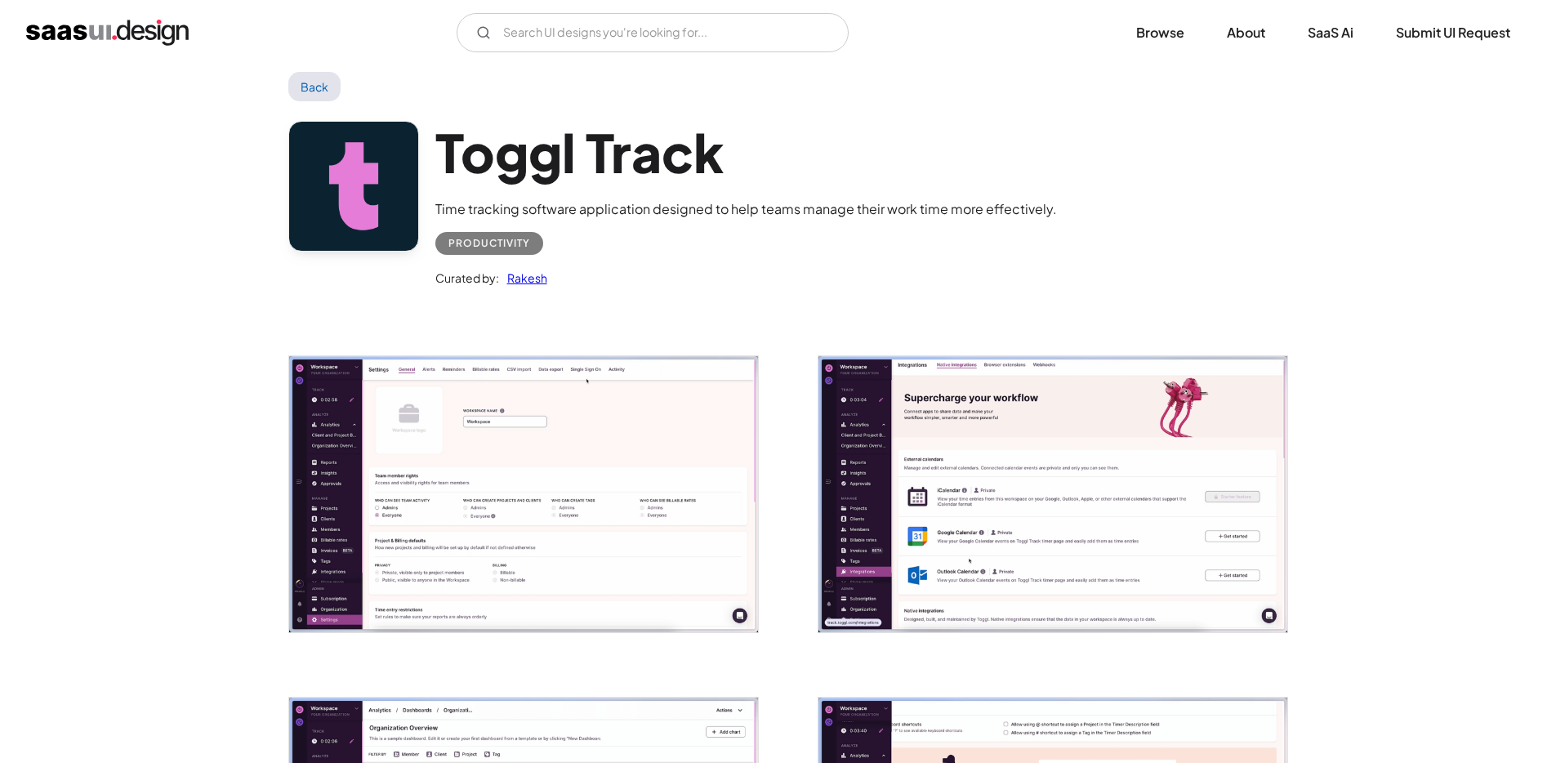
scroll to position [458, 0]
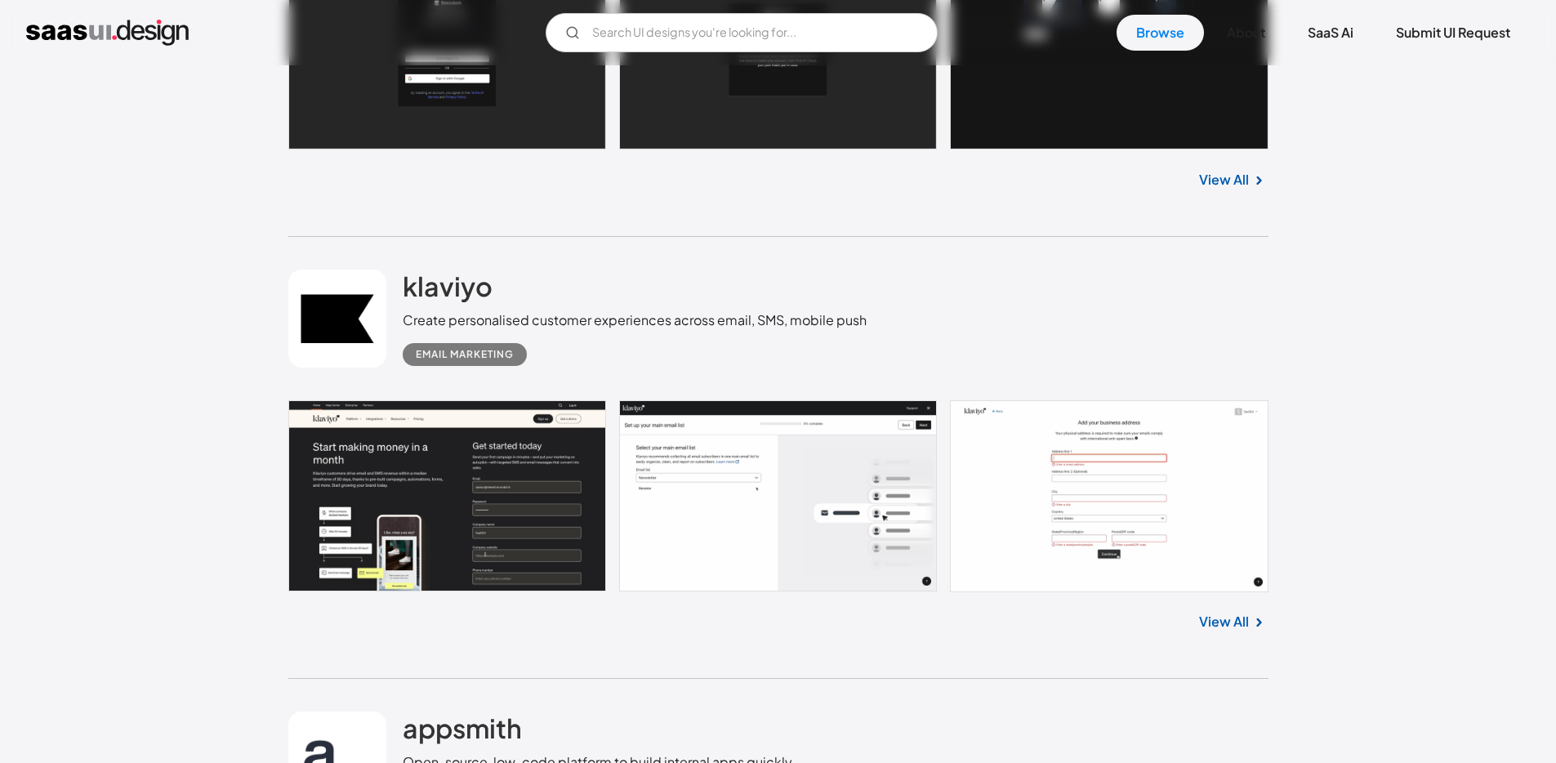
scroll to position [15466, 0]
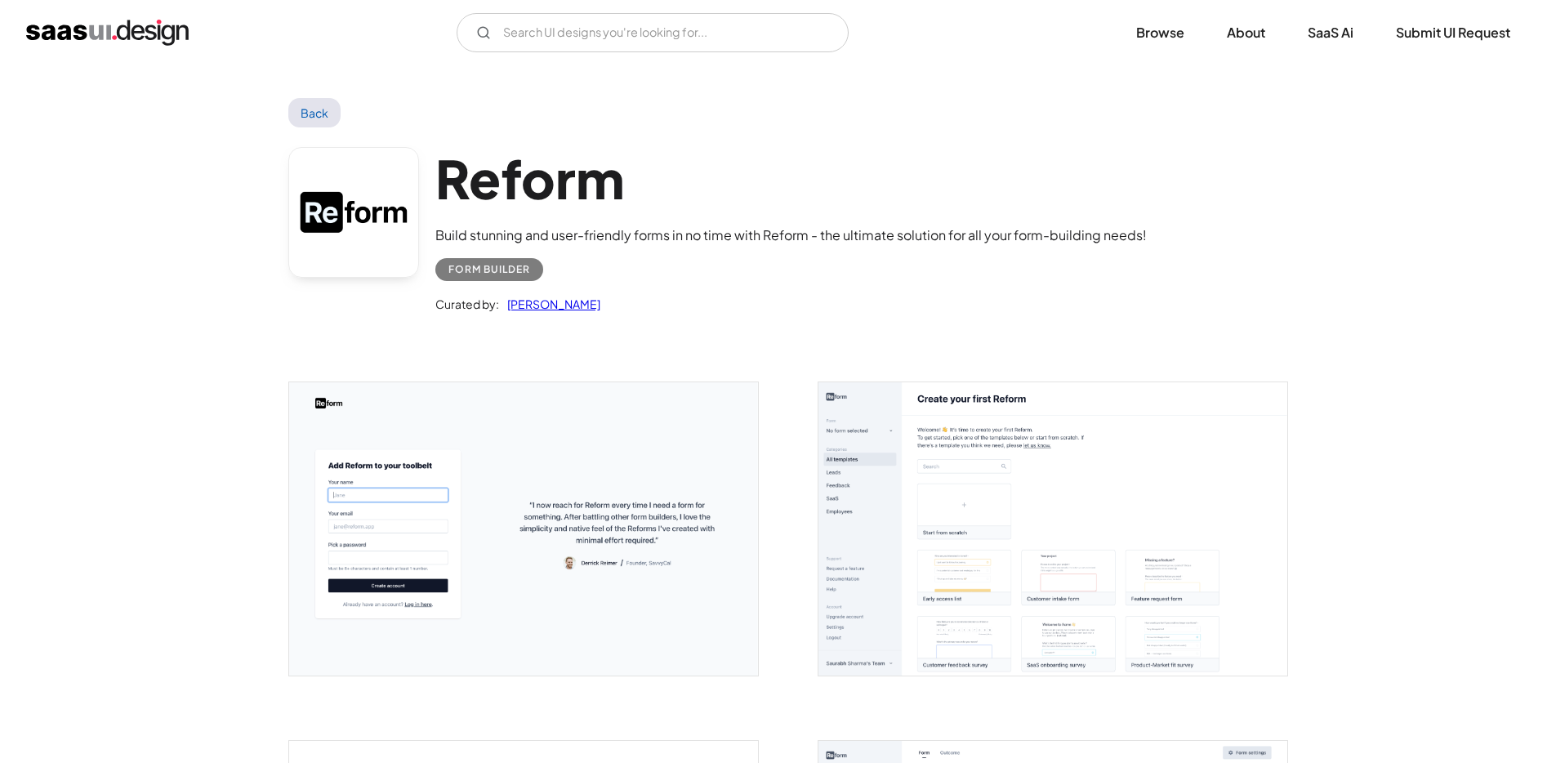
click at [484, 467] on img "open lightbox" at bounding box center [523, 528] width 469 height 293
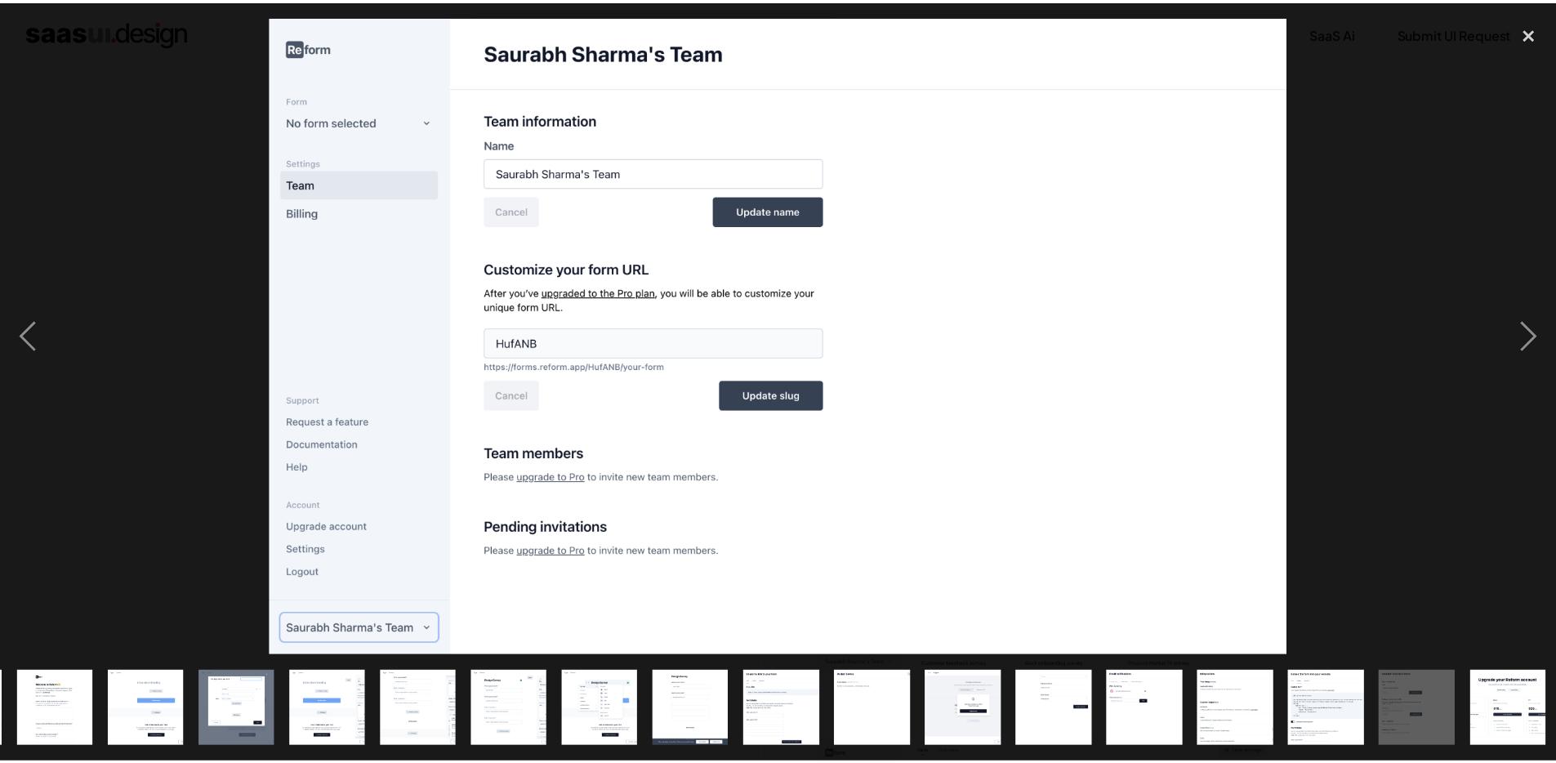
scroll to position [0, 186]
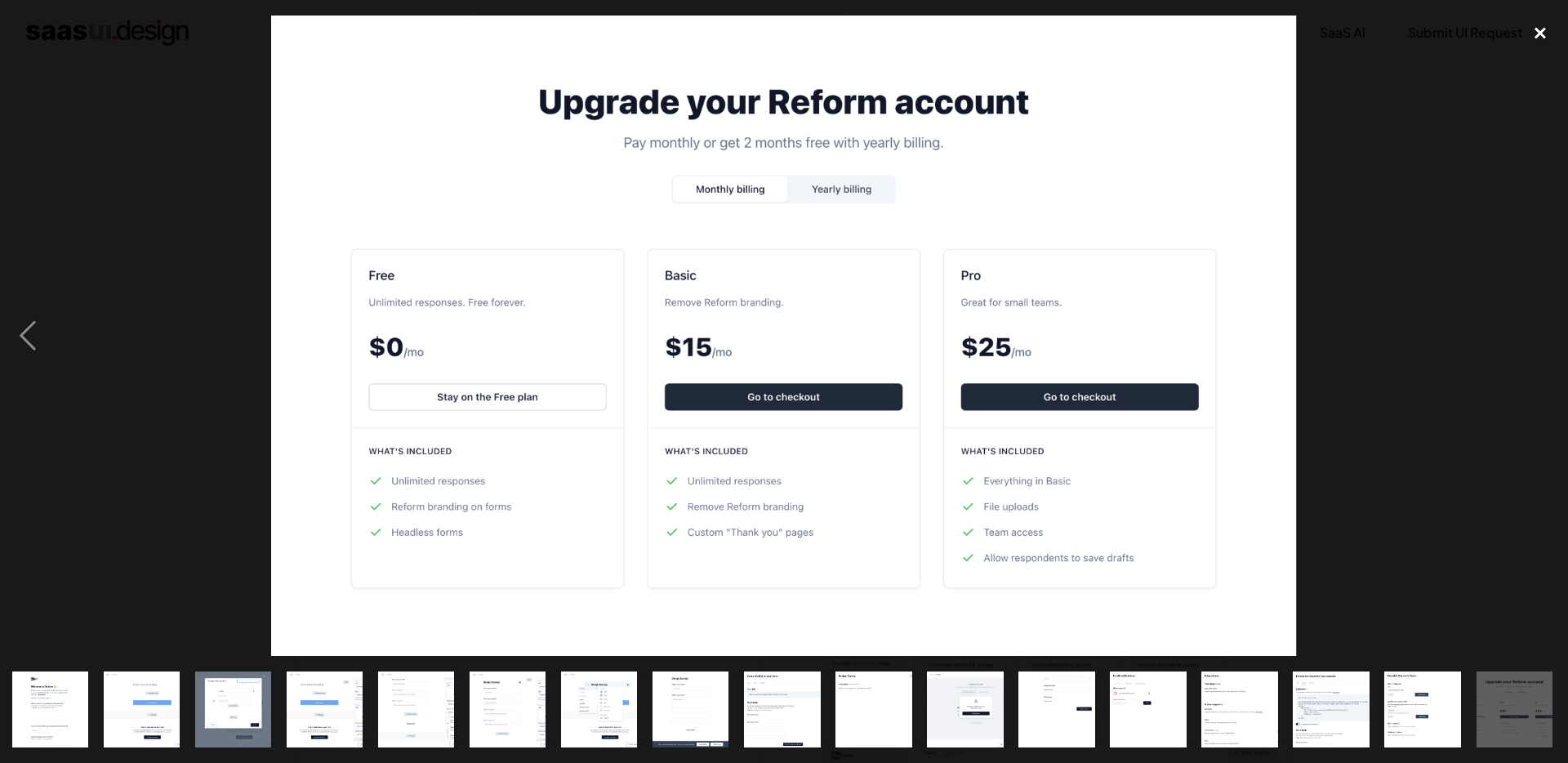
click at [1544, 41] on div "close lightbox" at bounding box center [1541, 34] width 56 height 36
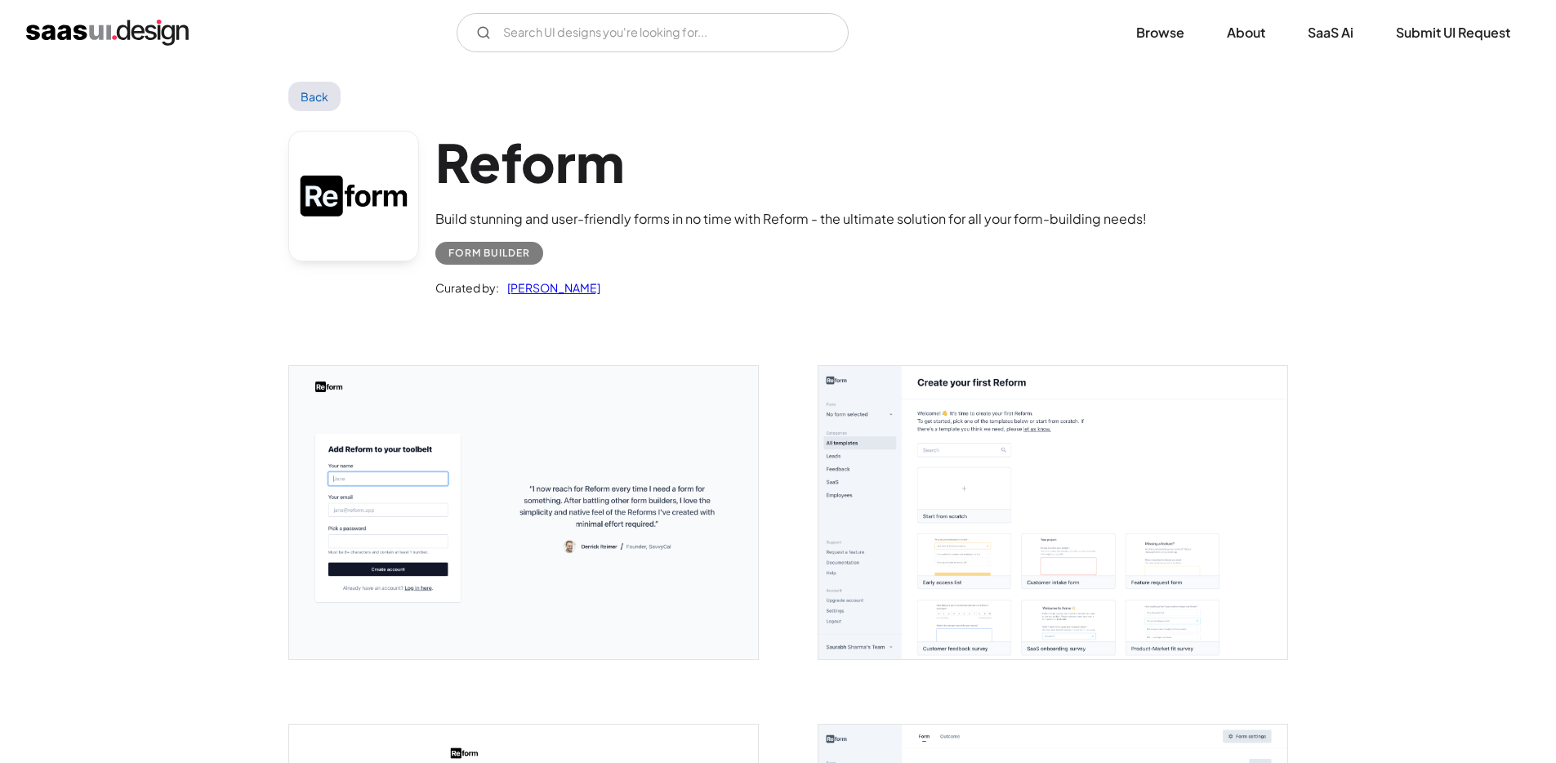
scroll to position [61, 0]
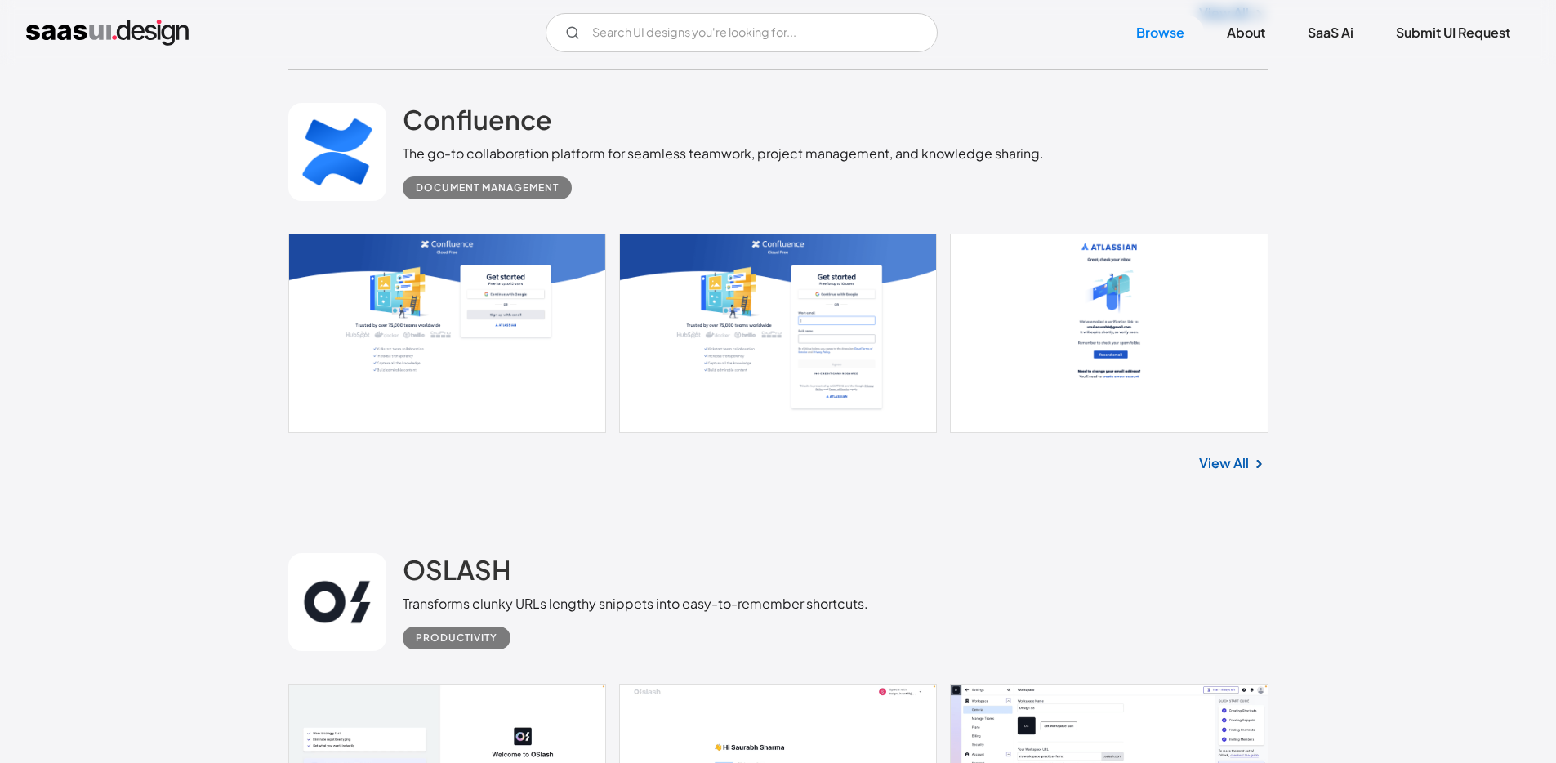
scroll to position [16504, 0]
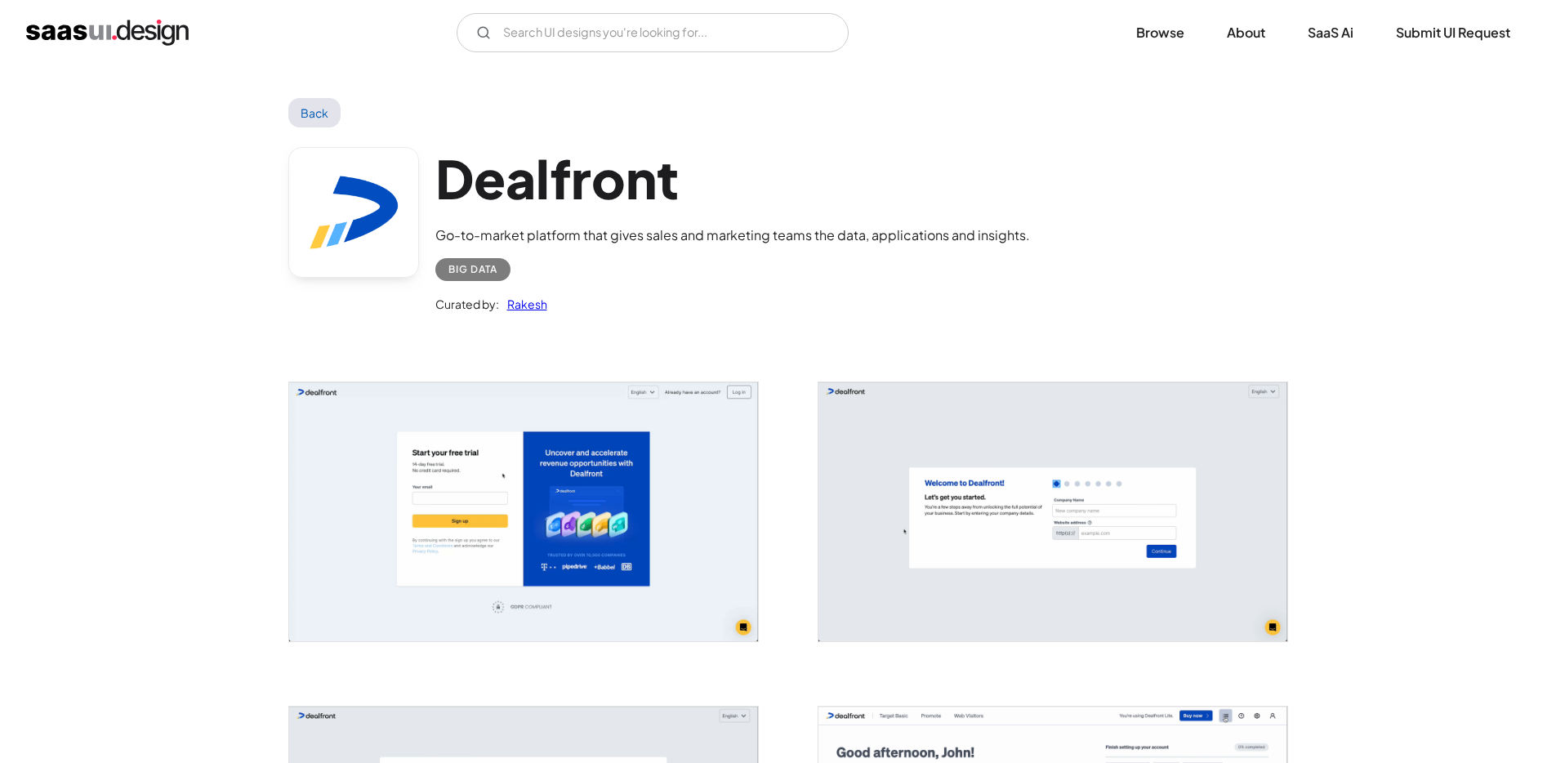
click at [476, 424] on img "open lightbox" at bounding box center [523, 511] width 469 height 259
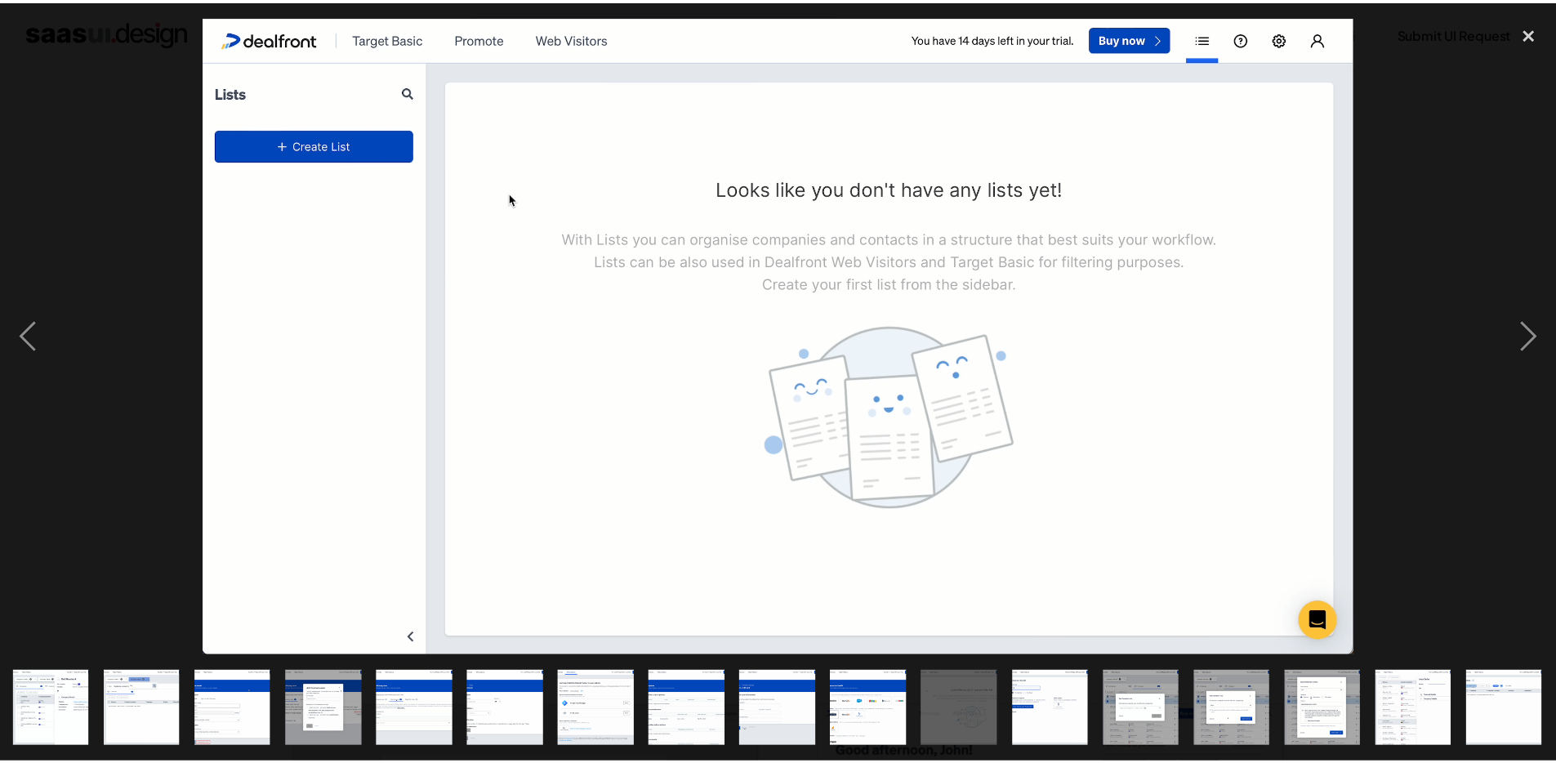
scroll to position [0, 644]
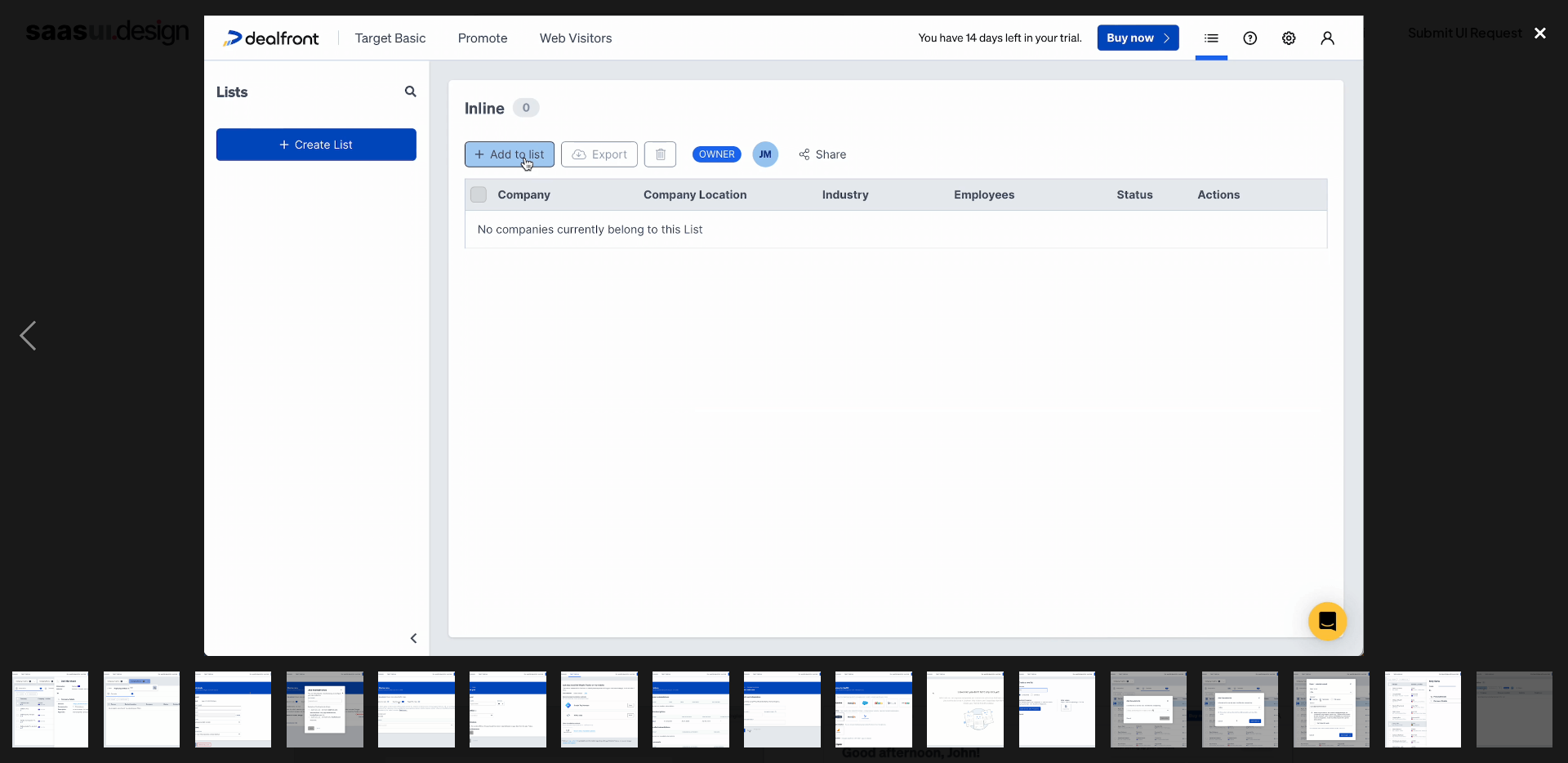
click at [1534, 46] on div "close lightbox" at bounding box center [1541, 34] width 56 height 36
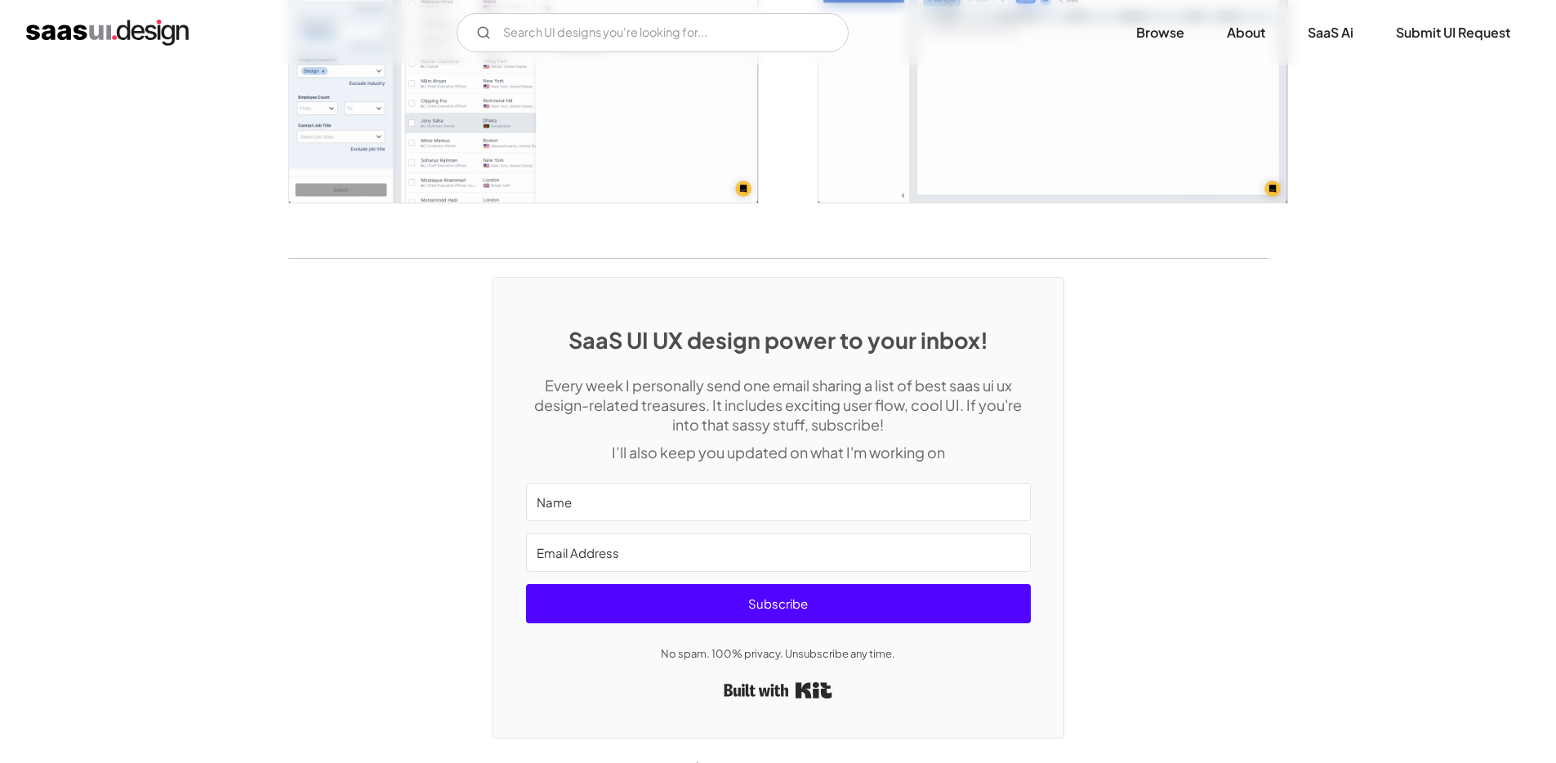
scroll to position [4038, 0]
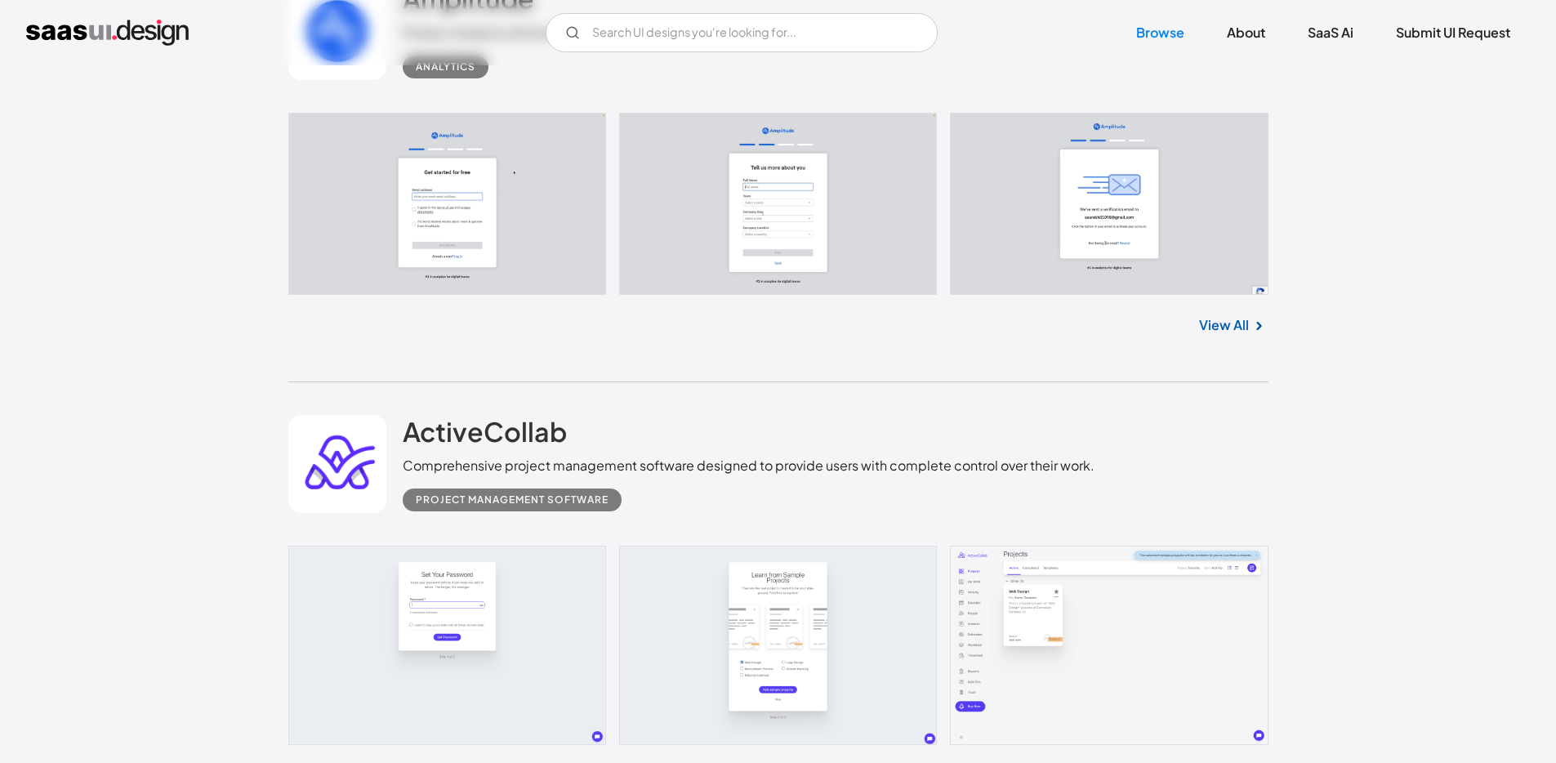
scroll to position [18425, 0]
